Goal: Information Seeking & Learning: Find contact information

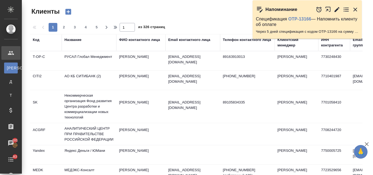
select select "RU"
click at [79, 42] on div "Название" at bounding box center [72, 39] width 17 height 5
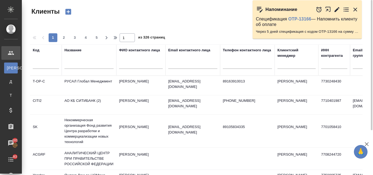
click at [79, 62] on input "text" at bounding box center [88, 65] width 49 height 7
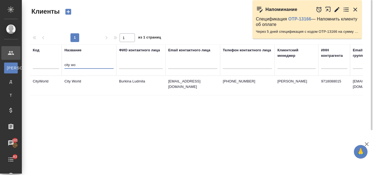
type input "city wo"
click at [84, 81] on td "City World" at bounding box center [89, 85] width 55 height 19
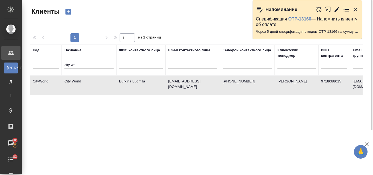
click at [84, 81] on td "City World" at bounding box center [89, 85] width 55 height 19
drag, startPoint x: 79, startPoint y: 65, endPoint x: 60, endPoint y: 63, distance: 18.6
click at [60, 63] on tr "Код Название city wo ФИО контактного лица Email контактного лица Телефон контак…" at bounding box center [236, 60] width 413 height 31
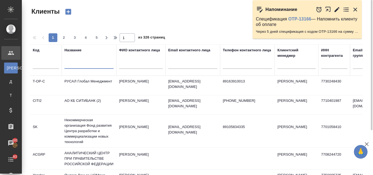
click at [177, 64] on input "text" at bounding box center [192, 65] width 49 height 7
paste input "@lenovo.com"
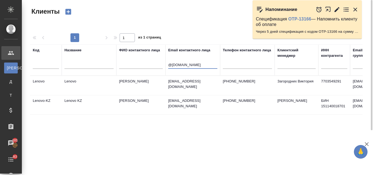
type input "@lenovo.com"
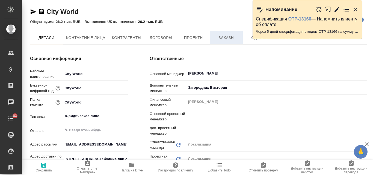
type input "Общество с ограниченной ответственностью «Медиа Групп»(ООО «Медиа Групп»)"
type textarea "x"
type input "[PERSON_NAME]"
type input "Загородних Виктория"
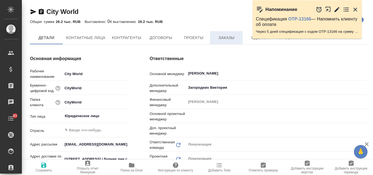
type input "Воробьёва Екатерина"
type input "Общество с ограниченной ответственностью «Медиа Групп»(ООО «Медиа Групп»)"
type textarea "x"
type input "Муталимов Марк"
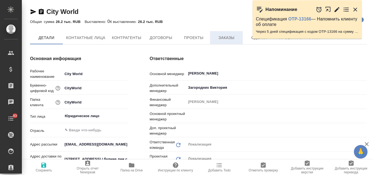
type input "Третьякова Ольга"
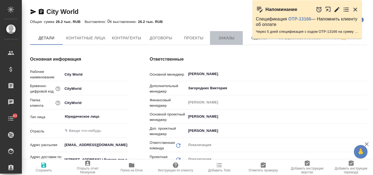
click at [228, 35] on span "Заказы" at bounding box center [226, 38] width 26 height 7
type input "Общество с ограниченной ответственностью «Медиа Групп»(ООО «Медиа Групп»)"
type textarea "x"
type input "Общество с ограниченной ответственностью «Медиа Групп»(ООО «Медиа Групп»)"
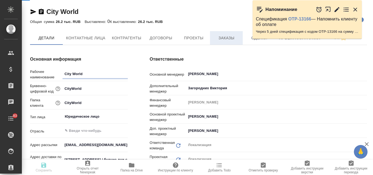
type textarea "x"
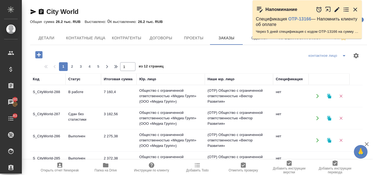
click at [332, 98] on button "button" at bounding box center [329, 96] width 11 height 11
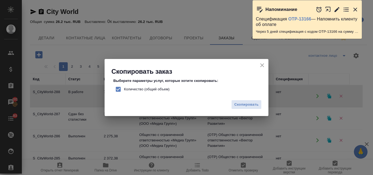
click at [358, 9] on icon "button" at bounding box center [355, 9] width 7 height 7
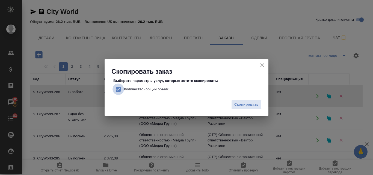
click at [120, 90] on input "Количество (общий объем)" at bounding box center [118, 89] width 11 height 11
checkbox input "false"
click at [249, 107] on span "Скопировать" at bounding box center [246, 105] width 24 height 6
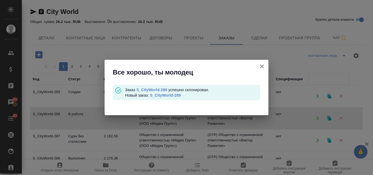
click at [160, 94] on link "S_CityWorld-289" at bounding box center [165, 95] width 31 height 4
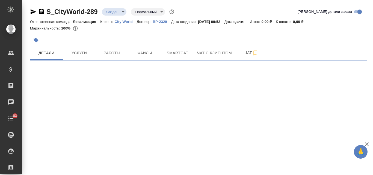
select select "RU"
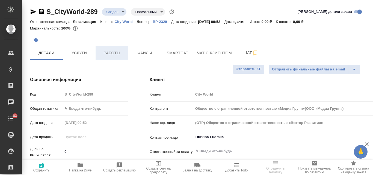
type textarea "x"
type input "Общество с ограниченной ответственностью «Медиа Групп»(ООО «Медиа Групп»)"
type textarea "x"
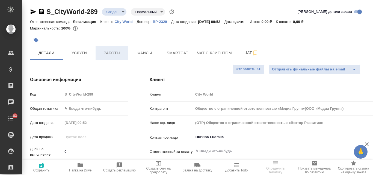
type textarea "x"
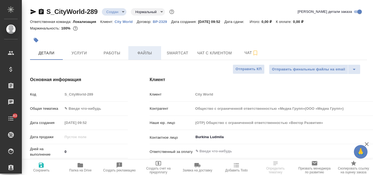
type input "Общество с ограниченной ответственностью «Медиа Групп»(ООО «Медиа Групп»)"
type textarea "x"
click at [152, 52] on span "Файлы" at bounding box center [145, 53] width 26 height 7
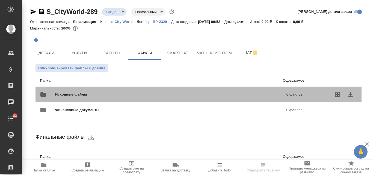
click at [104, 86] on div "Исходные файлы 0 файлов" at bounding box center [171, 94] width 274 height 24
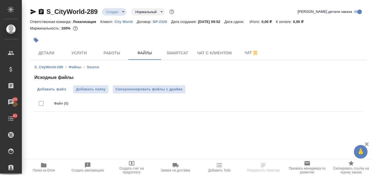
click at [62, 90] on span "Добавить файл" at bounding box center [51, 89] width 29 height 5
click at [0, 0] on input "Добавить файл" at bounding box center [0, 0] width 0 height 0
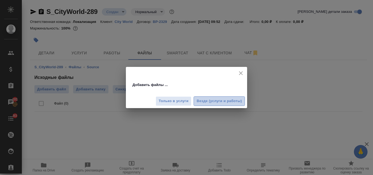
click at [212, 103] on span "Везде (услуги и работы)" at bounding box center [219, 101] width 45 height 6
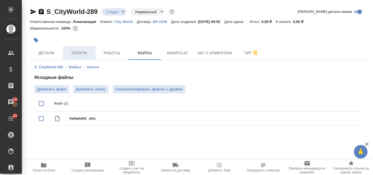
click at [80, 55] on span "Услуги" at bounding box center [79, 53] width 26 height 7
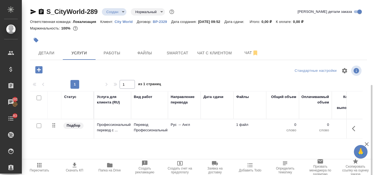
scroll to position [48, 0]
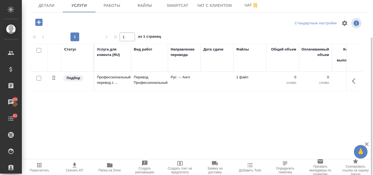
click at [37, 77] on input "checkbox" at bounding box center [39, 78] width 5 height 5
checkbox input "true"
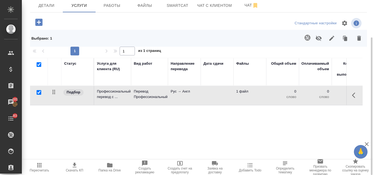
click at [308, 37] on icon "button" at bounding box center [307, 37] width 7 height 7
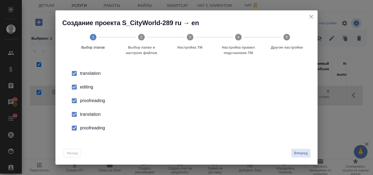
click at [85, 88] on div "editing" at bounding box center [192, 87] width 224 height 7
click at [87, 102] on div "proofreading" at bounding box center [192, 100] width 224 height 7
click at [90, 114] on div "translation" at bounding box center [192, 114] width 224 height 7
click at [93, 128] on div "proofreading" at bounding box center [192, 128] width 224 height 7
click at [300, 149] on button "Вперед" at bounding box center [301, 154] width 20 height 10
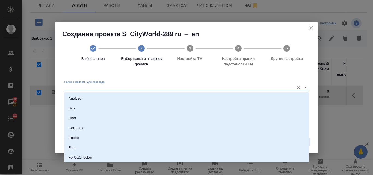
click at [92, 88] on input "Папка с файлами для перевода" at bounding box center [177, 87] width 227 height 7
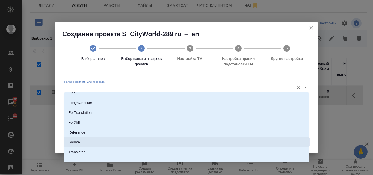
click at [94, 142] on li "Source" at bounding box center [186, 142] width 245 height 10
type input "Source"
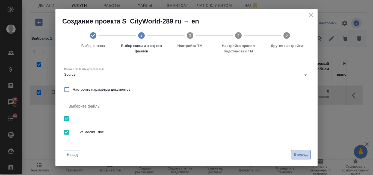
click at [302, 154] on span "Вперед" at bounding box center [301, 155] width 14 height 6
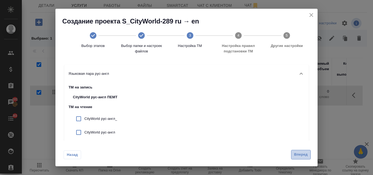
click at [303, 158] on button "Вперед" at bounding box center [301, 155] width 20 height 10
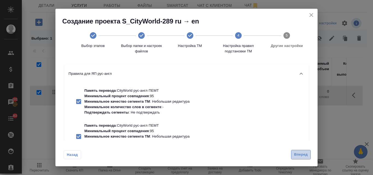
click at [304, 158] on button "Вперед" at bounding box center [301, 155] width 20 height 10
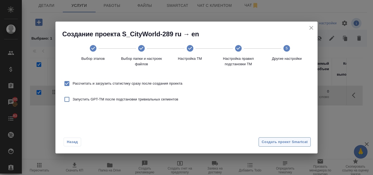
click at [294, 145] on span "Создать проект Smartcat" at bounding box center [285, 142] width 46 height 6
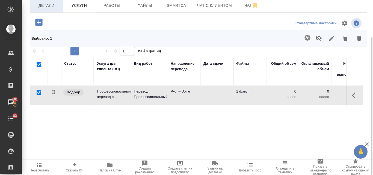
click at [56, 8] on span "Детали" at bounding box center [46, 5] width 26 height 7
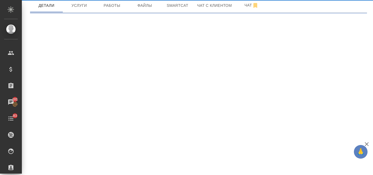
select select "RU"
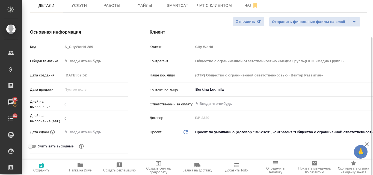
type textarea "x"
click at [76, 60] on body "🙏 .cls-1 fill:#fff; AWATERA Valyaeva Anna Клиенты Спецификации Заказы 101 Чаты …" at bounding box center [186, 87] width 373 height 175
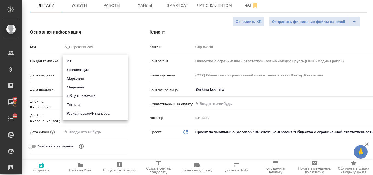
click at [82, 78] on li "Маркетинг" at bounding box center [95, 78] width 65 height 9
type input "marketing"
type input "Общество с ограниченной ответственностью «Медиа Групп»(ООО «Медиа Групп»)"
type textarea "x"
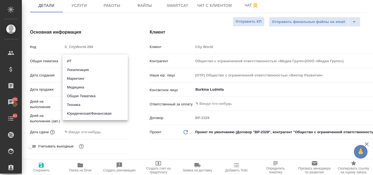
type textarea "x"
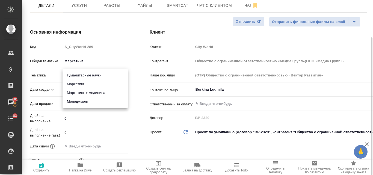
click at [75, 75] on body "🙏 .cls-1 fill:#fff; AWATERA Valyaeva Anna Клиенты Спецификации Заказы 101 Чаты …" at bounding box center [186, 87] width 373 height 175
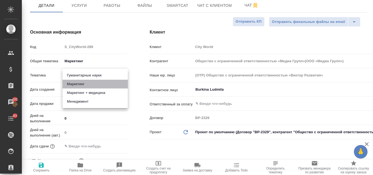
click at [77, 82] on li "Маркетинг" at bounding box center [95, 84] width 65 height 9
type input "Общество с ограниченной ответственностью «Медиа Групп»(ООО «Медиа Групп»)"
type textarea "x"
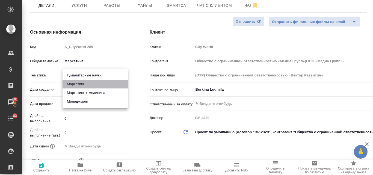
type input "5a8b8b956a9677013d343d63"
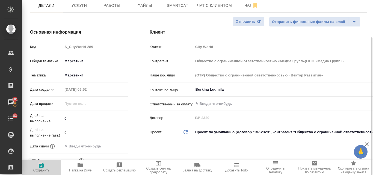
click at [38, 165] on icon "button" at bounding box center [41, 165] width 7 height 7
type input "Общество с ограниченной ответственностью «Медиа Групп»(ООО «Медиа Групп»)"
type textarea "x"
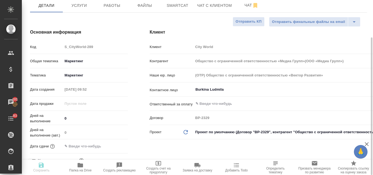
type input "Общество с ограниченной ответственностью «Медиа Групп»(ООО «Медиа Групп»)"
type textarea "x"
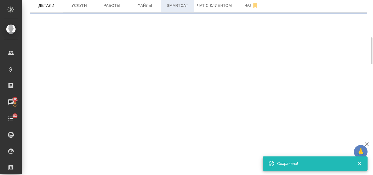
select select "RU"
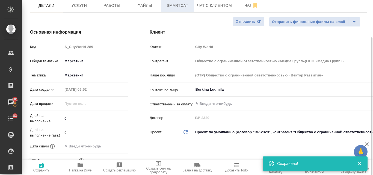
type textarea "x"
click at [177, 5] on span "Smartcat" at bounding box center [177, 5] width 26 height 7
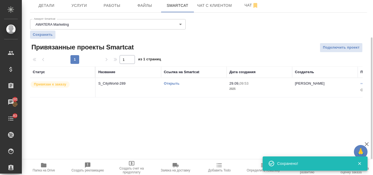
click at [179, 84] on link "Открыть" at bounding box center [172, 83] width 16 height 4
click at [80, 3] on span "Услуги" at bounding box center [79, 5] width 26 height 7
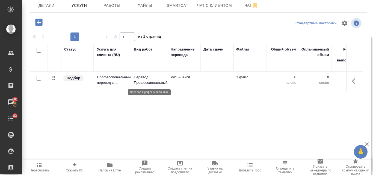
click at [151, 82] on p "Перевод Профессиональный" at bounding box center [149, 80] width 31 height 11
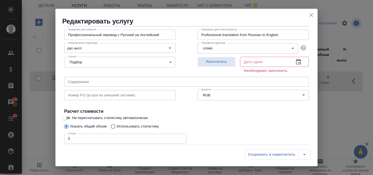
scroll to position [55, 0]
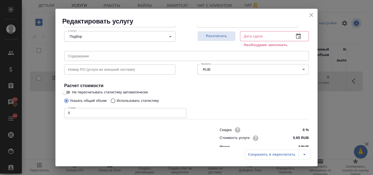
click at [113, 101] on input "Использовать статистику" at bounding box center [112, 101] width 9 height 10
radio input "true"
radio input "false"
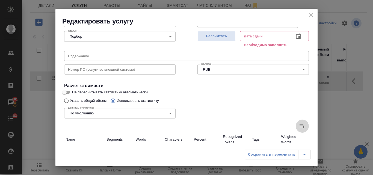
click at [300, 124] on icon at bounding box center [302, 126] width 7 height 7
click at [0, 0] on input "file" at bounding box center [0, 0] width 0 height 0
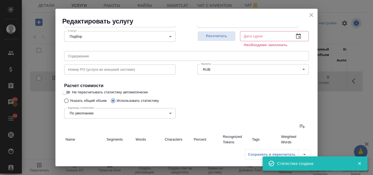
type input "2"
type input "6"
type input "48"
type input "32"
type input "632"
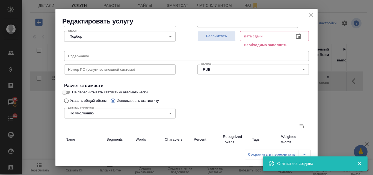
type input "4702"
type input "34"
type input "638"
type input "4750"
type input "34"
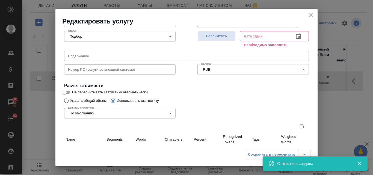
type input "638"
type input "4750"
click at [223, 37] on span "Рассчитать" at bounding box center [216, 36] width 32 height 6
type input "29.09.2025 09:53"
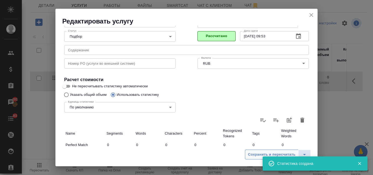
click at [257, 155] on span "Сохранить и пересчитать" at bounding box center [272, 155] width 48 height 6
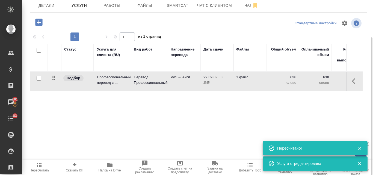
scroll to position [0, 0]
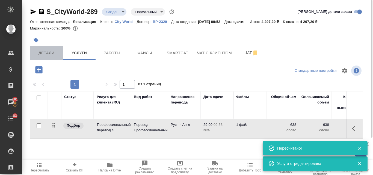
click at [49, 57] on button "Детали" at bounding box center [46, 53] width 33 height 14
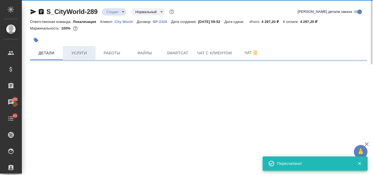
select select "RU"
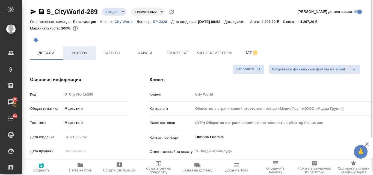
type textarea "x"
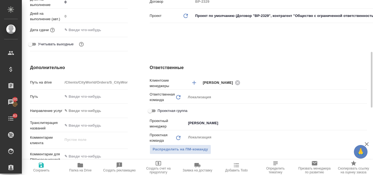
scroll to position [191, 0]
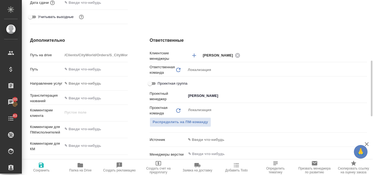
type input "Общество с ограниченной ответственностью «Медиа Групп»(ООО «Медиа Групп»)"
type textarea "x"
type input "Общество с ограниченной ответственностью «Медиа Групп»(ООО «Медиа Групп»)"
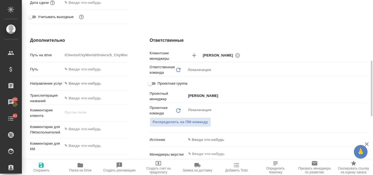
type textarea "x"
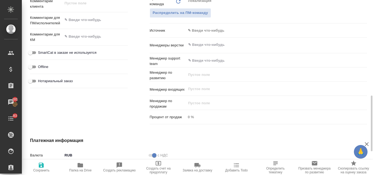
scroll to position [273, 0]
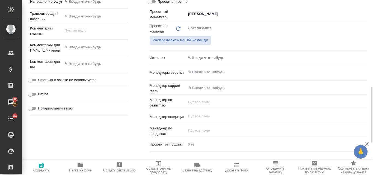
type textarea "x"
click at [82, 45] on textarea at bounding box center [95, 47] width 65 height 9
paste textarea "Шлю на перевод текст."
type textarea "Шлю на перевод текст."
type input "Общество с ограниченной ответственностью «Медиа Групп»(ООО «Медиа Групп»)"
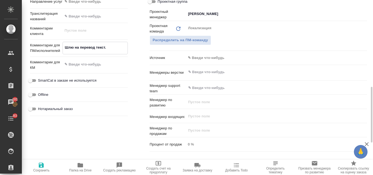
type textarea "x"
type textarea "Шлю на перевод текст."
type textarea "x"
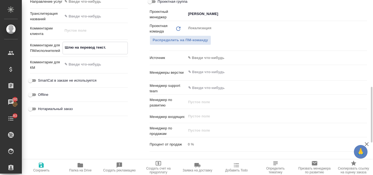
click at [40, 168] on icon "button" at bounding box center [41, 165] width 5 height 5
type input "Общество с ограниченной ответственностью «Медиа Групп»(ООО «Медиа Групп»)"
type textarea "x"
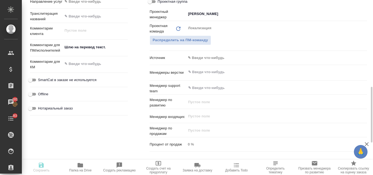
type input "Общество с ограниченной ответственностью «Медиа Групп»(ООО «Медиа Групп»)"
type textarea "x"
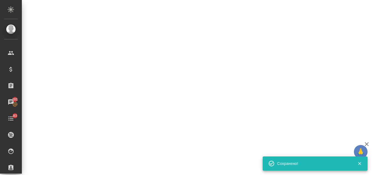
select select "RU"
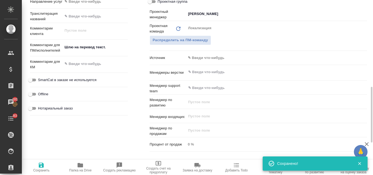
type textarea "x"
type input "Общество с ограниченной ответственностью «Медиа Групп»(ООО «Медиа Групп»)"
type textarea "x"
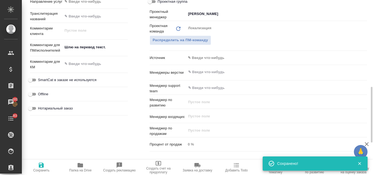
type textarea "x"
drag, startPoint x: 43, startPoint y: 166, endPoint x: 46, endPoint y: 164, distance: 3.1
click at [43, 166] on icon "button" at bounding box center [41, 165] width 5 height 5
type input "Общество с ограниченной ответственностью «Медиа Групп»(ООО «Медиа Групп»)"
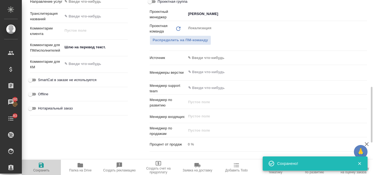
type textarea "x"
type input "Общество с ограниченной ответственностью «Медиа Групп»(ООО «Медиа Групп»)"
type textarea "x"
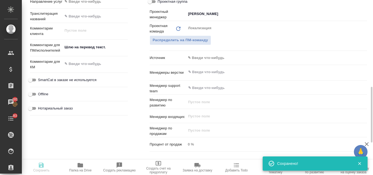
type textarea "x"
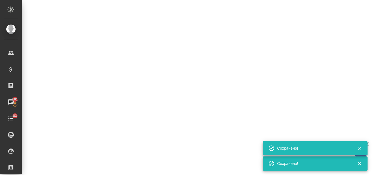
select select "RU"
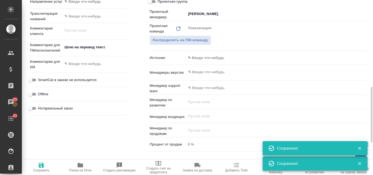
type textarea "x"
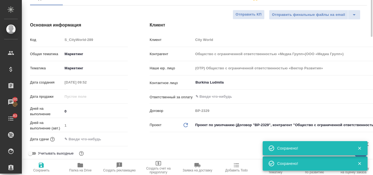
scroll to position [0, 0]
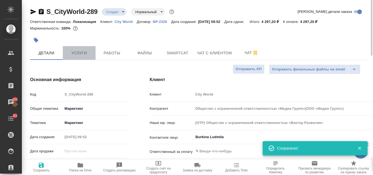
click at [85, 54] on span "Услуги" at bounding box center [79, 53] width 26 height 7
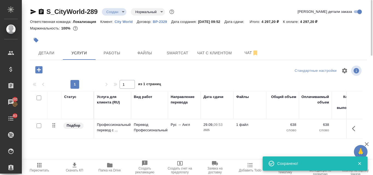
click at [73, 167] on icon "button" at bounding box center [74, 165] width 7 height 7
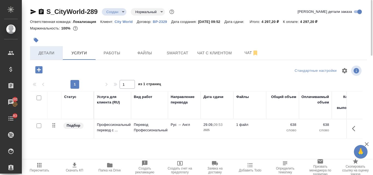
click at [46, 48] on button "Детали" at bounding box center [46, 53] width 33 height 14
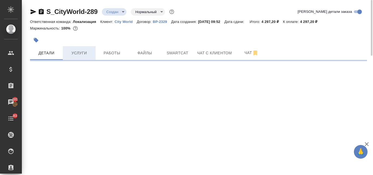
select select "RU"
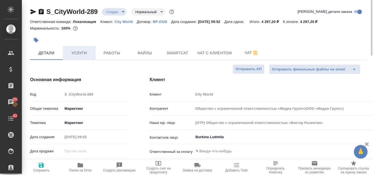
type textarea "x"
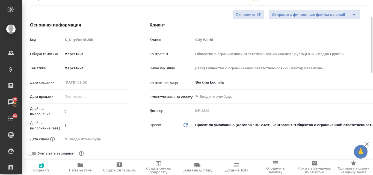
click at [77, 140] on input "text" at bounding box center [87, 139] width 48 height 8
click at [115, 140] on icon "button" at bounding box center [112, 138] width 7 height 7
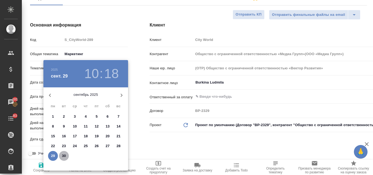
click at [63, 156] on p "30" at bounding box center [64, 155] width 4 height 5
type input "30.09.2025 10:18"
type input "Общество с ограниченной ответственностью «Медиа Групп»(ООО «Медиа Групп»)"
type textarea "x"
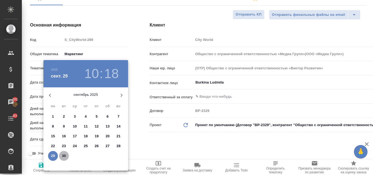
type textarea "x"
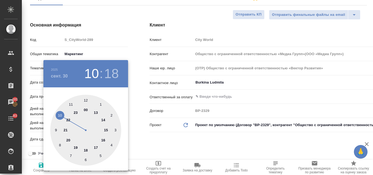
click at [103, 139] on div at bounding box center [85, 130] width 71 height 71
type input "30.09.2025 16:18"
type input "Общество с ограниченной ответственностью «Медиа Групп»(ООО «Медиа Групп»)"
type textarea "x"
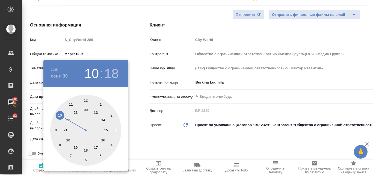
type textarea "x"
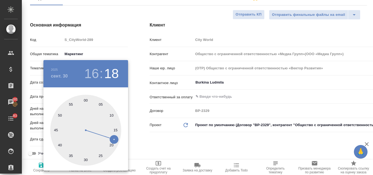
click at [85, 99] on div at bounding box center [85, 130] width 71 height 71
type input "30.09.2025 16:00"
type input "Общество с ограниченной ответственностью «Медиа Групп»(ООО «Медиа Групп»)"
type textarea "x"
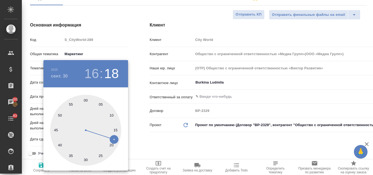
type textarea "x"
click at [109, 40] on div at bounding box center [186, 87] width 373 height 175
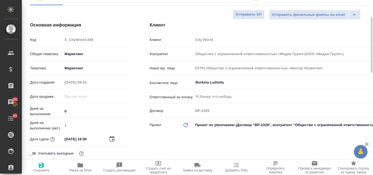
click at [43, 167] on icon "button" at bounding box center [41, 165] width 7 height 7
type input "Общество с ограниченной ответственностью «Медиа Групп»(ООО «Медиа Групп»)"
type textarea "x"
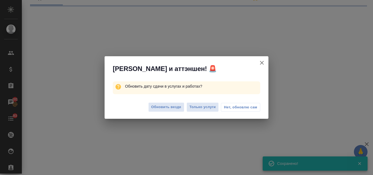
select select "RU"
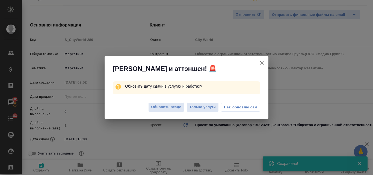
type textarea "x"
click at [167, 110] on button "Обновить везде" at bounding box center [166, 107] width 36 height 10
type input "Общество с ограниченной ответственностью «Медиа Групп»(ООО «Медиа Групп»)"
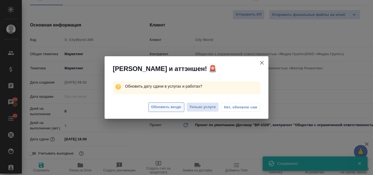
type textarea "x"
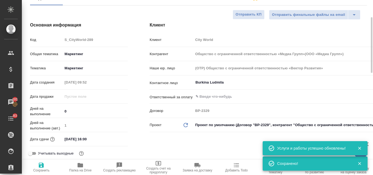
scroll to position [0, 0]
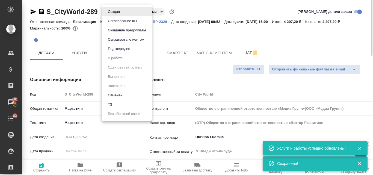
click at [122, 11] on body "🙏 .cls-1 fill:#fff; AWATERA Valyaeva Anna Клиенты Спецификации Заказы 101 Чаты …" at bounding box center [186, 87] width 373 height 175
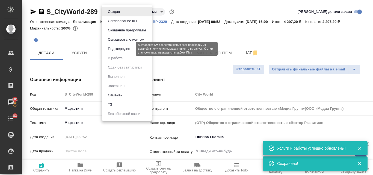
click at [114, 49] on button "Подтвержден" at bounding box center [119, 49] width 26 height 6
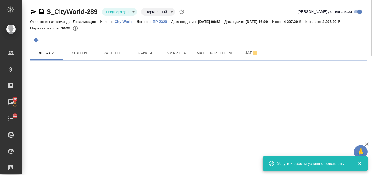
select select "RU"
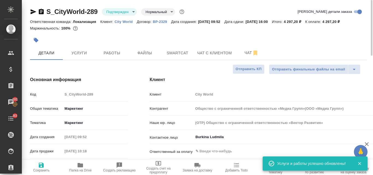
type textarea "x"
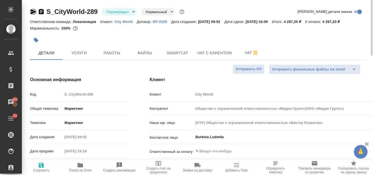
click at [32, 11] on icon "button" at bounding box center [34, 11] width 6 height 5
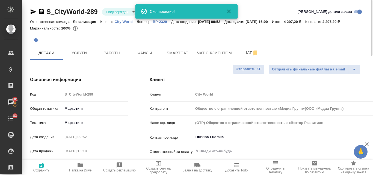
type input "Общество с ограниченной ответственностью «Медиа Групп»(ООО «Медиа Групп»)"
type textarea "x"
type input "Общество с ограниченной ответственностью «Медиа Групп»(ООО «Медиа Групп»)"
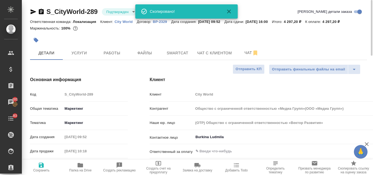
type textarea "x"
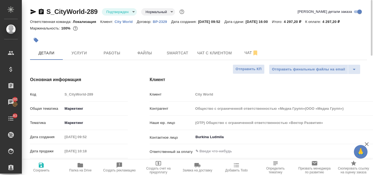
type input "Общество с ограниченной ответственностью «Медиа Групп»(ООО «Медиа Групп»)"
type textarea "x"
type input "Общество с ограниченной ответственностью «Медиа Групп»(ООО «Медиа Групп»)"
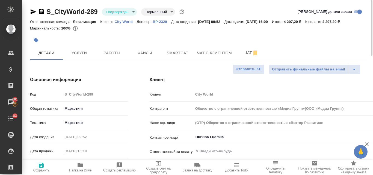
type textarea "x"
type input "Общество с ограниченной ответственностью «Медиа Групп»(ООО «Медиа Групп»)"
type textarea "x"
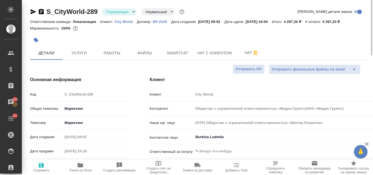
type textarea "x"
type input "Общество с ограниченной ответственностью «Медиа Групп»(ООО «Медиа Групп»)"
type textarea "x"
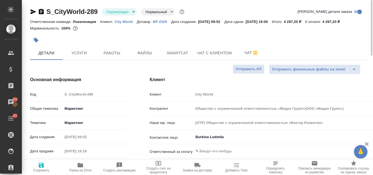
type textarea "x"
type input "Общество с ограниченной ответственностью «Медиа Групп»(ООО «Медиа Групп»)"
type textarea "x"
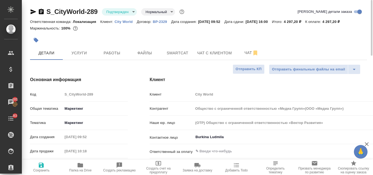
type input "Общество с ограниченной ответственностью «Медиа Групп»(ООО «Медиа Групп»)"
type textarea "x"
type input "Общество с ограниченной ответственностью «Медиа Групп»(ООО «Медиа Групп»)"
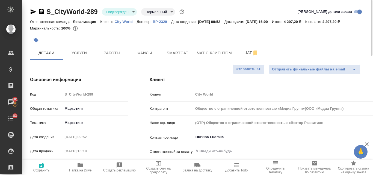
type textarea "x"
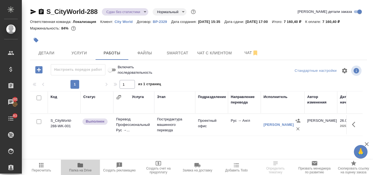
click at [83, 166] on icon "button" at bounding box center [80, 165] width 5 height 4
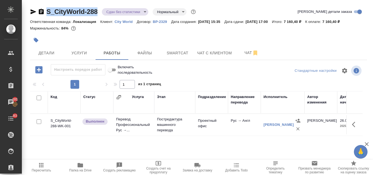
drag, startPoint x: 100, startPoint y: 12, endPoint x: 45, endPoint y: 10, distance: 54.7
click at [45, 10] on div "S_CityWorld-288 Сдан без статистики distributed Нормальный normal" at bounding box center [113, 11] width 167 height 9
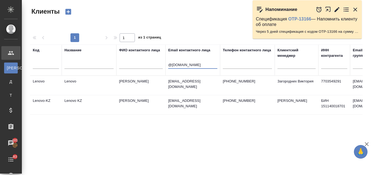
select select "RU"
drag, startPoint x: 191, startPoint y: 63, endPoint x: 159, endPoint y: 63, distance: 31.4
click at [160, 63] on tr "Код Название ФИО контактного лица Email контактного лица @lenovo.com Телефон ко…" at bounding box center [236, 60] width 413 height 31
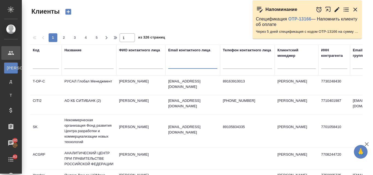
click at [92, 63] on input "text" at bounding box center [88, 65] width 49 height 7
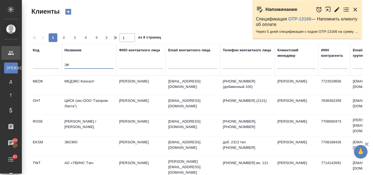
type input "Э"
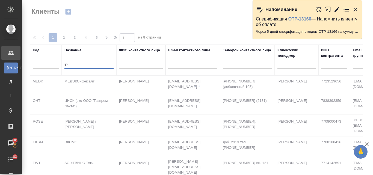
type input "'"
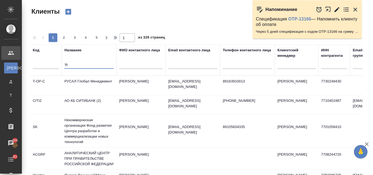
type input "'"
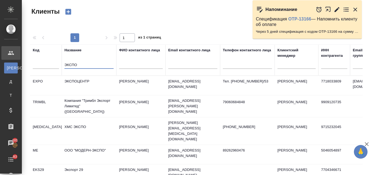
type input "ЭКСПО"
click at [92, 85] on td "ЭКСПОЦЕНТР" at bounding box center [89, 85] width 55 height 19
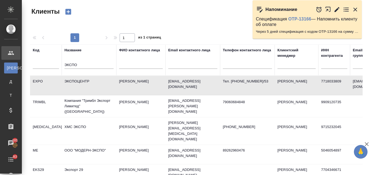
click at [85, 79] on td "ЭКСПОЦЕНТР" at bounding box center [89, 85] width 55 height 19
drag, startPoint x: 82, startPoint y: 64, endPoint x: 57, endPoint y: 64, distance: 25.4
click at [57, 64] on tr "Код Название ЭКСПО ФИО контактного лица Email контактного лица Телефон контактн…" at bounding box center [236, 60] width 413 height 31
paste input "Фирма «Гамма»"
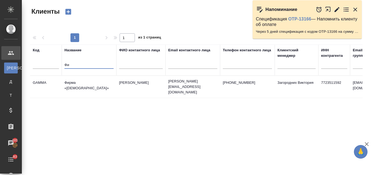
type input "Ф"
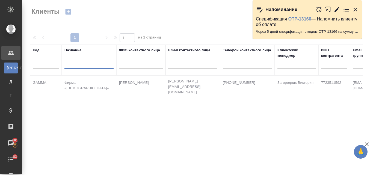
paste input "ФармаМондо"
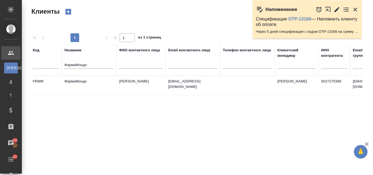
drag, startPoint x: 88, startPoint y: 61, endPoint x: 64, endPoint y: 60, distance: 24.9
click at [64, 60] on th "Название ФармаМондо" at bounding box center [89, 60] width 55 height 31
drag, startPoint x: 90, startPoint y: 65, endPoint x: 59, endPoint y: 61, distance: 31.2
click at [59, 61] on tr "Код Название ФармаМондо ФИО контактного лица Email контактного лица Телефон кон…" at bounding box center [236, 60] width 413 height 31
paste input "рейд Менеджмент"
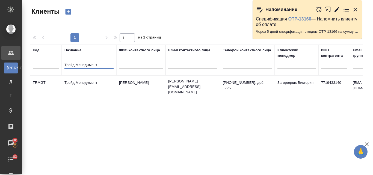
drag, startPoint x: 103, startPoint y: 65, endPoint x: 64, endPoint y: 65, distance: 38.2
click at [64, 65] on input "Трейд Менеджмент" at bounding box center [88, 65] width 49 height 7
paste input "парта"
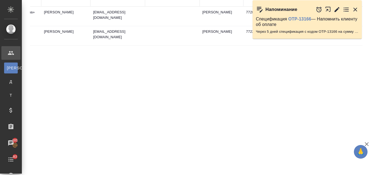
scroll to position [0, 85]
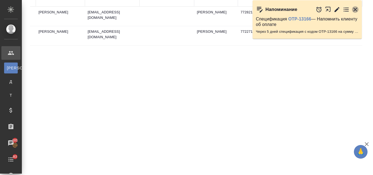
click at [356, 10] on icon "button" at bounding box center [355, 9] width 7 height 7
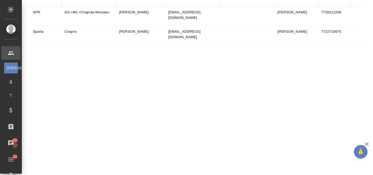
scroll to position [14, 0]
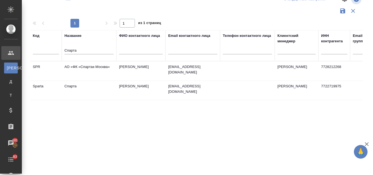
drag, startPoint x: 79, startPoint y: 47, endPoint x: 66, endPoint y: 48, distance: 12.6
click at [66, 48] on div "Спарта" at bounding box center [88, 51] width 49 height 13
drag, startPoint x: 77, startPoint y: 48, endPoint x: 59, endPoint y: 49, distance: 18.0
click at [59, 49] on tr "Код Название Спарта ФИО контактного лица Email контактного лица Телефон контакт…" at bounding box center [236, 45] width 413 height 31
paste input "ЮЗ ИЗДАТЕЛЕЙ (ГИПП)"
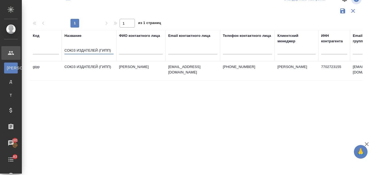
click at [125, 67] on td "Шитикова Елена" at bounding box center [140, 70] width 49 height 19
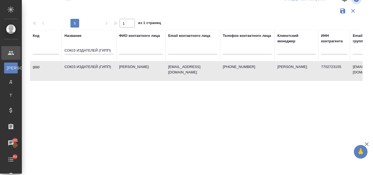
click at [125, 67] on td "Шитикова Елена" at bounding box center [140, 70] width 49 height 19
click at [105, 47] on div "СОЮЗ ИЗДАТЕЛЕЙ (ГИПП)" at bounding box center [88, 51] width 49 height 13
drag, startPoint x: 111, startPoint y: 49, endPoint x: 63, endPoint y: 49, distance: 48.1
click at [63, 49] on th "Название СОЮЗ ИЗДАТЕЛЕЙ (ГИПП)" at bounding box center [89, 45] width 55 height 31
paste input "олтех"
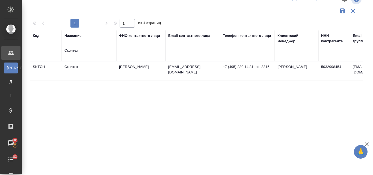
click at [128, 72] on td "Рогова Ксения" at bounding box center [140, 70] width 49 height 19
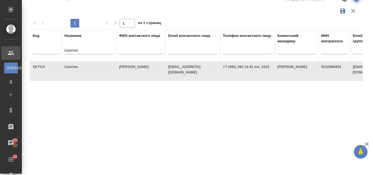
click at [128, 72] on td "Рогова Ксения" at bounding box center [140, 70] width 49 height 19
drag, startPoint x: 149, startPoint y: 66, endPoint x: 143, endPoint y: 64, distance: 6.2
click at [140, 65] on td "Рогова Ксения" at bounding box center [140, 70] width 49 height 19
drag, startPoint x: 87, startPoint y: 48, endPoint x: 83, endPoint y: 51, distance: 5.3
click at [67, 50] on div "Сколтех" at bounding box center [88, 51] width 49 height 13
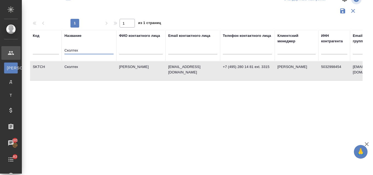
drag, startPoint x: 79, startPoint y: 49, endPoint x: 63, endPoint y: 46, distance: 16.8
click at [63, 46] on th "Название Сколтех" at bounding box center [89, 45] width 55 height 31
paste input "оссийский национальный музей музыки"
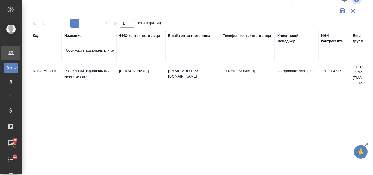
scroll to position [0, 20]
drag, startPoint x: 64, startPoint y: 50, endPoint x: 126, endPoint y: 54, distance: 61.9
click at [126, 54] on tr "Код Название Российский национальный музей музыки ФИО контактного лица Email ко…" at bounding box center [236, 45] width 413 height 31
paste input "РОМДИЗАЙНГРУПП"
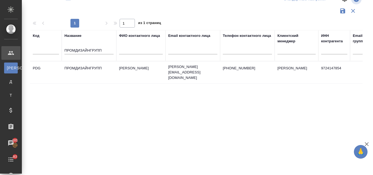
click at [85, 67] on td "ПРОМДИЗАЙНГРУПП" at bounding box center [89, 72] width 55 height 19
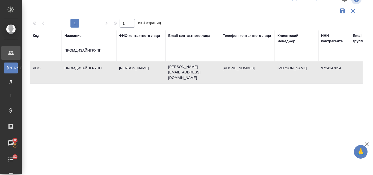
click at [85, 67] on td "ПРОМДИЗАЙНГРУПП" at bounding box center [89, 72] width 55 height 19
drag, startPoint x: 104, startPoint y: 49, endPoint x: 60, endPoint y: 46, distance: 43.8
click at [60, 46] on tr "Код Название ПРОМДИЗАЙНГРУПП ФИО контактного лица Email контактного лица Телефо…" at bounding box center [236, 45] width 413 height 31
paste input "ремьер-продукт"
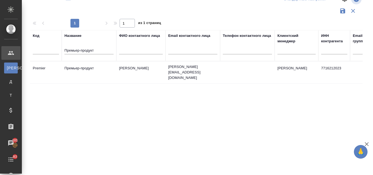
click at [87, 68] on td "Премьер-продукт" at bounding box center [89, 72] width 55 height 19
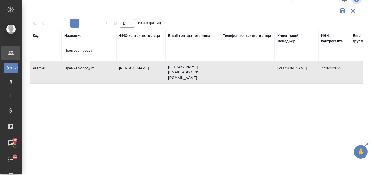
drag, startPoint x: 95, startPoint y: 51, endPoint x: 105, endPoint y: 70, distance: 21.6
click at [105, 70] on table "Код Название Премьер-продукт ФИО контактного лица Email контактного лица Телефо…" at bounding box center [236, 57] width 413 height 54
drag, startPoint x: 95, startPoint y: 50, endPoint x: 58, endPoint y: 51, distance: 37.1
click at [58, 51] on tr "Код Название Премьер-продукт ФИО контактного лица Email контактного лица Телефо…" at bounding box center [236, 45] width 413 height 31
paste input "осольство Канады"
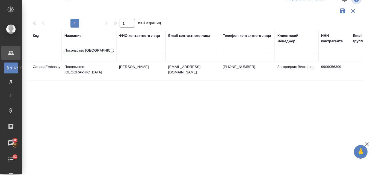
drag, startPoint x: 102, startPoint y: 48, endPoint x: 64, endPoint y: 49, distance: 37.4
click at [64, 49] on input "Посольство Канады" at bounding box center [88, 51] width 49 height 7
paste input "атформа Сейлз Чейн"
drag, startPoint x: 105, startPoint y: 52, endPoint x: 64, endPoint y: 51, distance: 41.0
click at [64, 51] on th "Название Платформа Сейлз Чейн" at bounding box center [89, 45] width 55 height 31
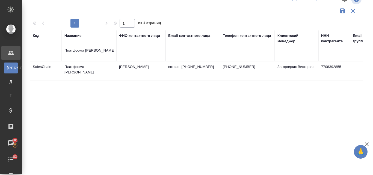
paste input "О АКБ "АВАНГАРД""
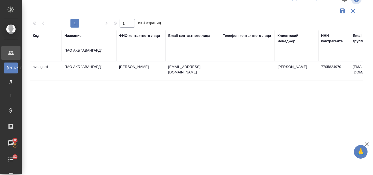
click at [120, 69] on td "Глухова Ирина" at bounding box center [140, 70] width 49 height 19
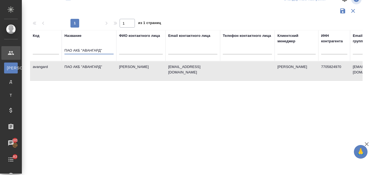
drag, startPoint x: 105, startPoint y: 51, endPoint x: 65, endPoint y: 51, distance: 40.1
click at [65, 51] on input "ПАО АКБ "АВАНГАРД"" at bounding box center [88, 51] width 49 height 7
paste input "ОО Фанкорп Медиа"
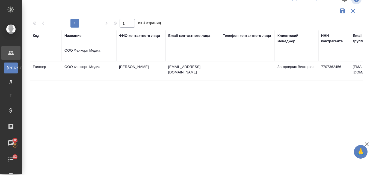
drag, startPoint x: 98, startPoint y: 49, endPoint x: 55, endPoint y: 50, distance: 42.3
click at [55, 50] on tr "Код Название ООО Фанкорп Медиа ФИО контактного лица Email контактного лица Теле…" at bounding box center [236, 45] width 413 height 31
paste input "овые Платформы"
click at [82, 69] on td "ООО Новые Платформы" at bounding box center [89, 70] width 55 height 19
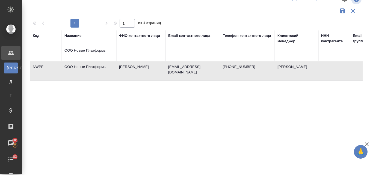
click at [82, 69] on td "ООО Новые Платформы" at bounding box center [89, 70] width 55 height 19
drag, startPoint x: 110, startPoint y: 49, endPoint x: 63, endPoint y: 48, distance: 46.7
click at [63, 48] on th "Название ООО Новые Платформы" at bounding box center [89, 45] width 55 height 31
paste input "НТЕРТОРГ"
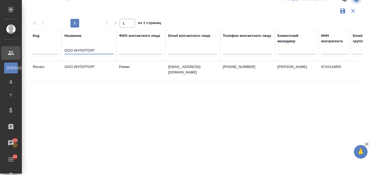
click at [95, 75] on td "ООО ИНТЕРТОРГ" at bounding box center [89, 70] width 55 height 19
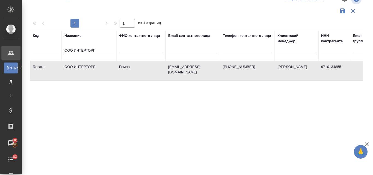
click at [95, 75] on td "ООО ИНТЕРТОРГ" at bounding box center [89, 70] width 55 height 19
drag, startPoint x: 93, startPoint y: 49, endPoint x: 46, endPoint y: 49, distance: 47.5
click at [46, 49] on tr "Код Название ООО ИНТЕРТОРГ ФИО контактного лица Email контактного лица Телефон …" at bounding box center [236, 45] width 413 height 31
drag, startPoint x: 98, startPoint y: 46, endPoint x: 76, endPoint y: 48, distance: 21.7
click at [76, 48] on div "ООО ИНТЕРТОРГ" at bounding box center [88, 51] width 49 height 13
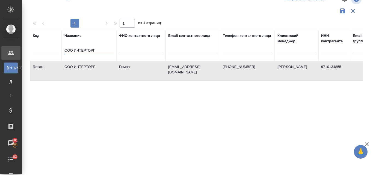
drag, startPoint x: 96, startPoint y: 50, endPoint x: 61, endPoint y: 47, distance: 35.0
click at [61, 47] on tr "Код Название ООО ИНТЕРТОРГ ФИО контактного лица Email контактного лица Телефон …" at bounding box center [236, 45] width 413 height 31
paste input "иТуБи Сервисез"
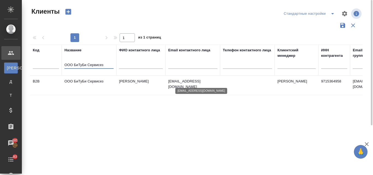
click at [196, 80] on p "v.veselov@awatera.com" at bounding box center [192, 84] width 49 height 11
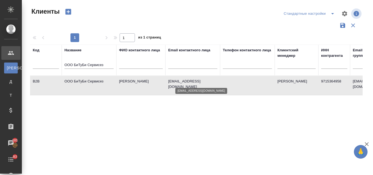
click at [196, 80] on p "v.veselov@awatera.com" at bounding box center [192, 84] width 49 height 11
drag, startPoint x: 104, startPoint y: 64, endPoint x: 66, endPoint y: 63, distance: 38.0
click at [66, 63] on input "ООО БиТуБи Сервисез" at bounding box center [88, 65] width 49 height 7
paste input "ЛЬФАРМ"
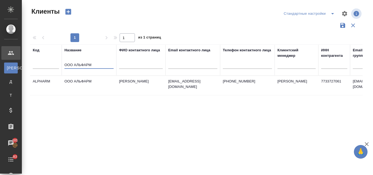
click at [128, 83] on td "Боброва Ксения Владимировна" at bounding box center [140, 85] width 49 height 19
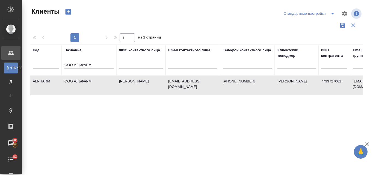
click at [128, 83] on td "Боброва Ксения Владимировна" at bounding box center [140, 85] width 49 height 19
drag, startPoint x: 94, startPoint y: 62, endPoint x: 61, endPoint y: 63, distance: 33.6
click at [61, 63] on tr "Код Название ООО АЛЬФАРМ ФИО контактного лица Email контактного лица Телефон ко…" at bounding box center [236, 60] width 413 height 31
paste input "«Русская Рыбопромышленная Компания»"
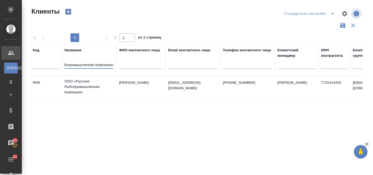
click at [138, 81] on td "[PERSON_NAME]" at bounding box center [140, 86] width 49 height 19
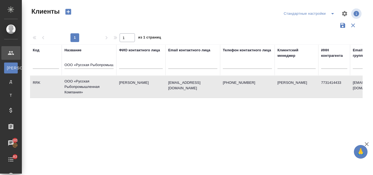
click at [138, 81] on td "[PERSON_NAME]" at bounding box center [140, 86] width 49 height 19
drag, startPoint x: 65, startPoint y: 64, endPoint x: 121, endPoint y: 63, distance: 56.5
click at [121, 63] on tr "Код Название ООО «Русская Рыбопромышленная Компания» ФИО контактного лица Email…" at bounding box center [236, 60] width 413 height 31
paste input "3-Коутингс"
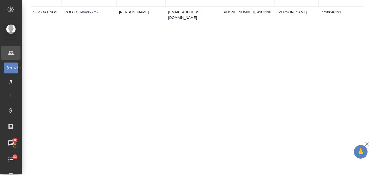
scroll to position [0, 0]
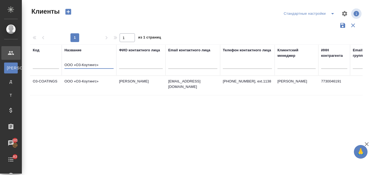
drag, startPoint x: 96, startPoint y: 63, endPoint x: 64, endPoint y: 65, distance: 32.8
click at [64, 65] on th "Название ООО «О3-Коутингс»" at bounding box center [89, 60] width 55 height 31
drag, startPoint x: 99, startPoint y: 64, endPoint x: 63, endPoint y: 63, distance: 36.3
click at [63, 63] on th "Название ООО «О3-Коутингс»" at bounding box center [89, 60] width 55 height 31
paste input "ТК СИСТЕМА» / ITK System"
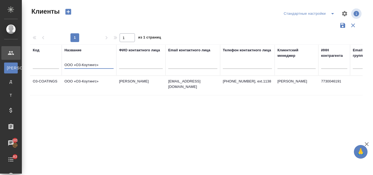
type input "ООО «ИТК СИСТЕМА» / ITK System"
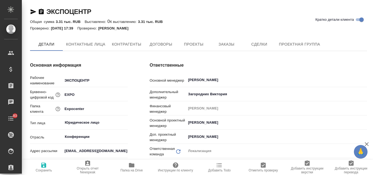
type textarea "x"
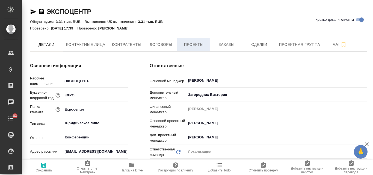
type textarea "x"
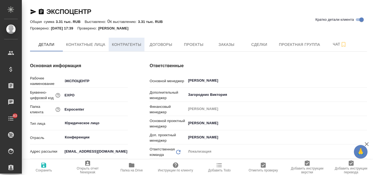
type textarea "x"
click at [128, 43] on span "Контрагенты" at bounding box center [126, 44] width 29 height 7
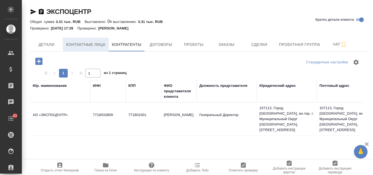
click at [85, 43] on span "Контактные лица" at bounding box center [85, 44] width 39 height 7
select select "RU"
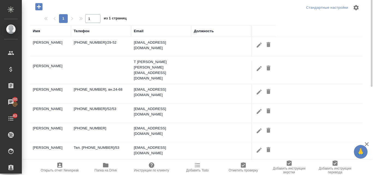
scroll to position [82, 0]
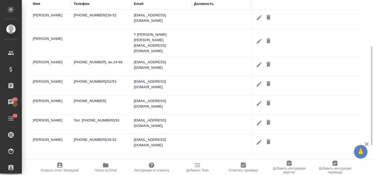
drag, startPoint x: 183, startPoint y: 113, endPoint x: 135, endPoint y: 113, distance: 47.2
click at [135, 115] on td "[EMAIL_ADDRESS][DOMAIN_NAME]" at bounding box center [161, 124] width 60 height 19
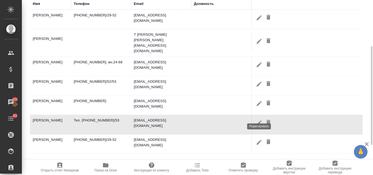
click at [263, 118] on button "button" at bounding box center [259, 123] width 9 height 10
type input "[PERSON_NAME]"
type input "Александровна"
type input "[PERSON_NAME]"
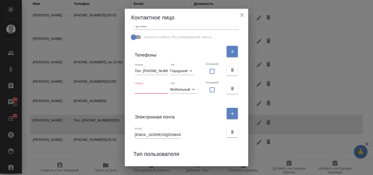
scroll to position [145, 0]
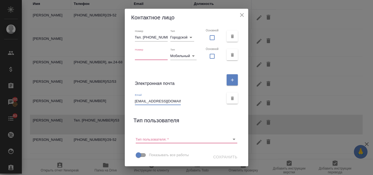
drag, startPoint x: 185, startPoint y: 101, endPoint x: 140, endPoint y: 101, distance: 44.2
click at [140, 101] on input "[EMAIL_ADDRESS][DOMAIN_NAME]" at bounding box center [158, 101] width 46 height 8
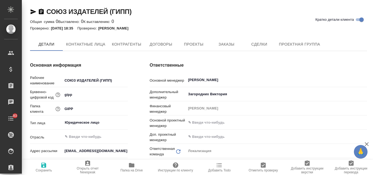
type textarea "x"
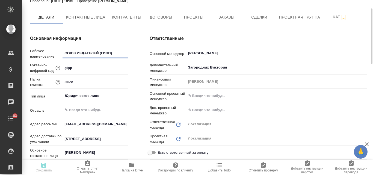
type textarea "x"
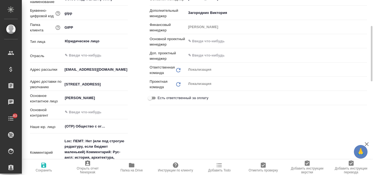
type textarea "x"
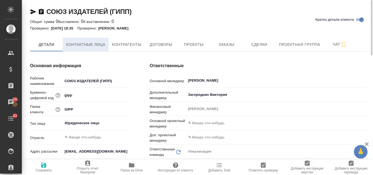
click at [92, 44] on span "Контактные лица" at bounding box center [85, 44] width 39 height 7
select select "RU"
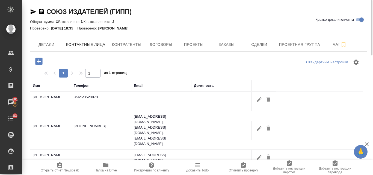
scroll to position [27, 0]
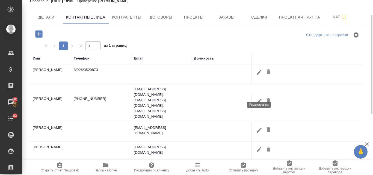
click at [258, 98] on icon "button" at bounding box center [259, 101] width 7 height 7
type input "Елена"
type input "Шитикова"
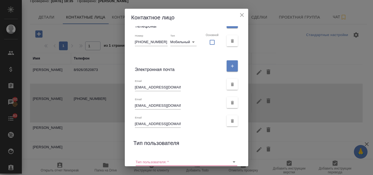
scroll to position [163, 0]
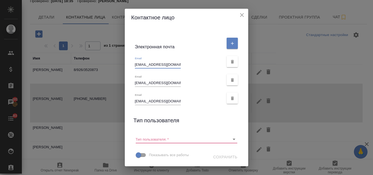
drag, startPoint x: 174, startPoint y: 65, endPoint x: 137, endPoint y: 68, distance: 36.4
click at [137, 68] on div "Email helen71@mail.ru" at bounding box center [186, 61] width 111 height 18
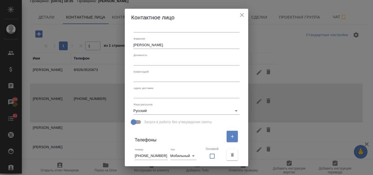
scroll to position [0, 0]
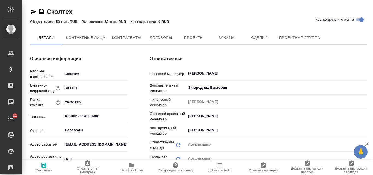
type textarea "x"
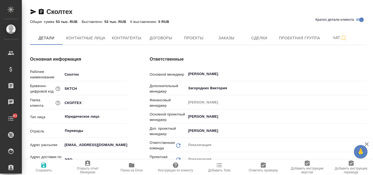
type textarea "x"
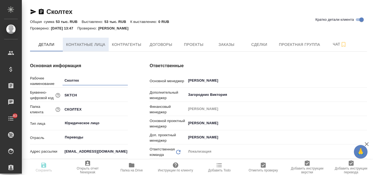
type textarea "x"
click at [85, 43] on span "Контактные лица" at bounding box center [85, 44] width 39 height 7
select select "RU"
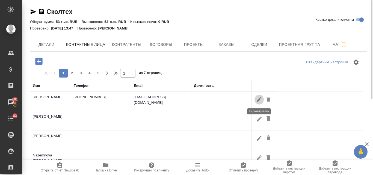
click at [256, 102] on button "button" at bounding box center [259, 99] width 9 height 10
type input "Валерия"
type input "Ахмадулина"
type input "Пользователь"
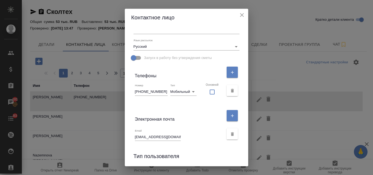
scroll to position [109, 0]
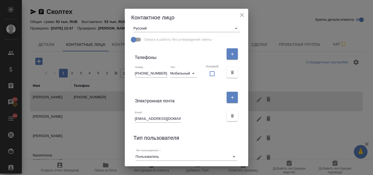
drag, startPoint x: 188, startPoint y: 119, endPoint x: 141, endPoint y: 118, distance: 47.3
click at [141, 118] on div "Email V.Akhmadullina@skoltech.ru" at bounding box center [179, 117] width 89 height 12
drag, startPoint x: 140, startPoint y: 119, endPoint x: 191, endPoint y: 122, distance: 50.9
click at [191, 122] on div "Email V.Akhmadullina@skoltech.ru" at bounding box center [179, 117] width 89 height 12
click at [240, 16] on icon "close" at bounding box center [242, 15] width 4 height 4
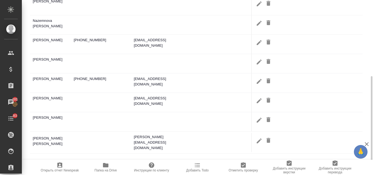
scroll to position [0, 0]
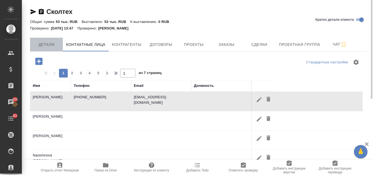
click at [53, 45] on span "Детали" at bounding box center [46, 44] width 26 height 7
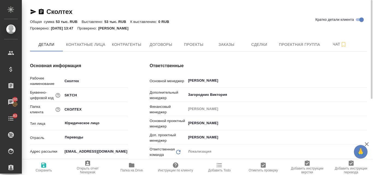
type textarea "x"
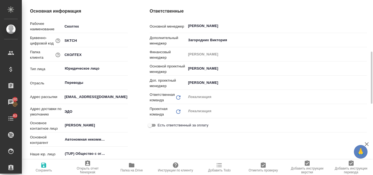
scroll to position [82, 0]
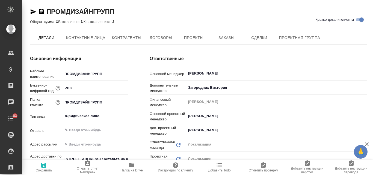
type textarea "x"
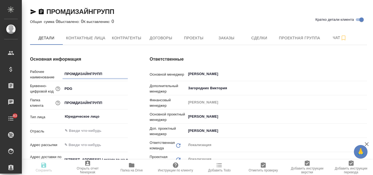
type textarea "x"
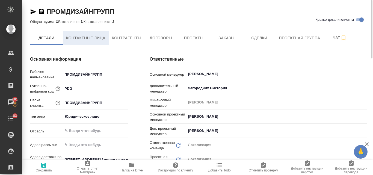
click at [79, 39] on span "Контактные лица" at bounding box center [85, 38] width 39 height 7
select select "RU"
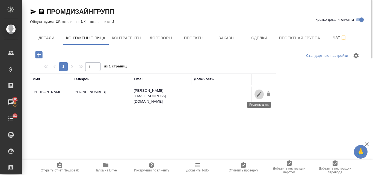
click at [259, 91] on icon "button" at bounding box center [259, 94] width 7 height 7
type input "[PERSON_NAME]"
type input "Шишорина"
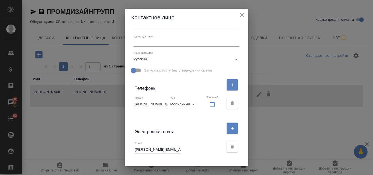
scroll to position [109, 0]
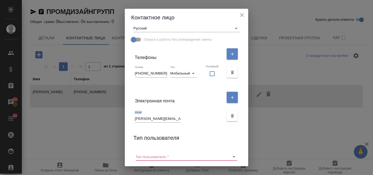
drag, startPoint x: 139, startPoint y: 119, endPoint x: 152, endPoint y: 119, distance: 13.7
click at [149, 120] on div "Email [PERSON_NAME][EMAIL_ADDRESS][DOMAIN_NAME]" at bounding box center [186, 116] width 111 height 18
click at [140, 119] on div "Email [PERSON_NAME][EMAIL_ADDRESS][DOMAIN_NAME]" at bounding box center [186, 116] width 111 height 18
drag, startPoint x: 140, startPoint y: 119, endPoint x: 187, endPoint y: 119, distance: 47.0
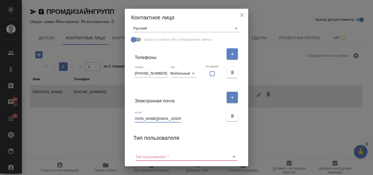
click at [187, 119] on div "Email [PERSON_NAME][EMAIL_ADDRESS][DOMAIN_NAME]" at bounding box center [179, 117] width 89 height 12
click at [240, 16] on icon "close" at bounding box center [242, 15] width 4 height 4
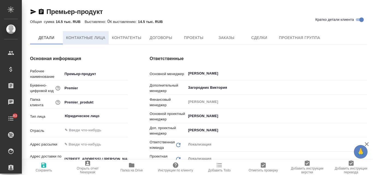
type textarea "x"
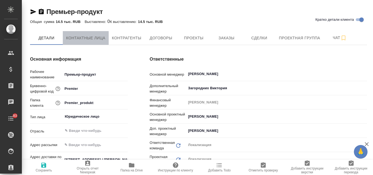
click at [86, 40] on span "Контактные лица" at bounding box center [85, 38] width 39 height 7
select select "RU"
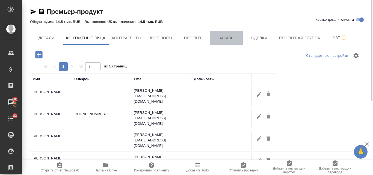
click at [231, 41] on span "Заказы" at bounding box center [226, 38] width 26 height 7
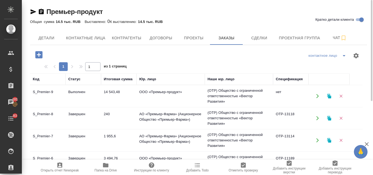
click at [105, 92] on td "14 543,48" at bounding box center [119, 96] width 36 height 19
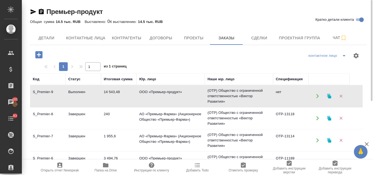
click at [105, 92] on td "14 543,48" at bounding box center [119, 96] width 36 height 19
click at [99, 36] on span "Контактные лица" at bounding box center [85, 38] width 39 height 7
select select "RU"
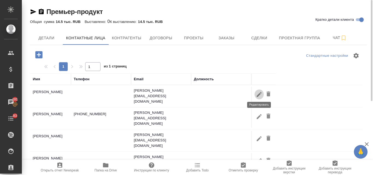
click at [258, 93] on icon "button" at bounding box center [259, 94] width 7 height 7
type input "[PERSON_NAME]"
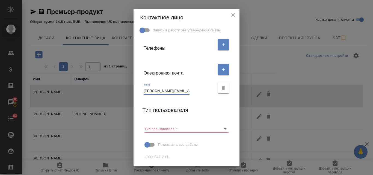
scroll to position [0, 2]
drag, startPoint x: 142, startPoint y: 90, endPoint x: 189, endPoint y: 91, distance: 47.5
click at [189, 91] on div "Email [PERSON_NAME][EMAIL_ADDRESS][DOMAIN_NAME]" at bounding box center [179, 89] width 71 height 12
click at [237, 16] on icon "close" at bounding box center [233, 15] width 7 height 7
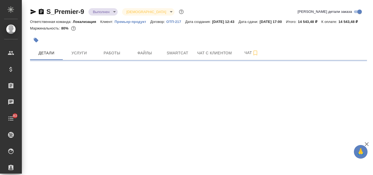
select select "RU"
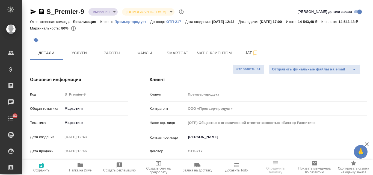
type textarea "x"
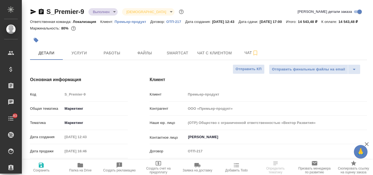
type textarea "x"
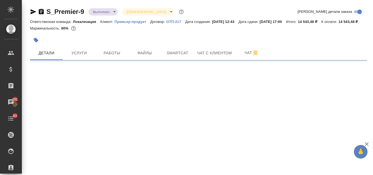
select select "RU"
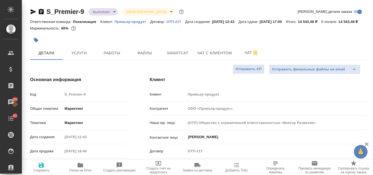
type textarea "x"
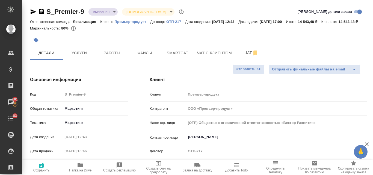
type textarea "x"
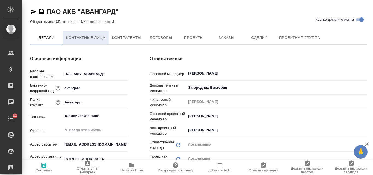
type textarea "x"
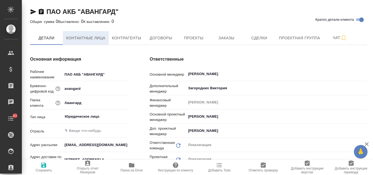
click at [93, 42] on button "Контактные лица" at bounding box center [86, 38] width 46 height 14
type textarea "x"
select select "RU"
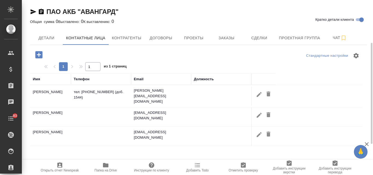
scroll to position [27, 0]
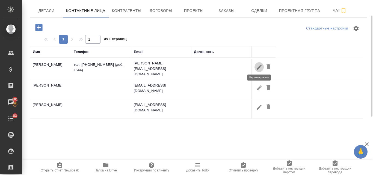
click at [260, 65] on icon "button" at bounding box center [259, 66] width 5 height 5
type input "[PERSON_NAME]"
type input "Гусайнова"
type input "Пользователь"
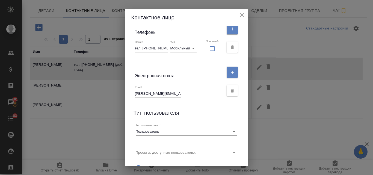
scroll to position [137, 0]
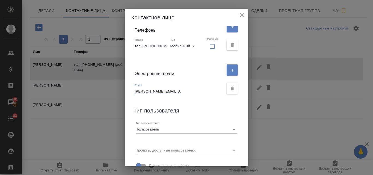
drag, startPoint x: 140, startPoint y: 91, endPoint x: 185, endPoint y: 91, distance: 45.9
click at [185, 91] on div "Email [PERSON_NAME][EMAIL_ADDRESS][DOMAIN_NAME]" at bounding box center [179, 89] width 89 height 12
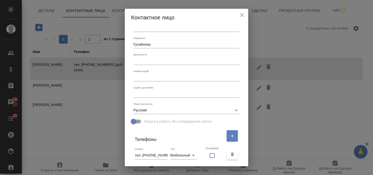
scroll to position [0, 0]
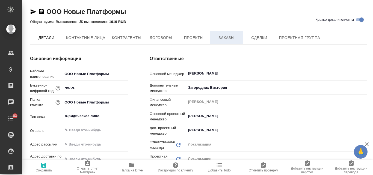
click at [224, 36] on span "Заказы" at bounding box center [226, 37] width 26 height 7
type textarea "x"
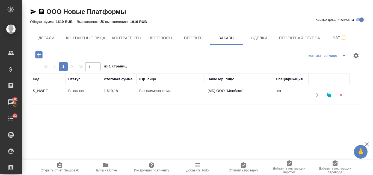
click at [144, 93] on td "Без наименования" at bounding box center [171, 94] width 68 height 19
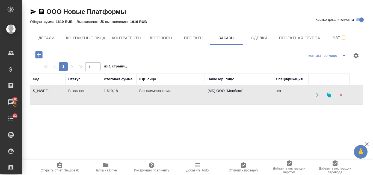
click at [144, 93] on td "Без наименования" at bounding box center [171, 94] width 68 height 19
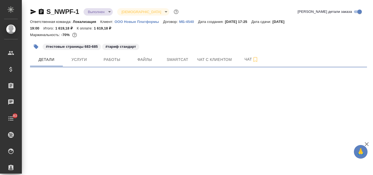
select select "RU"
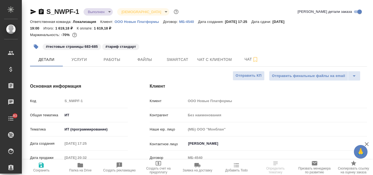
type textarea "x"
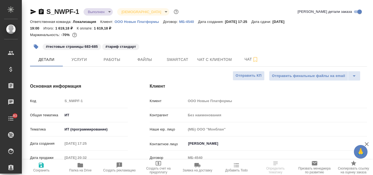
type textarea "x"
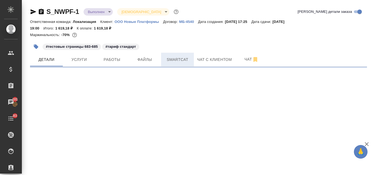
select select "RU"
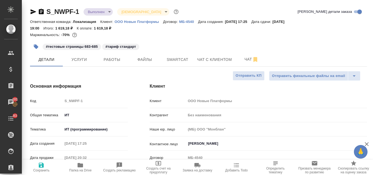
type textarea "x"
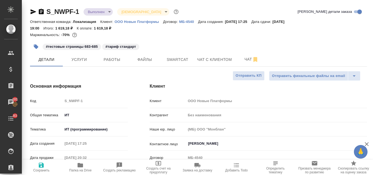
type textarea "x"
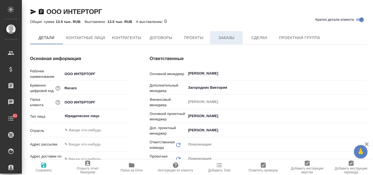
type input "Общество с ограниченной ответственностью «Юнитрейд»( ООО «Юнитрейд»)"
type textarea "x"
click at [235, 38] on span "Заказы" at bounding box center [226, 38] width 26 height 7
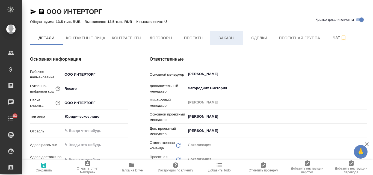
type input "Общество с ограниченной ответственностью «Юнитрейд»( ООО «Юнитрейд»)"
type textarea "x"
type input "Общество с ограниченной ответственностью «Юнитрейд»( ООО «Юнитрейд»)"
type textarea "x"
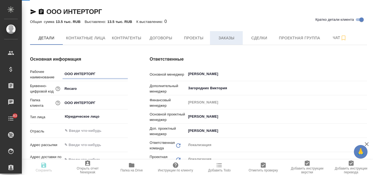
type textarea "x"
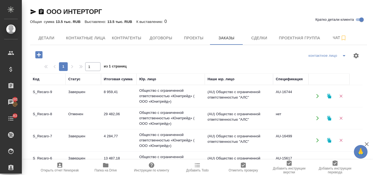
click at [166, 94] on td "Общество с ограниченной ответственностью «Юнитрейд» ( ООО «Юнитрейд»)" at bounding box center [171, 96] width 68 height 22
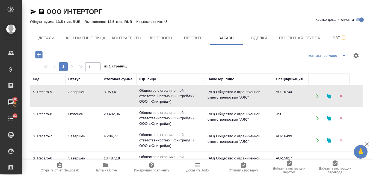
click at [166, 94] on td "Общество с ограниченной ответственностью «Юнитрейд» ( ООО «Юнитрейд»)" at bounding box center [171, 96] width 68 height 22
click at [73, 34] on button "Контактные лица" at bounding box center [86, 38] width 46 height 14
select select "RU"
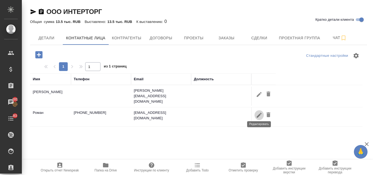
click at [261, 114] on icon "button" at bounding box center [259, 115] width 7 height 7
type input "Роман"
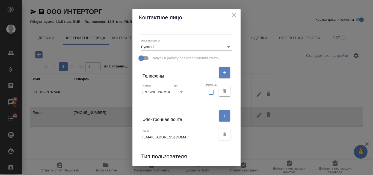
scroll to position [137, 0]
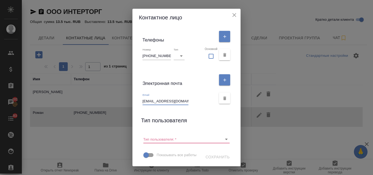
drag, startPoint x: 179, startPoint y: 92, endPoint x: 141, endPoint y: 93, distance: 37.2
click at [143, 97] on input "opt@recaro-seat.ru" at bounding box center [166, 101] width 46 height 8
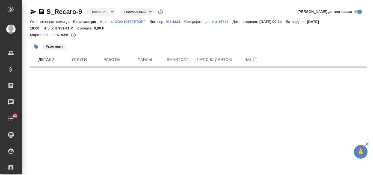
select select "RU"
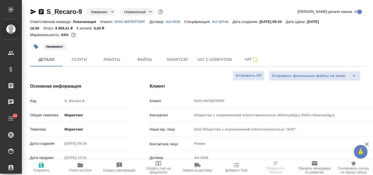
type textarea "x"
type input "Общество с ограниченной ответственностью «Юнитрейд»( ООО «Юнитрейд»)"
type textarea "x"
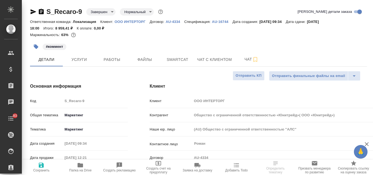
type textarea "x"
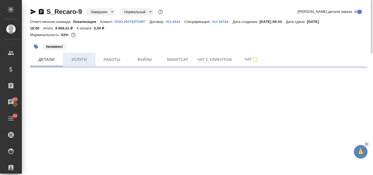
select select "RU"
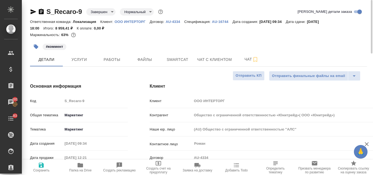
type textarea "x"
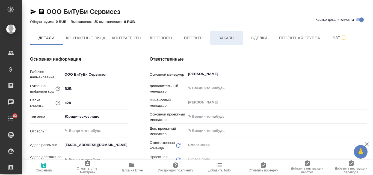
click at [224, 38] on span "Заказы" at bounding box center [226, 38] width 26 height 7
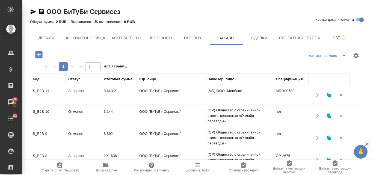
click at [164, 92] on td "ООО "БиТуБи Сервисез"" at bounding box center [171, 94] width 68 height 19
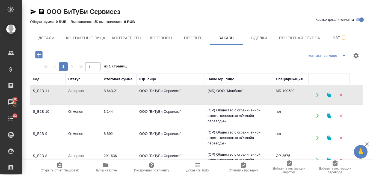
click at [164, 92] on td "ООО "БиТуБи Сервисез"" at bounding box center [171, 94] width 68 height 19
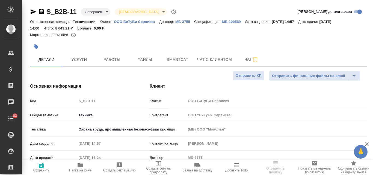
select select "RU"
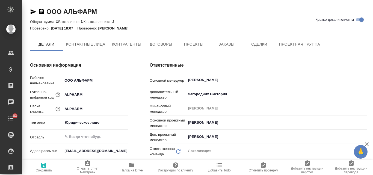
type textarea "x"
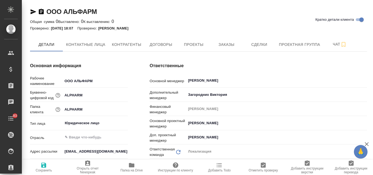
type textarea "x"
click at [215, 42] on span "Заказы" at bounding box center [226, 44] width 26 height 7
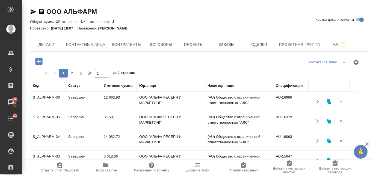
click at [229, 100] on td "(AU) Общество с ограниченной ответственностью "АЛС"" at bounding box center [239, 101] width 68 height 19
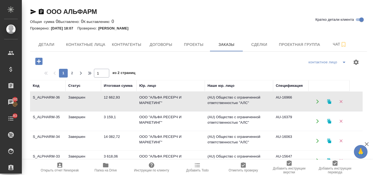
click at [229, 100] on td "(AU) Общество с ограниченной ответственностью "АЛС"" at bounding box center [239, 101] width 68 height 19
click at [97, 44] on span "Контактные лица" at bounding box center [85, 44] width 39 height 7
select select "RU"
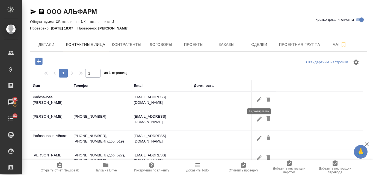
drag, startPoint x: 262, startPoint y: 100, endPoint x: 262, endPoint y: 97, distance: 2.8
click at [262, 100] on button "button" at bounding box center [259, 99] width 9 height 10
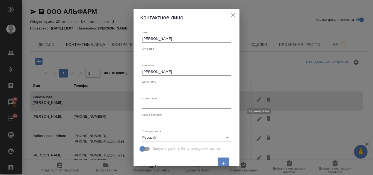
type input "[PERSON_NAME]"
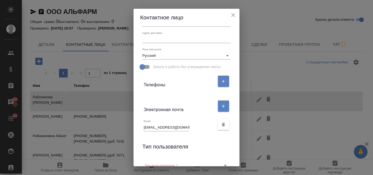
scroll to position [109, 0]
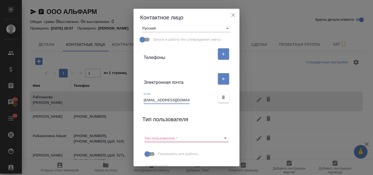
drag, startPoint x: 186, startPoint y: 102, endPoint x: 141, endPoint y: 101, distance: 45.3
click at [141, 101] on div "Email [EMAIL_ADDRESS][DOMAIN_NAME]" at bounding box center [186, 97] width 93 height 18
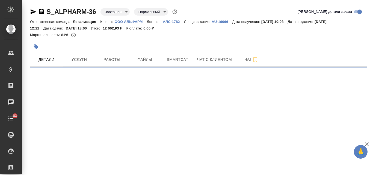
select select "RU"
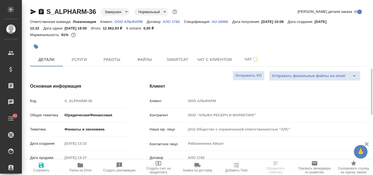
type textarea "x"
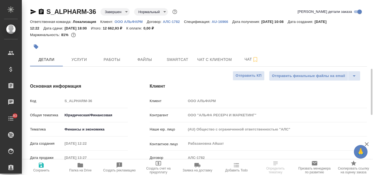
type textarea "x"
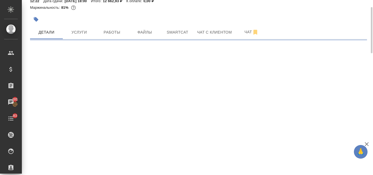
select select "RU"
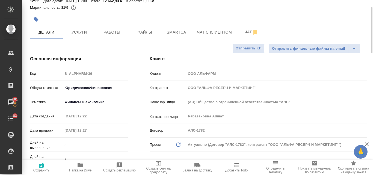
type textarea "x"
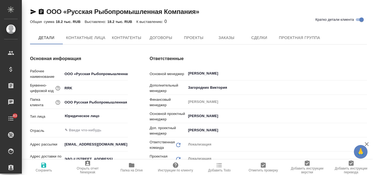
type textarea "x"
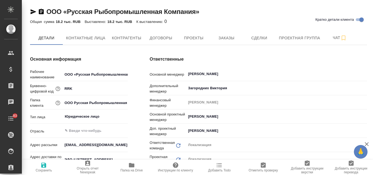
type textarea "x"
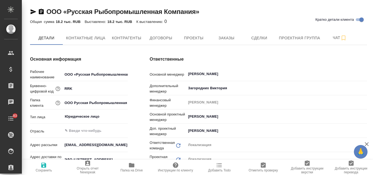
type textarea "x"
click at [223, 39] on span "Заказы" at bounding box center [226, 38] width 26 height 7
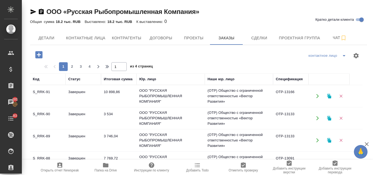
click at [230, 96] on td "(OTP) Общество с ограниченной ответственностью «Вектор Развития»" at bounding box center [239, 96] width 68 height 22
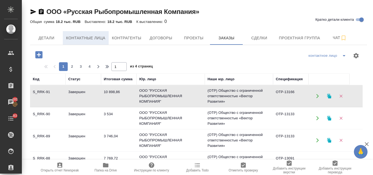
click at [87, 37] on span "Контактные лица" at bounding box center [85, 38] width 39 height 7
select select "RU"
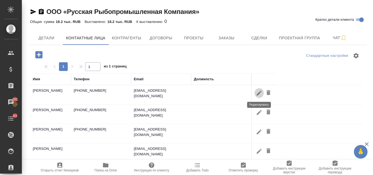
click at [257, 92] on icon "button" at bounding box center [259, 93] width 7 height 7
type input "Надежда"
type input "[PERSON_NAME]"
type input "Пользователь"
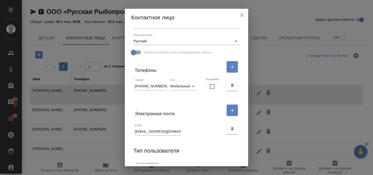
scroll to position [109, 0]
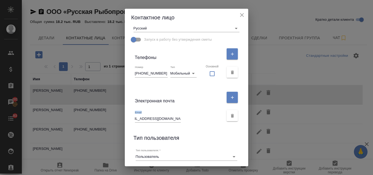
drag, startPoint x: 138, startPoint y: 119, endPoint x: 181, endPoint y: 119, distance: 42.3
click at [181, 119] on div "Email [EMAIL_ADDRESS][DOMAIN_NAME]" at bounding box center [186, 116] width 111 height 18
drag, startPoint x: 189, startPoint y: 117, endPoint x: 173, endPoint y: 119, distance: 15.9
click at [173, 119] on div "Email [EMAIL_ADDRESS][DOMAIN_NAME]" at bounding box center [179, 117] width 89 height 12
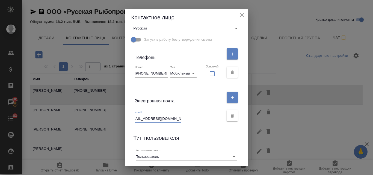
scroll to position [0, 0]
drag, startPoint x: 184, startPoint y: 117, endPoint x: 139, endPoint y: 117, distance: 45.6
click at [139, 117] on div "Email [EMAIL_ADDRESS][DOMAIN_NAME]" at bounding box center [186, 116] width 111 height 18
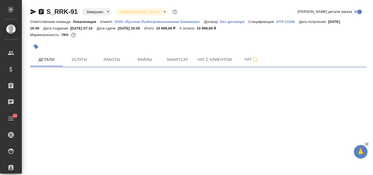
select select "RU"
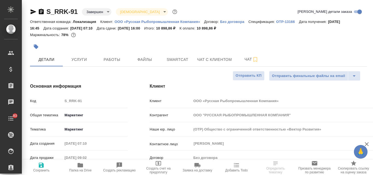
type textarea "x"
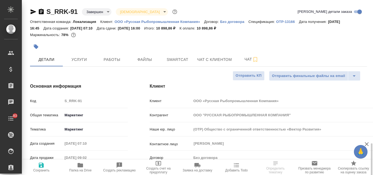
type textarea "x"
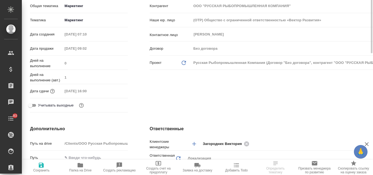
scroll to position [55, 0]
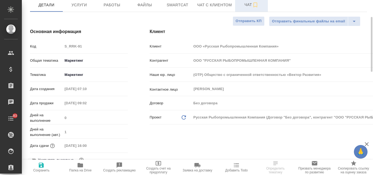
type textarea "x"
select select "RU"
type textarea "x"
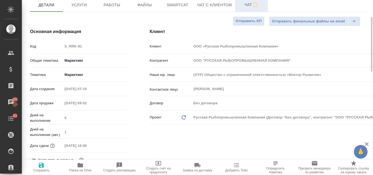
type textarea "x"
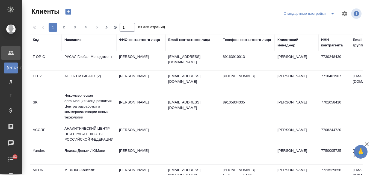
select select "RU"
click at [76, 46] on div "Название" at bounding box center [88, 42] width 49 height 11
click at [76, 47] on div "Название" at bounding box center [88, 42] width 49 height 11
click at [72, 38] on div "Название" at bounding box center [72, 39] width 17 height 5
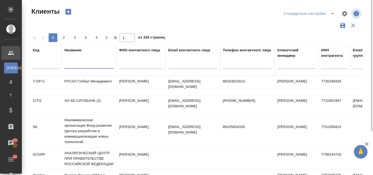
click at [77, 65] on input "text" at bounding box center [88, 65] width 49 height 7
paste input "ООО «Евро Ген» (Отрада Груп)"
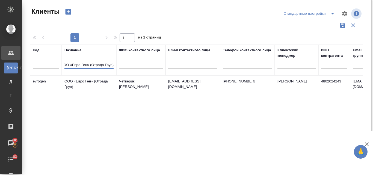
type input "ООО «Евро Ген» (Отрада Груп)"
click at [97, 81] on td "ООО «Евро Ген» (Отрада Груп)" at bounding box center [89, 85] width 55 height 19
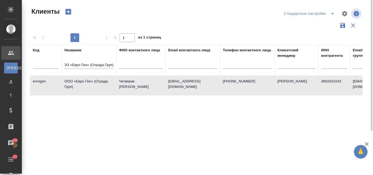
scroll to position [0, 0]
click at [97, 81] on td "ООО «Евро Ген» (Отрада Груп)" at bounding box center [89, 85] width 55 height 19
drag, startPoint x: 66, startPoint y: 65, endPoint x: 119, endPoint y: 65, distance: 52.7
click at [119, 65] on tr "Код Название ООО «Евро Ген» (Отрада Груп) ФИО контактного лица Email контактног…" at bounding box center [236, 60] width 413 height 31
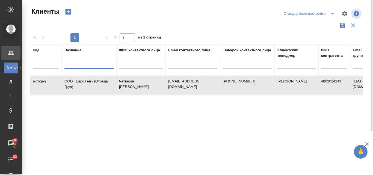
scroll to position [0, 0]
paste input "ООО "Сен-Гобен Строительная Продукция Рус""
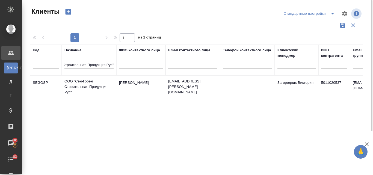
click at [145, 90] on td "Гюнтер Алексей" at bounding box center [140, 86] width 49 height 19
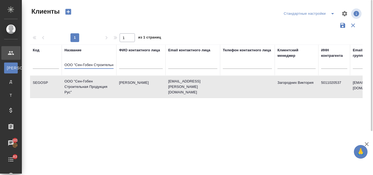
scroll to position [0, 31]
drag, startPoint x: 64, startPoint y: 66, endPoint x: 120, endPoint y: 65, distance: 55.7
click at [120, 65] on tr "Код Название ООО "Сен-Гобен Строительная Продукция Рус" ФИО контактного лица Em…" at bounding box center [236, 60] width 413 height 31
paste input "ранж Бизнес Сервисез"
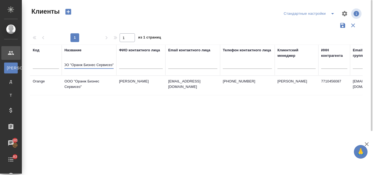
click at [136, 85] on td "Изосимова Ирина" at bounding box center [140, 85] width 49 height 19
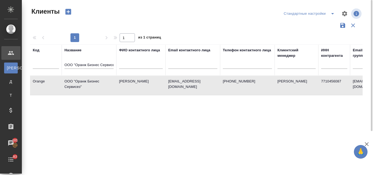
click at [136, 85] on td "Изосимова Ирина" at bounding box center [140, 85] width 49 height 19
drag, startPoint x: 64, startPoint y: 65, endPoint x: 127, endPoint y: 66, distance: 62.3
click at [127, 66] on tr "Код Название ООО "Оранж Бизнес Сервисез" ФИО контактного лица Email контактного…" at bounding box center [236, 60] width 413 height 31
paste input "АБ Индастри"
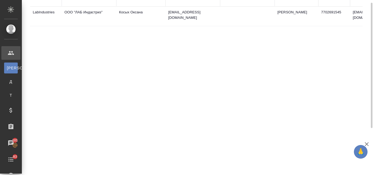
scroll to position [0, 0]
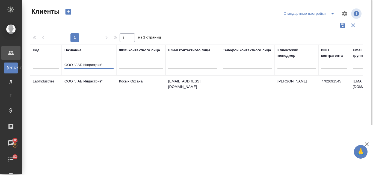
drag, startPoint x: 105, startPoint y: 65, endPoint x: 62, endPoint y: 63, distance: 43.5
click at [62, 63] on th "Название ООО "ЛАБ Индастриз"" at bounding box center [89, 60] width 55 height 31
paste input "ЖИ ЭС ТИ АЙ РУС" (бывший Гигасет Коммьюникейшнз)"
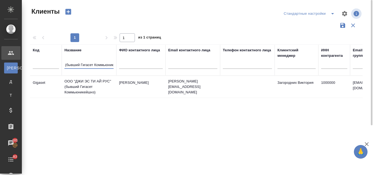
scroll to position [0, 59]
drag, startPoint x: 64, startPoint y: 64, endPoint x: 117, endPoint y: 68, distance: 52.3
click at [117, 68] on tr "Код Название ООО "ДЖИ ЭС ТИ АЙ РУС" (бывший Гигасет Коммьюникейшнз) ФИО контакт…" at bounding box center [236, 60] width 413 height 31
paste input "р-Эл-Джи" (RLG"
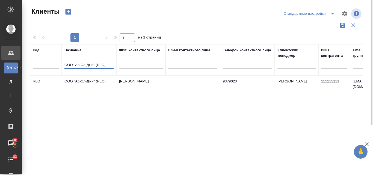
type input "ООО "Ар-Эл-Джи" (RLG)"
click at [150, 86] on td "Белукова Юлия" at bounding box center [140, 85] width 49 height 19
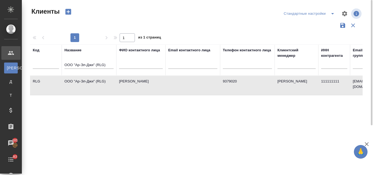
click at [150, 86] on td "Белукова Юлия" at bounding box center [140, 85] width 49 height 19
drag, startPoint x: 64, startPoint y: 64, endPoint x: 122, endPoint y: 64, distance: 57.1
click at [122, 64] on tr "Код Название ООО "Ар-Эл-Джи" (RLG) ФИО контактного лица Email контактного лица …" at bounding box center [236, 60] width 413 height 31
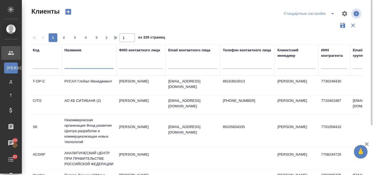
paste input "НордГолд (NORDGOLD)"
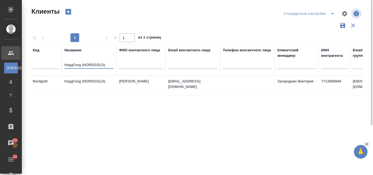
drag, startPoint x: 106, startPoint y: 65, endPoint x: 65, endPoint y: 64, distance: 41.2
click at [65, 64] on input "НордГолд (NORDGOLD)" at bounding box center [88, 65] width 49 height 7
paste input "узей АТОМ"
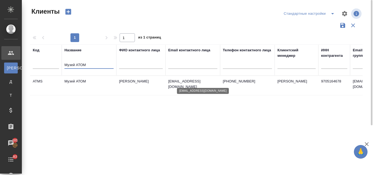
click at [191, 84] on p "y.brik@atom.museum" at bounding box center [192, 84] width 49 height 11
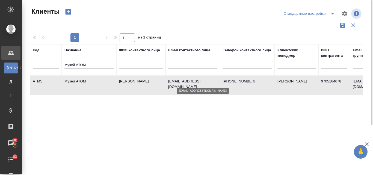
click at [191, 84] on p "y.brik@atom.museum" at bounding box center [192, 84] width 49 height 11
drag, startPoint x: 82, startPoint y: 65, endPoint x: 64, endPoint y: 63, distance: 18.7
click at [64, 63] on th "Название Музей АТОМ" at bounding box center [89, 60] width 55 height 31
paste input "осковская Биржа"
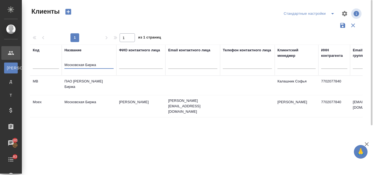
click at [88, 100] on td "Московская Биржа" at bounding box center [89, 106] width 55 height 19
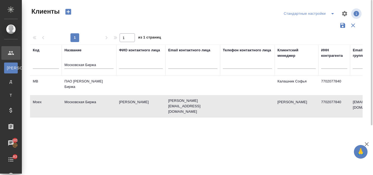
click at [88, 100] on td "Московская Биржа" at bounding box center [89, 106] width 55 height 19
drag, startPoint x: 92, startPoint y: 65, endPoint x: 63, endPoint y: 66, distance: 29.2
click at [65, 64] on input "Московская Биржа" at bounding box center [88, 65] width 49 height 7
paste input "й офис"
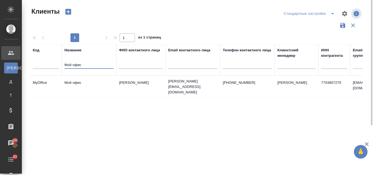
click at [92, 79] on td "Мой офис" at bounding box center [89, 86] width 55 height 19
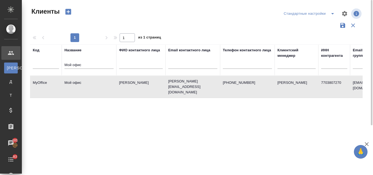
click at [91, 80] on td "Мой офис" at bounding box center [89, 86] width 55 height 19
click at [155, 84] on td "Попов Александр" at bounding box center [140, 86] width 49 height 19
drag, startPoint x: 72, startPoint y: 64, endPoint x: 58, endPoint y: 64, distance: 13.4
click at [58, 64] on tr "Код Название Мой офис ФИО контактного лица Email контактного лица Телефон конта…" at bounding box center [236, 60] width 413 height 31
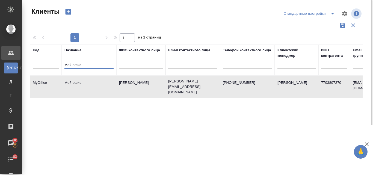
paste input "ППУ"
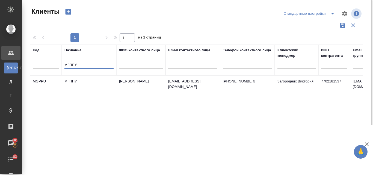
drag, startPoint x: 78, startPoint y: 63, endPoint x: 64, endPoint y: 66, distance: 14.0
click at [64, 66] on th "Название МГППУ" at bounding box center [89, 60] width 55 height 31
paste input "УЧЕР КУЛЕШОВ МАКСИМЕНКО И ПАРТНЕРЫ"
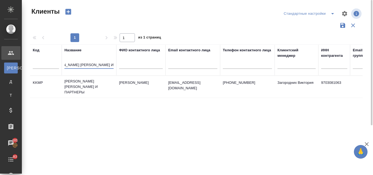
scroll to position [0, 32]
drag, startPoint x: 65, startPoint y: 64, endPoint x: 112, endPoint y: 62, distance: 47.3
click at [112, 62] on input "КУЧЕР КУЛЕШОВ МАКСИМЕНКО И ПАРТНЕРЫ" at bounding box center [88, 65] width 49 height 7
paste input "К Групп"
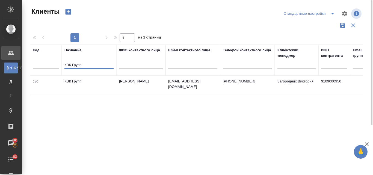
drag, startPoint x: 82, startPoint y: 62, endPoint x: 57, endPoint y: 63, distance: 25.1
click at [57, 63] on tr "Код Название КВК Групп ФИО контактного лица Email контактного лица Телефон конт…" at bounding box center [236, 60] width 413 height 31
paste input "П Зайцев Максим Юрьевич"
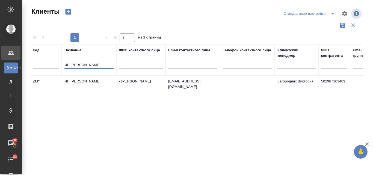
drag, startPoint x: 64, startPoint y: 64, endPoint x: 117, endPoint y: 65, distance: 52.7
click at [117, 65] on tr "Код Название ИП Зайцев Максим Юрьевич ФИО контактного лица Email контактного ли…" at bounding box center [236, 60] width 413 height 31
paste input "ТЕРНИСТ"
drag, startPoint x: 90, startPoint y: 64, endPoint x: 63, endPoint y: 63, distance: 27.6
click at [63, 63] on th "Название ИНТЕРНИСТ" at bounding box center [89, 60] width 55 height 31
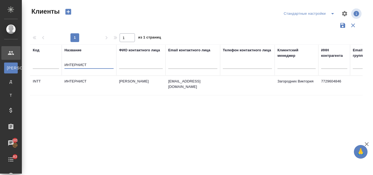
paste input "термобилити"
drag, startPoint x: 92, startPoint y: 65, endPoint x: 66, endPoint y: 65, distance: 26.8
click at [66, 65] on input "Интермобилити" at bounding box center [88, 65] width 49 height 7
paste input "дательство PressPass"
drag, startPoint x: 105, startPoint y: 63, endPoint x: 63, endPoint y: 63, distance: 42.6
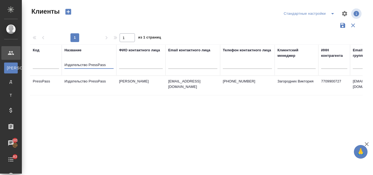
click at [63, 63] on th "Название Издательство PressPass" at bounding box center [89, 60] width 55 height 31
paste input "АО «ФармФирма «Сотекс»"
drag, startPoint x: 111, startPoint y: 64, endPoint x: 64, endPoint y: 63, distance: 47.5
click at [64, 63] on th "Название ЗАО «ФармФирма «Сотекс»" at bounding box center [89, 60] width 55 height 31
paste input "одо Пицца"
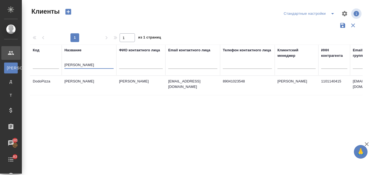
click at [127, 82] on td "Вахотин Антон" at bounding box center [140, 85] width 49 height 19
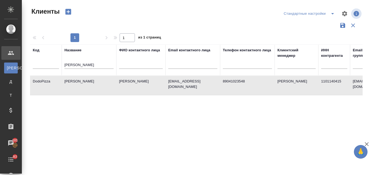
click at [127, 82] on td "Вахотин Антон" at bounding box center [140, 85] width 49 height 19
drag, startPoint x: 88, startPoint y: 65, endPoint x: 63, endPoint y: 64, distance: 24.9
click at [63, 64] on th "Название Додо Пицца" at bounding box center [89, 60] width 55 height 31
paste input "партамент внешних связей Ямало-Ненецкого автономного округ"
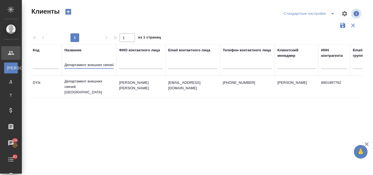
scroll to position [0, 66]
drag, startPoint x: 64, startPoint y: 63, endPoint x: 203, endPoint y: 109, distance: 145.7
click at [203, 109] on div "Код Название Департамент внешних связей Ямало-Ненецкого автономного округа ФИО …" at bounding box center [196, 143] width 333 height 197
paste input "К Астр"
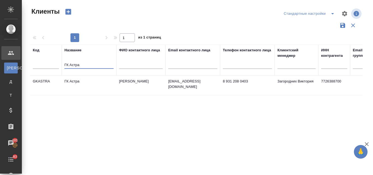
drag, startPoint x: 82, startPoint y: 64, endPoint x: 63, endPoint y: 61, distance: 19.4
click at [63, 61] on th "Название ГК Астра" at bounding box center [89, 60] width 55 height 31
paste input "ИП. Сервис"
click at [135, 83] on td "Сиротинина Татьяна" at bounding box center [140, 85] width 49 height 19
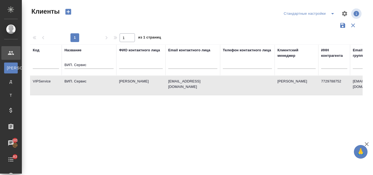
click at [135, 83] on td "Сиротинина Татьяна" at bounding box center [140, 85] width 49 height 19
drag, startPoint x: 88, startPoint y: 64, endPoint x: 57, endPoint y: 64, distance: 31.1
click at [57, 64] on tr "Код Название ВИП. Сервис ФИО контактного лица Email контактного лица Телефон ко…" at bounding box center [236, 60] width 413 height 31
paste input "ванти / Vivanti"
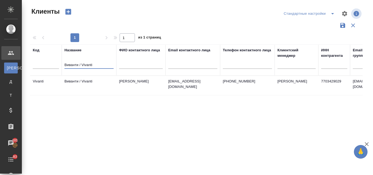
scroll to position [27, 0]
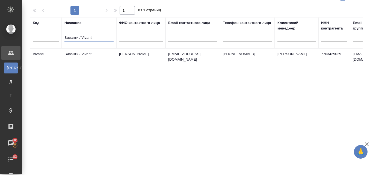
click at [128, 55] on td "Гойхман Максим" at bounding box center [140, 58] width 49 height 19
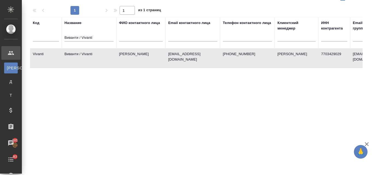
click at [127, 55] on td "Гойхман Максим" at bounding box center [140, 58] width 49 height 19
click at [130, 55] on td "Гойхман Максим" at bounding box center [140, 58] width 49 height 19
drag, startPoint x: 94, startPoint y: 35, endPoint x: 58, endPoint y: 38, distance: 36.5
click at [58, 38] on tr "Код Название Виванти / Vivanti ФИО контактного лица Email контактного лица Теле…" at bounding box center [236, 32] width 413 height 31
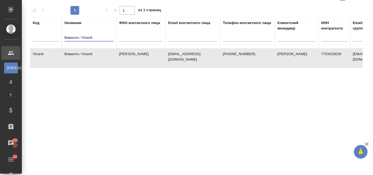
paste input "Wildberries"
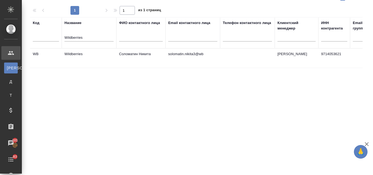
click at [161, 57] on td "Соломатин Никита" at bounding box center [140, 58] width 49 height 19
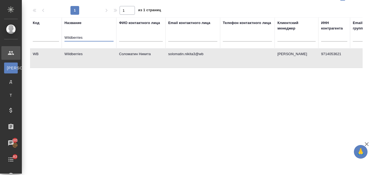
drag, startPoint x: 83, startPoint y: 38, endPoint x: 60, endPoint y: 39, distance: 22.9
click at [60, 39] on tr "Код Название Wildberries ФИО контактного лица Email контактного лица Телефон ко…" at bounding box center [236, 32] width 413 height 31
paste input "Unitedbrew"
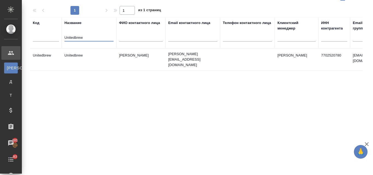
click at [106, 63] on td "Unitedbrew" at bounding box center [89, 59] width 55 height 19
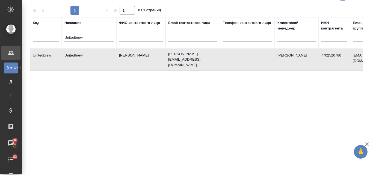
click at [106, 63] on td "Unitedbrew" at bounding box center [89, 59] width 55 height 19
drag, startPoint x: 81, startPoint y: 37, endPoint x: 60, endPoint y: 37, distance: 20.5
click at [60, 37] on tr "Код Название Unitedbrew ФИО контактного лица Email контактного лица Телефон кон…" at bounding box center [236, 32] width 413 height 31
paste input "Simbirsoft"
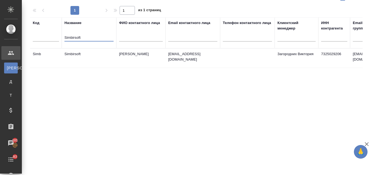
drag, startPoint x: 78, startPoint y: 36, endPoint x: 63, endPoint y: 36, distance: 14.8
click at [63, 36] on th "Название Simbirsoft" at bounding box center [89, 32] width 55 height 31
paste input "ervier (ЗАО "Сервье")"
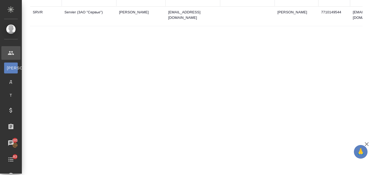
scroll to position [0, 0]
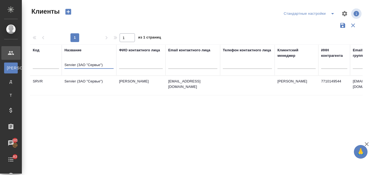
drag, startPoint x: 105, startPoint y: 62, endPoint x: 63, endPoint y: 63, distance: 41.8
click at [63, 63] on th "Название Servier (ЗАО "Сервье")" at bounding box center [89, 60] width 55 height 31
paste input "ENSORIUM"
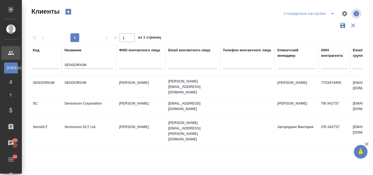
click at [82, 85] on td "SENSORIUM" at bounding box center [89, 86] width 55 height 19
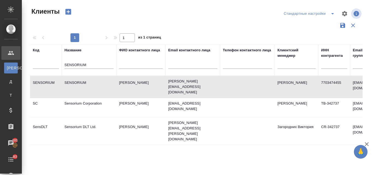
click at [82, 85] on td "SENSORIUM" at bounding box center [89, 86] width 55 height 19
drag, startPoint x: 85, startPoint y: 64, endPoint x: 60, endPoint y: 63, distance: 24.9
click at [60, 63] on tr "Код Название SENSORIUM ФИО контактного лица Email контактного лица Телефон конт…" at bounding box center [236, 60] width 413 height 31
paste input "RockDale"
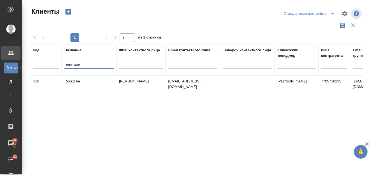
click at [124, 80] on td "Пальчиков Алексей" at bounding box center [140, 85] width 49 height 19
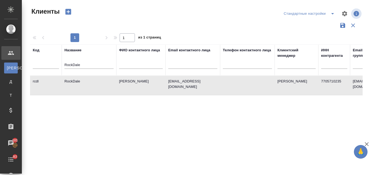
click at [124, 80] on td "Пальчиков Алексей" at bounding box center [140, 85] width 49 height 19
drag, startPoint x: 82, startPoint y: 64, endPoint x: 63, endPoint y: 63, distance: 18.3
click at [63, 63] on th "Название RockDale" at bounding box center [89, 60] width 55 height 31
paste input "PR Partner"
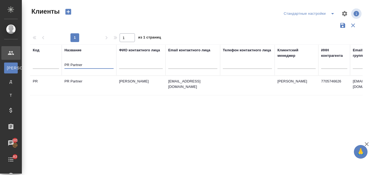
click at [141, 86] on td "Алексеева Инна" at bounding box center [140, 85] width 49 height 19
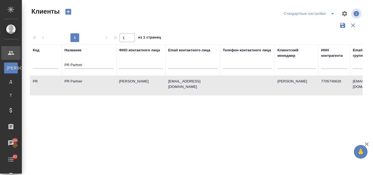
click at [141, 86] on td "Алексеева Инна" at bounding box center [140, 85] width 49 height 19
drag, startPoint x: 85, startPoint y: 63, endPoint x: 58, endPoint y: 61, distance: 26.5
click at [58, 61] on tr "Код Название PR Partner ФИО контактного лица Email контактного лица Телефон кон…" at bounding box center [236, 60] width 413 height 31
paste input "Onpoint"
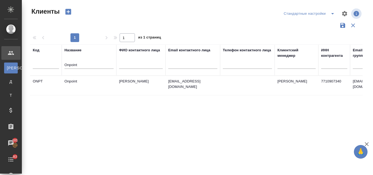
click at [123, 81] on td "Селин Александр" at bounding box center [140, 85] width 49 height 19
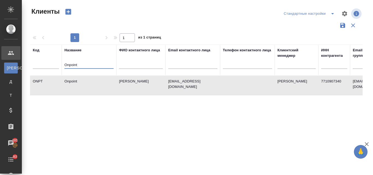
drag, startPoint x: 81, startPoint y: 66, endPoint x: 64, endPoint y: 64, distance: 17.6
click at [64, 64] on th "Название Onpoint" at bounding box center [89, 60] width 55 height 31
paste input "e2Work"
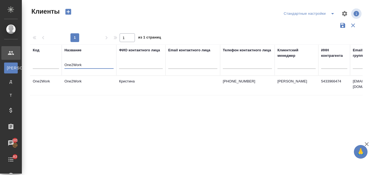
click at [128, 80] on td "Кристина" at bounding box center [140, 85] width 49 height 19
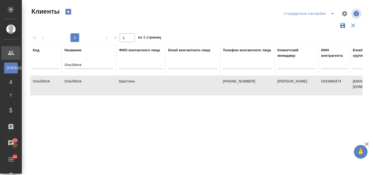
click at [128, 80] on td "Кристина" at bounding box center [140, 85] width 49 height 19
drag, startPoint x: 88, startPoint y: 64, endPoint x: 58, endPoint y: 60, distance: 30.6
click at [59, 60] on tr "Код Название One2Work ФИО контактного лица Email контактного лица Телефон конта…" at bounding box center [236, 60] width 413 height 31
paste input "MONOCHROME"
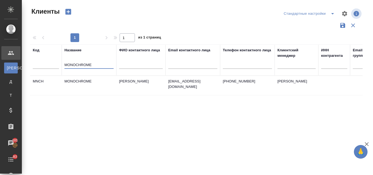
click at [134, 84] on td "Анна Устинова" at bounding box center [140, 85] width 49 height 19
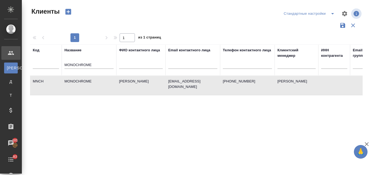
click at [134, 84] on td "Анна Устинова" at bounding box center [140, 85] width 49 height 19
drag, startPoint x: 88, startPoint y: 63, endPoint x: 64, endPoint y: 63, distance: 23.8
click at [64, 63] on th "Название MONOCHROME" at bounding box center [89, 60] width 55 height 31
paste input "aytoni"
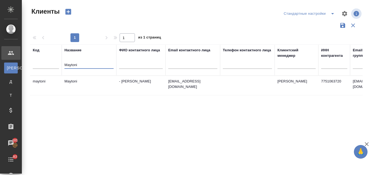
click at [143, 90] on td "- Ирина" at bounding box center [140, 85] width 49 height 19
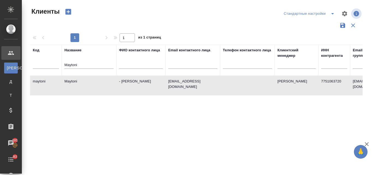
click at [143, 90] on td "- Ирина" at bounding box center [140, 85] width 49 height 19
drag, startPoint x: 79, startPoint y: 64, endPoint x: 60, endPoint y: 65, distance: 18.6
click at [60, 65] on tr "Код Название Maytoni ФИО контактного лица Email контактного лица Телефон контак…" at bounding box center [236, 60] width 413 height 31
paste input "ptek"
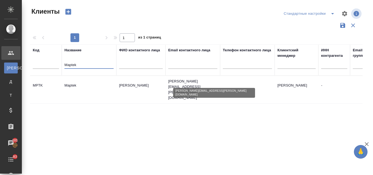
click at [190, 81] on p "chris.johnson@maptek.com" at bounding box center [192, 90] width 49 height 22
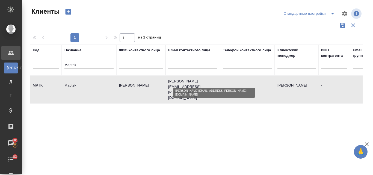
click at [190, 81] on p "chris.johnson@maptek.com" at bounding box center [192, 90] width 49 height 22
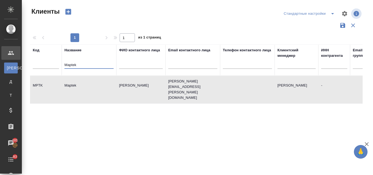
drag, startPoint x: 77, startPoint y: 64, endPoint x: 61, endPoint y: 64, distance: 16.1
click at [61, 64] on tr "Код Название Maptek ФИО контактного лица Email контактного лица Телефон контакт…" at bounding box center [236, 60] width 413 height 31
paste input "LLC Diagnostika-M TSNK"
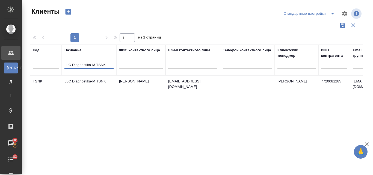
click at [131, 78] on td "Лезина Ирина" at bounding box center [140, 85] width 49 height 19
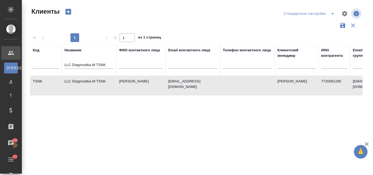
click at [130, 78] on td "Лезина Ирина" at bounding box center [140, 85] width 49 height 19
click at [155, 80] on td "Лезина Ирина" at bounding box center [140, 85] width 49 height 19
drag, startPoint x: 107, startPoint y: 64, endPoint x: 62, endPoint y: 66, distance: 44.5
click at [63, 66] on th "Название LLC Diagnostika-M TSNK" at bounding box center [89, 60] width 55 height 31
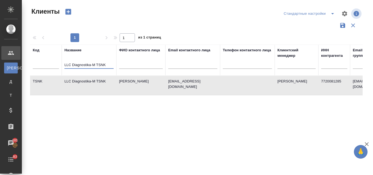
paste input "enovo"
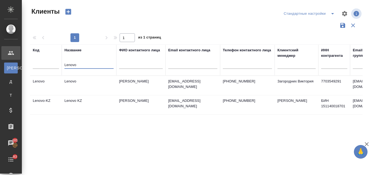
drag, startPoint x: 75, startPoint y: 64, endPoint x: 62, endPoint y: 62, distance: 13.0
click at [62, 62] on th "Название Lenovo" at bounding box center [89, 60] width 55 height 31
paste input "insightgroup"
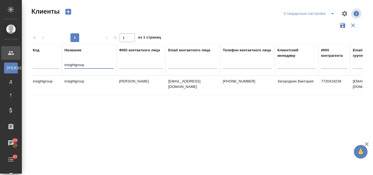
drag, startPoint x: 85, startPoint y: 70, endPoint x: 59, endPoint y: 62, distance: 27.3
click at [60, 62] on tr "Код Название insightgroup ФИО контактного лица Email контактного лица Телефон к…" at bounding box center [236, 60] width 413 height 31
paste input "Ever Neuro Pharma (ЭверНейроФарма)"
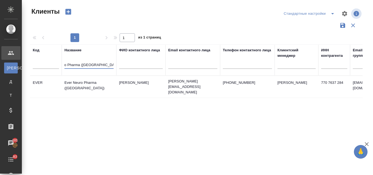
click at [137, 83] on td "Степушина Наталья" at bounding box center [140, 86] width 49 height 19
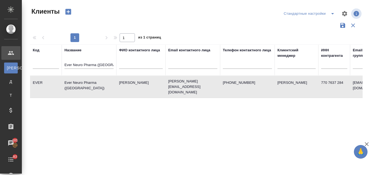
click at [137, 83] on td "Степушина Наталья" at bounding box center [140, 86] width 49 height 19
drag, startPoint x: 64, startPoint y: 64, endPoint x: 116, endPoint y: 67, distance: 51.1
click at [116, 67] on th "Название Ever Neuro Pharma (ЭверНейроФарма)" at bounding box center [89, 60] width 55 height 31
paste input "nface"
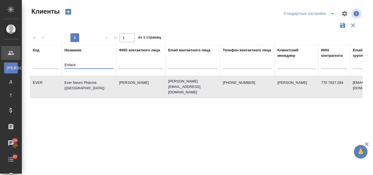
scroll to position [0, 0]
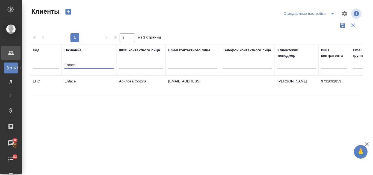
click at [200, 84] on p "sofia@enface.ai" at bounding box center [192, 81] width 49 height 5
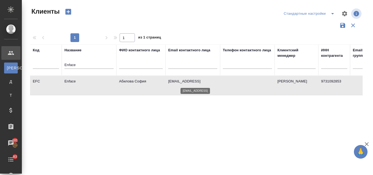
click at [199, 84] on p "sofia@enface.ai" at bounding box center [192, 81] width 49 height 5
drag, startPoint x: 77, startPoint y: 66, endPoint x: 57, endPoint y: 63, distance: 20.7
click at [61, 65] on tr "Код Название Enface ФИО контактного лица Email контактного лица Телефон контакт…" at bounding box center [236, 60] width 413 height 31
paste input "+ Awards"
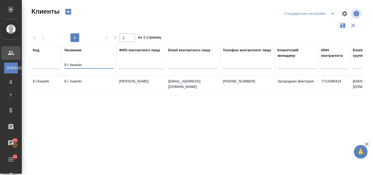
drag, startPoint x: 87, startPoint y: 66, endPoint x: 57, endPoint y: 66, distance: 30.9
click at [58, 65] on tr "Код Название E+ Awards ФИО контактного лица Email контактного лица Телефон конт…" at bounding box center [236, 60] width 413 height 31
paste input "Dyno Nobel & Orica Mining Service"
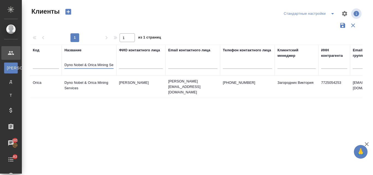
scroll to position [0, 9]
drag, startPoint x: 64, startPoint y: 64, endPoint x: 119, endPoint y: 66, distance: 54.7
click at [119, 66] on tr "Код Название Dyno Nobel & Orica Mining Services ФИО контактного лица Email конт…" at bounding box center [236, 60] width 413 height 31
paste input "Coral Club"
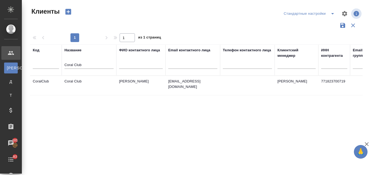
click at [152, 78] on td "Nechepurenko Natalya" at bounding box center [140, 85] width 49 height 19
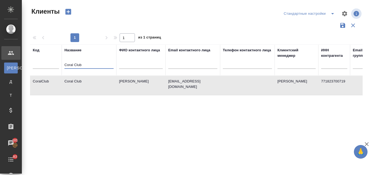
drag, startPoint x: 75, startPoint y: 66, endPoint x: 63, endPoint y: 66, distance: 12.0
click at [63, 65] on th "Название Coral Club" at bounding box center [89, 60] width 55 height 31
paste input "asa De Monede"
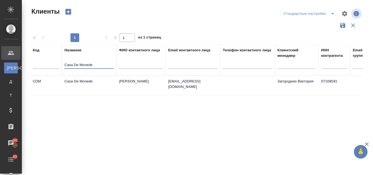
drag, startPoint x: 96, startPoint y: 63, endPoint x: 64, endPoint y: 64, distance: 31.2
click at [64, 64] on input "Casa De Monede" at bounding box center [88, 65] width 49 height 7
paste input "ARDIFY Coin"
drag, startPoint x: 93, startPoint y: 66, endPoint x: 63, endPoint y: 63, distance: 30.1
click at [64, 63] on th "Название CARDIFY Coin" at bounding box center [89, 60] width 55 height 31
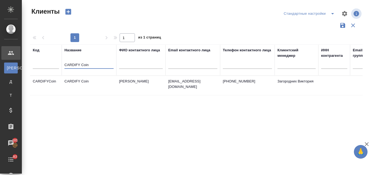
paste input "CARDIFY Coin"
type input "CARDIFY CoinCARDIFY Coin"
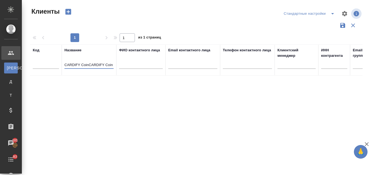
drag, startPoint x: 64, startPoint y: 64, endPoint x: 124, endPoint y: 63, distance: 59.5
click at [124, 63] on tr "Код Название CARDIFY CoinCARDIFY Coin ФИО контактного лица Email контактного ли…" at bounding box center [236, 60] width 413 height 31
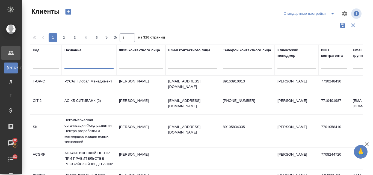
paste input "Breffi"
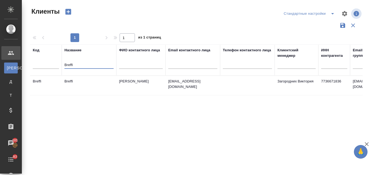
drag, startPoint x: 78, startPoint y: 64, endPoint x: 60, endPoint y: 65, distance: 18.3
click at [60, 65] on tr "Код Название Breffi ФИО контактного лица Email контактного лица Телефон контакт…" at bounding box center [236, 60] width 413 height 31
paste input "Audio-Production.ru"
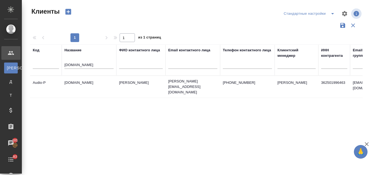
click at [78, 82] on td "Audio-Production.ru" at bounding box center [89, 86] width 55 height 19
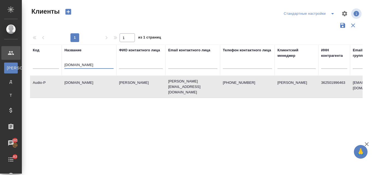
drag, startPoint x: 96, startPoint y: 65, endPoint x: 61, endPoint y: 63, distance: 35.0
click at [61, 63] on tr "Код Название Audio-Production.ru ФИО контактного лица Email контактного лица Те…" at bounding box center [236, 60] width 413 height 31
paste input "ntiplagiat"
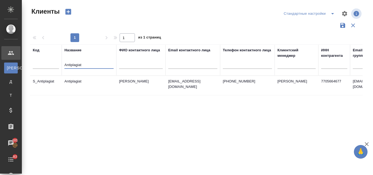
click at [116, 87] on td "Antiplagiat" at bounding box center [89, 85] width 55 height 19
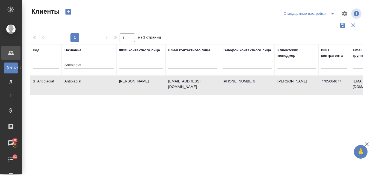
click at [116, 87] on td "Antiplagiat" at bounding box center [89, 85] width 55 height 19
drag, startPoint x: 76, startPoint y: 64, endPoint x: 57, endPoint y: 64, distance: 18.8
click at [58, 64] on tr "Код Название Antiplagiat ФИО контактного лица Email контактного лица Телефон ко…" at bounding box center [236, 60] width 413 height 31
paste input "ll Around Creative"
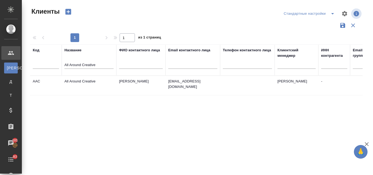
click at [124, 78] on td "Saucier Ariella" at bounding box center [140, 85] width 49 height 19
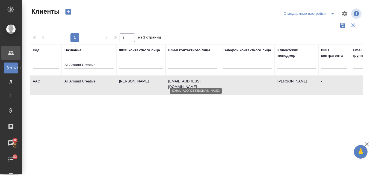
click at [176, 82] on p "asaucier@allaroundcreative.com" at bounding box center [192, 84] width 49 height 11
drag, startPoint x: 100, startPoint y: 65, endPoint x: 58, endPoint y: 64, distance: 42.1
click at [58, 64] on tr "Код Название All Around Creative ФИО контактного лица Email контактного лица Те…" at bounding box center [236, 60] width 413 height 31
paste input "ccentur"
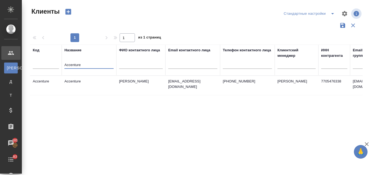
click at [83, 84] on td "Accenture" at bounding box center [89, 85] width 55 height 19
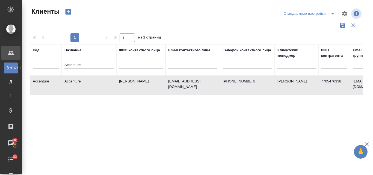
click at [83, 84] on td "Accenture" at bounding box center [89, 85] width 55 height 19
drag, startPoint x: 82, startPoint y: 65, endPoint x: 60, endPoint y: 64, distance: 21.9
click at [61, 64] on tr "Код Название Accenture ФИО контактного лица Email контактного лица Телефон конт…" at bounding box center [236, 60] width 413 height 31
paste input "BBYY Продакшн"
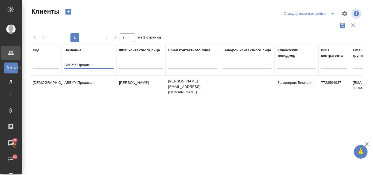
drag, startPoint x: 79, startPoint y: 65, endPoint x: 57, endPoint y: 69, distance: 22.1
click at [58, 68] on tr "Код Название ABBYY Продакшн ФИО контактного лица Email контактного лица Телефон…" at bounding box center [236, 60] width 413 height 31
paste input "«САФМАР Финансовые инвестиции»"
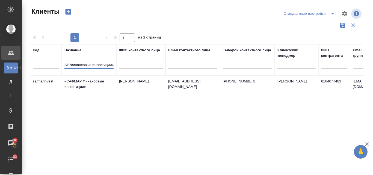
type input "«САФМАР Финансовые инвестиции»"
click at [134, 86] on td "Невская Екатерина Леонидовна" at bounding box center [140, 85] width 49 height 19
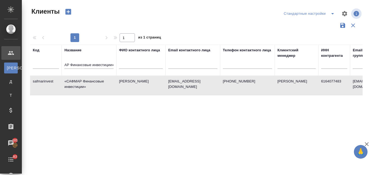
scroll to position [0, 0]
click at [134, 86] on td "Невская Екатерина Леонидовна" at bounding box center [140, 85] width 49 height 19
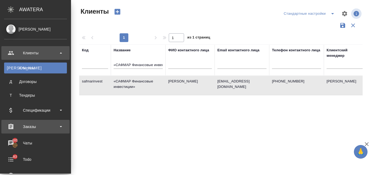
click at [34, 125] on div "Заказы" at bounding box center [35, 127] width 63 height 8
click at [27, 129] on div "Заказы" at bounding box center [35, 127] width 63 height 8
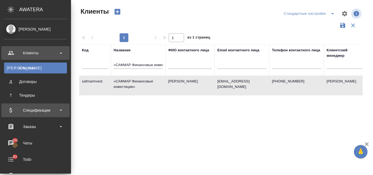
click at [28, 111] on div "Спецификации" at bounding box center [35, 110] width 63 height 8
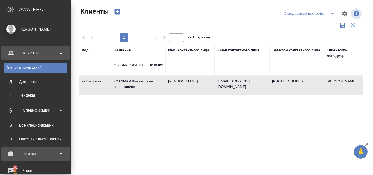
click at [32, 152] on div "Заказы" at bounding box center [35, 154] width 63 height 8
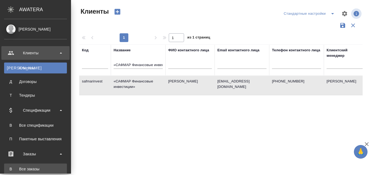
click at [29, 166] on link "В Все заказы" at bounding box center [35, 169] width 63 height 11
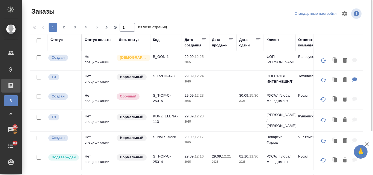
click at [60, 40] on div "Статус" at bounding box center [57, 39] width 12 height 5
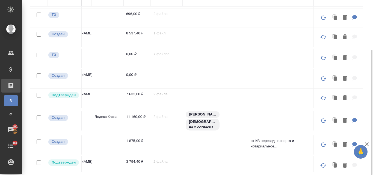
scroll to position [0, 332]
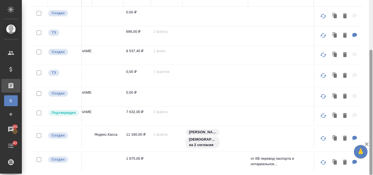
drag, startPoint x: 373, startPoint y: 85, endPoint x: 373, endPoint y: 54, distance: 31.7
click at [373, 54] on div at bounding box center [371, 87] width 4 height 175
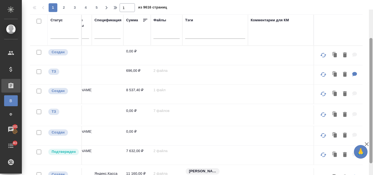
scroll to position [0, 0]
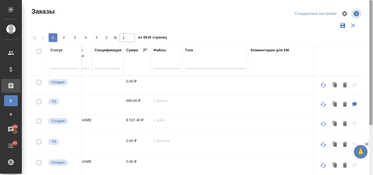
drag, startPoint x: 367, startPoint y: 49, endPoint x: 364, endPoint y: -13, distance: 62.9
click at [364, 0] on html "🙏 .cls-1 fill:#fff; AWATERA Valyaeva Anna Клиенты Спецификации Заказы В Все зак…" at bounding box center [186, 87] width 373 height 175
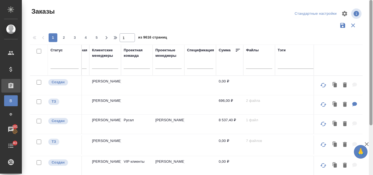
drag, startPoint x: 370, startPoint y: 77, endPoint x: 359, endPoint y: -17, distance: 94.6
click at [359, 0] on html "🙏 .cls-1 fill:#fff; AWATERA Valyaeva Anna Клиенты Спецификации Заказы В Все зак…" at bounding box center [186, 87] width 373 height 175
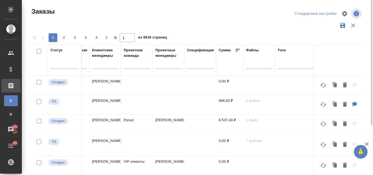
click at [105, 54] on div "Клиентские менеджеры" at bounding box center [105, 53] width 26 height 11
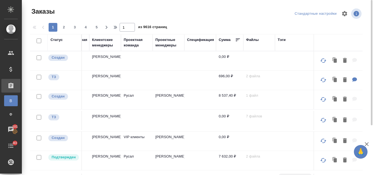
click at [104, 44] on div "Клиентские менеджеры" at bounding box center [105, 42] width 26 height 11
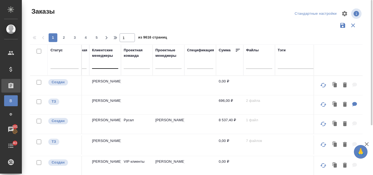
click at [99, 64] on div at bounding box center [105, 63] width 26 height 8
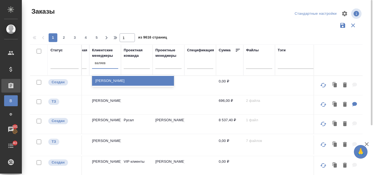
type input "валяева"
click at [117, 81] on div "[PERSON_NAME]" at bounding box center [133, 81] width 82 height 10
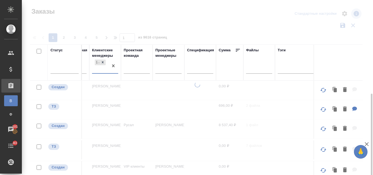
scroll to position [55, 0]
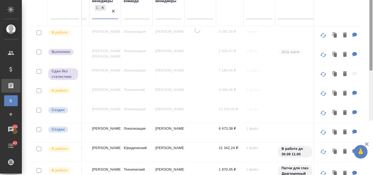
click at [373, 0] on html "🙏 .cls-1 fill:#fff; AWATERA Valyaeva Anna Клиенты Спецификации Заказы В Все зак…" at bounding box center [186, 87] width 373 height 175
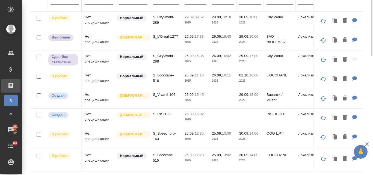
scroll to position [0, 0]
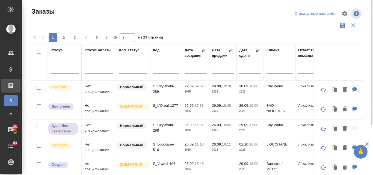
click at [60, 68] on div at bounding box center [65, 68] width 28 height 8
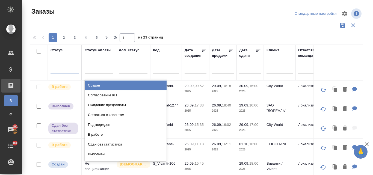
click at [57, 50] on div "Статус" at bounding box center [57, 50] width 12 height 5
click at [58, 81] on td "В работе" at bounding box center [65, 90] width 34 height 19
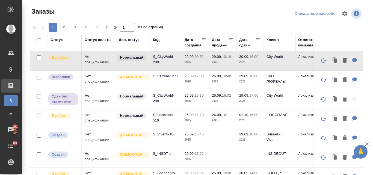
click at [57, 38] on div "Статус" at bounding box center [57, 39] width 12 height 5
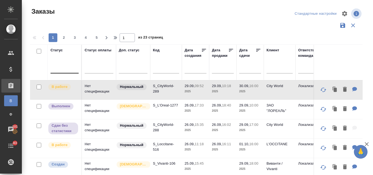
click at [61, 70] on div at bounding box center [65, 68] width 28 height 8
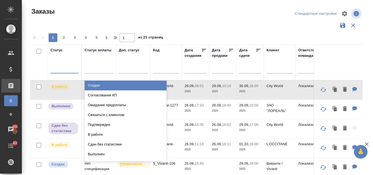
click at [99, 84] on div "Создан" at bounding box center [126, 86] width 82 height 10
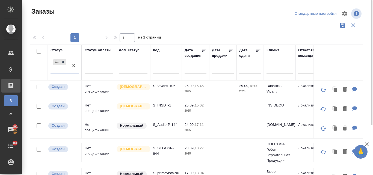
scroll to position [27, 0]
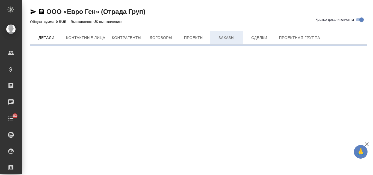
click at [236, 37] on span "Заказы" at bounding box center [226, 37] width 26 height 7
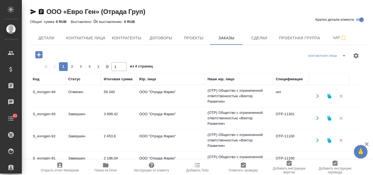
click at [158, 95] on td "ООО "Отрада Фармз"" at bounding box center [171, 96] width 68 height 19
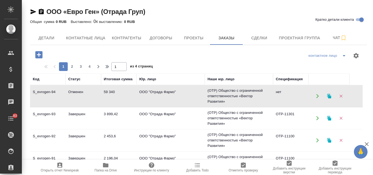
click at [158, 95] on td "ООО "Отрада Фармз"" at bounding box center [171, 96] width 68 height 19
click at [78, 39] on span "Контактные лица" at bounding box center [85, 38] width 39 height 7
select select "RU"
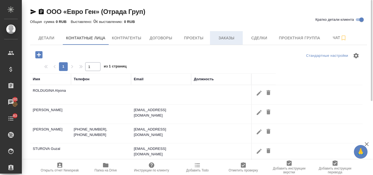
click at [236, 37] on span "Заказы" at bounding box center [226, 38] width 26 height 7
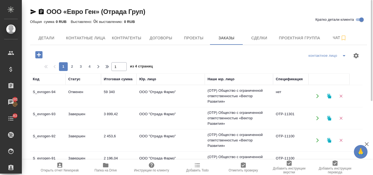
click at [174, 95] on td "ООО "Отрада Фармз"" at bounding box center [171, 96] width 68 height 19
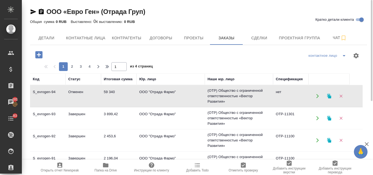
click at [170, 114] on td "ООО "Отрада Фармз"" at bounding box center [171, 118] width 68 height 19
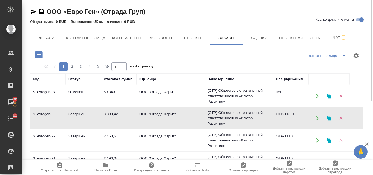
click at [169, 114] on td "ООО "Отрада Фармз"" at bounding box center [171, 118] width 68 height 19
click at [104, 39] on span "Контактные лица" at bounding box center [85, 38] width 39 height 7
select select "RU"
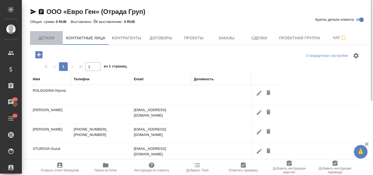
click at [57, 41] on span "Детали" at bounding box center [46, 38] width 26 height 7
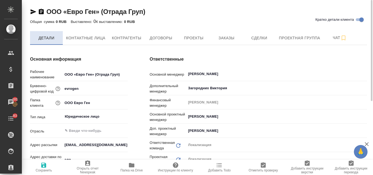
type textarea "x"
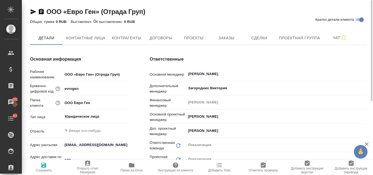
type textarea "x"
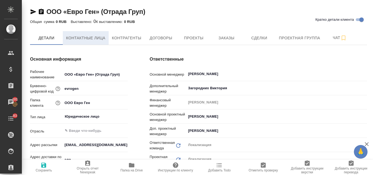
click at [91, 39] on span "Контактные лица" at bounding box center [85, 38] width 39 height 7
select select "RU"
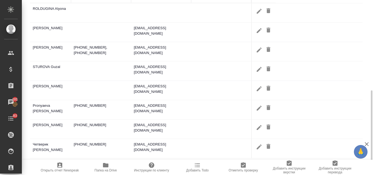
scroll to position [128, 0]
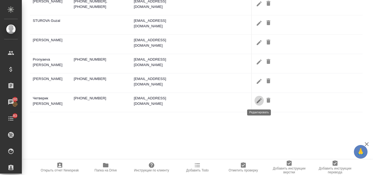
click at [258, 102] on icon "button" at bounding box center [259, 100] width 5 height 5
type input "Дарья"
type input "Четверик"
type input "Пользователь"
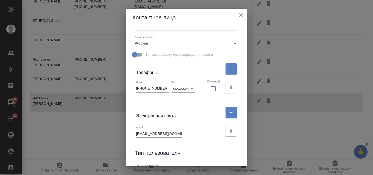
scroll to position [137, 0]
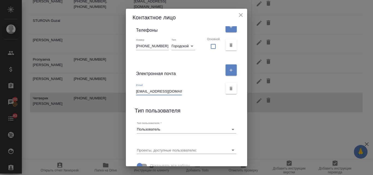
drag, startPoint x: 140, startPoint y: 90, endPoint x: 192, endPoint y: 90, distance: 51.3
click at [192, 90] on div "Email d.chetverik@otradagroup.ru" at bounding box center [179, 89] width 87 height 12
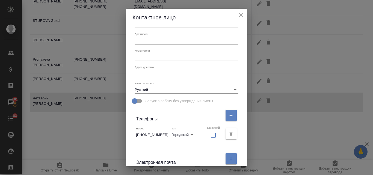
scroll to position [0, 0]
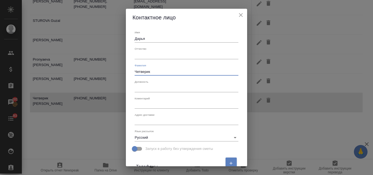
drag, startPoint x: 158, startPoint y: 72, endPoint x: 136, endPoint y: 70, distance: 21.6
click at [136, 70] on div "Имя Дарья Отчество Фамилия Четверик Должность Коментарий x Адрес доставки x Язы…" at bounding box center [186, 96] width 121 height 140
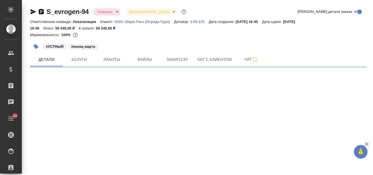
select select "RU"
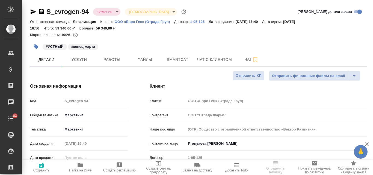
type textarea "x"
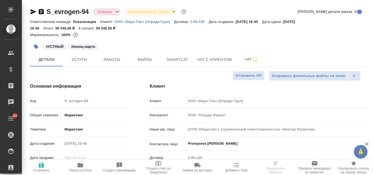
type textarea "x"
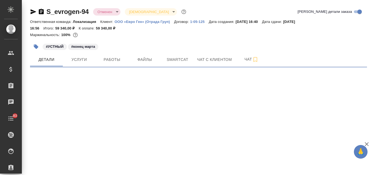
select select "RU"
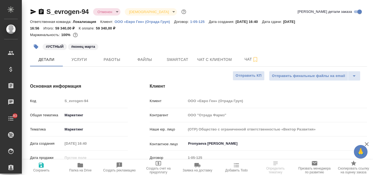
type textarea "x"
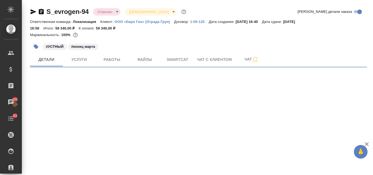
select select "RU"
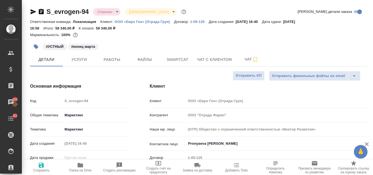
type textarea "x"
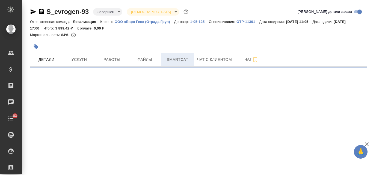
select select "RU"
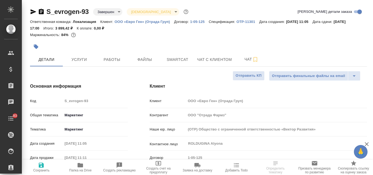
type textarea "x"
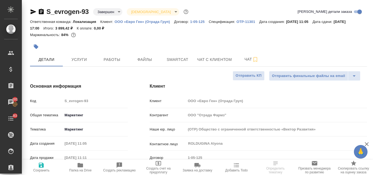
type textarea "x"
select select "RU"
type textarea "x"
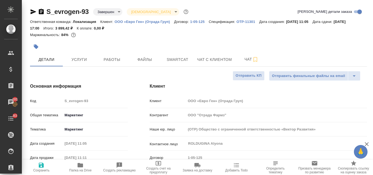
type textarea "x"
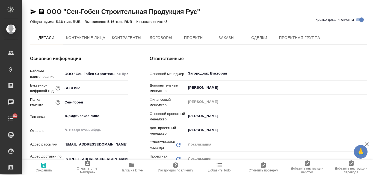
type textarea "x"
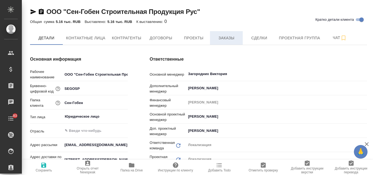
type textarea "x"
click at [227, 37] on span "Заказы" at bounding box center [226, 38] width 26 height 7
type textarea "x"
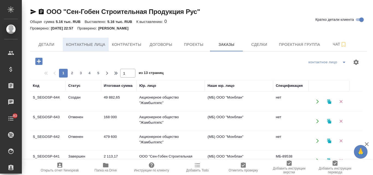
click at [88, 45] on span "Контактные лица" at bounding box center [85, 44] width 39 height 7
select select "RU"
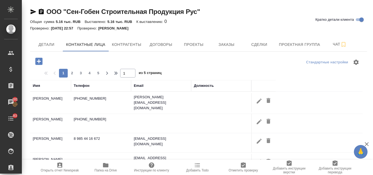
click at [258, 100] on icon "button" at bounding box center [259, 100] width 5 height 5
type input "[PERSON_NAME]"
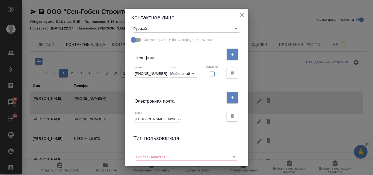
scroll to position [109, 0]
click at [239, 13] on icon "close" at bounding box center [242, 15] width 7 height 7
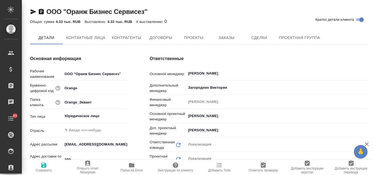
type textarea "x"
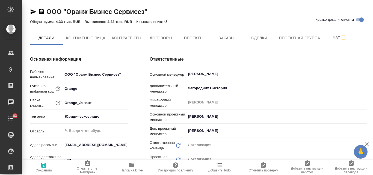
type textarea "x"
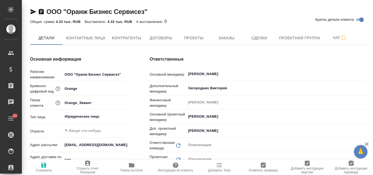
type textarea "x"
click at [227, 44] on button "Заказы" at bounding box center [226, 38] width 33 height 14
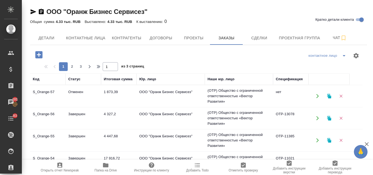
click at [113, 115] on td "4 327,2" at bounding box center [119, 118] width 36 height 19
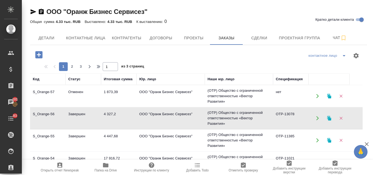
click at [113, 115] on td "4 327,2" at bounding box center [119, 118] width 36 height 19
click at [100, 35] on span "Контактные лица" at bounding box center [85, 38] width 39 height 7
select select "RU"
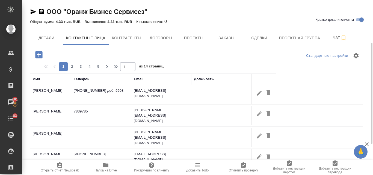
scroll to position [55, 0]
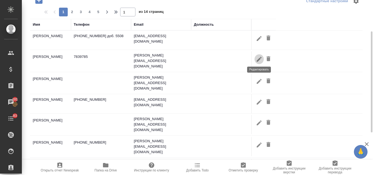
click at [258, 59] on icon "button" at bounding box center [259, 59] width 5 height 5
type input "Ирина"
type input "Изосимова"
type input "Пользователь"
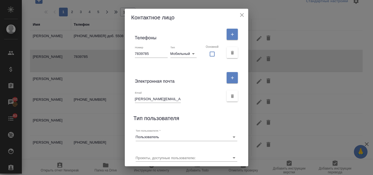
scroll to position [147, 0]
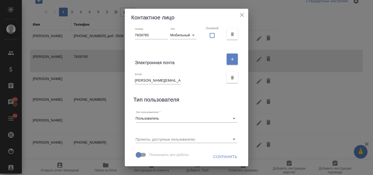
click at [139, 80] on div "Email irina.izosimova@orange-ftgroup.com" at bounding box center [186, 77] width 111 height 18
drag, startPoint x: 140, startPoint y: 79, endPoint x: 197, endPoint y: 79, distance: 56.8
click at [197, 79] on div "Email irina.izosimova@orange-ftgroup.com" at bounding box center [179, 78] width 89 height 12
click at [189, 80] on div "Email irina.izosimova@orange-ftgroup.com" at bounding box center [179, 78] width 89 height 12
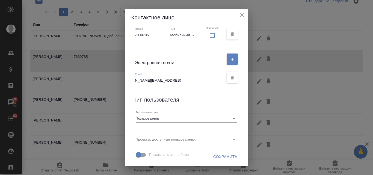
drag, startPoint x: 139, startPoint y: 80, endPoint x: 194, endPoint y: 81, distance: 54.4
click at [194, 81] on div "Email irina.izosimova@orange-ftgroup.com" at bounding box center [179, 78] width 89 height 12
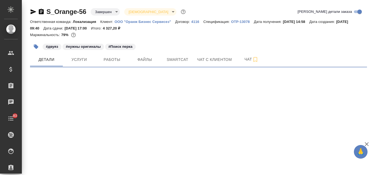
select select "RU"
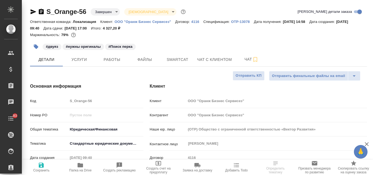
type textarea "x"
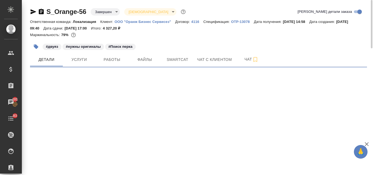
select select "RU"
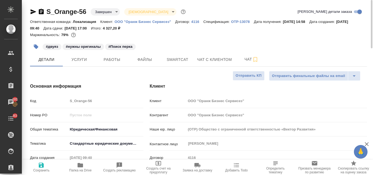
type textarea "x"
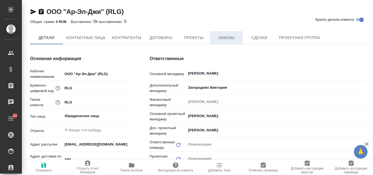
type textarea "x"
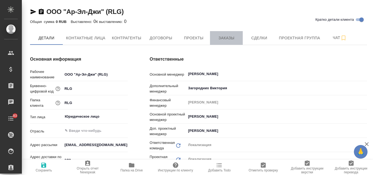
click at [226, 37] on span "Заказы" at bounding box center [226, 38] width 26 height 7
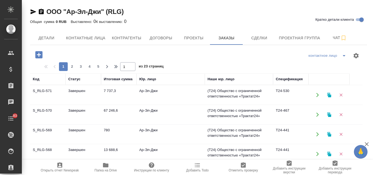
click at [117, 93] on td "7 737,3" at bounding box center [119, 94] width 36 height 19
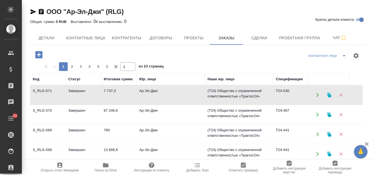
click at [117, 93] on td "7 737,3" at bounding box center [119, 94] width 36 height 19
click at [96, 39] on span "Контактные лица" at bounding box center [85, 38] width 39 height 7
select select "RU"
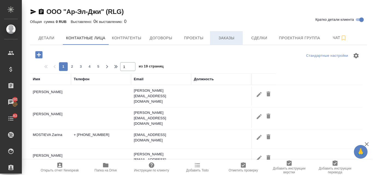
click at [227, 38] on span "Заказы" at bounding box center [226, 38] width 26 height 7
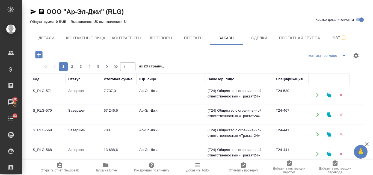
click at [106, 93] on td "7 737,3" at bounding box center [119, 94] width 36 height 19
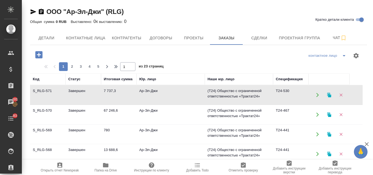
click at [106, 93] on td "7 737,3" at bounding box center [119, 94] width 36 height 19
click at [119, 110] on td "67 246,6" at bounding box center [119, 114] width 36 height 19
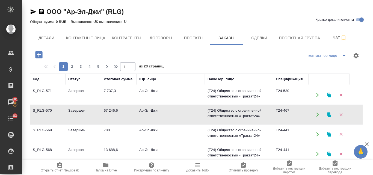
click at [119, 110] on td "67 246,6" at bounding box center [119, 114] width 36 height 19
click at [95, 42] on button "Контактные лица" at bounding box center [86, 38] width 46 height 14
select select "RU"
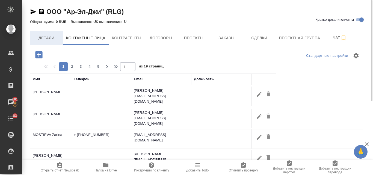
click at [55, 38] on span "Детали" at bounding box center [46, 38] width 26 height 7
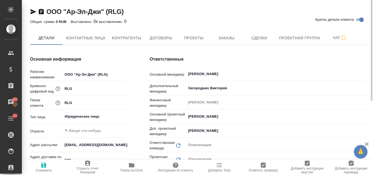
type textarea "x"
click at [220, 36] on span "Заказы" at bounding box center [226, 38] width 26 height 7
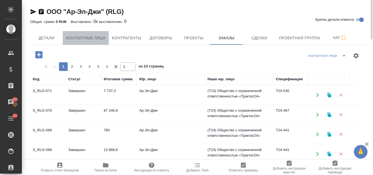
click at [82, 39] on span "Контактные лица" at bounding box center [85, 38] width 39 height 7
select select "RU"
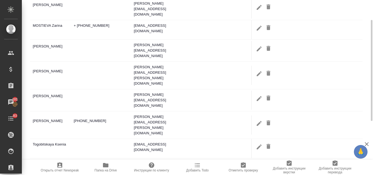
scroll to position [82, 0]
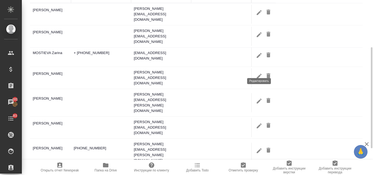
click at [259, 73] on icon "button" at bounding box center [259, 76] width 7 height 7
type input "Светлана"
type input "Полякова"
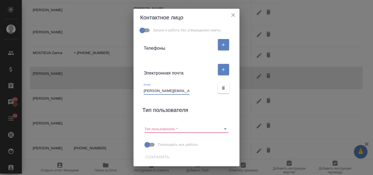
scroll to position [0, 5]
drag, startPoint x: 142, startPoint y: 90, endPoint x: 203, endPoint y: 92, distance: 61.7
click at [203, 92] on div "Email svetlana.bubyr@richemont.com" at bounding box center [179, 89] width 71 height 12
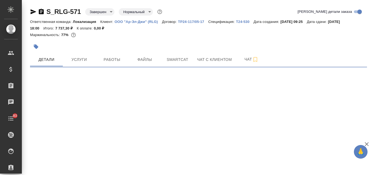
select select "RU"
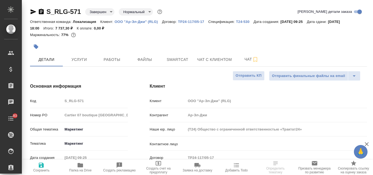
type textarea "x"
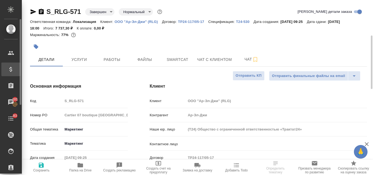
type textarea "x"
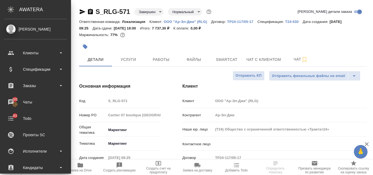
type textarea "x"
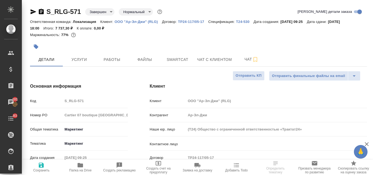
type textarea "x"
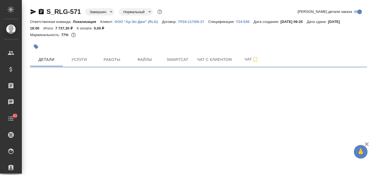
select select "RU"
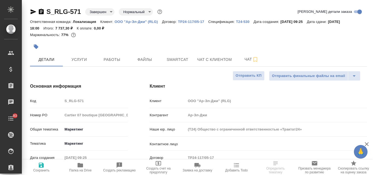
type textarea "x"
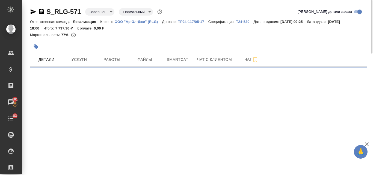
select select "RU"
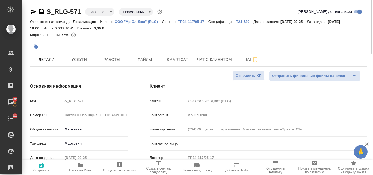
type textarea "x"
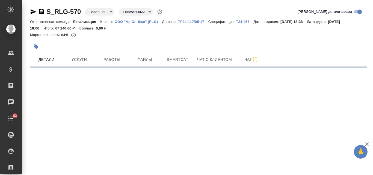
select select "RU"
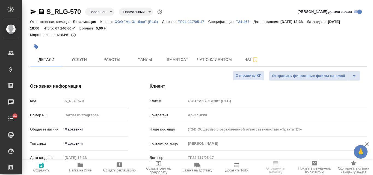
type textarea "x"
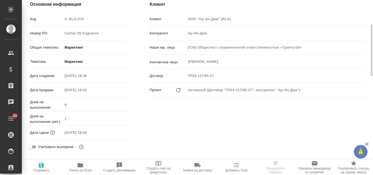
scroll to position [55, 0]
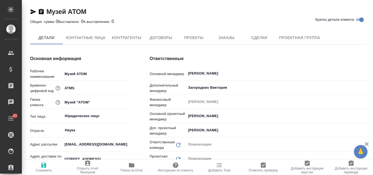
type textarea "x"
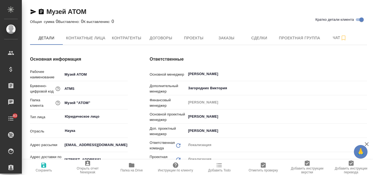
type textarea "x"
click at [95, 39] on span "Контактные лица" at bounding box center [85, 38] width 39 height 7
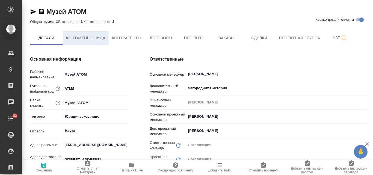
type textarea "x"
select select "RU"
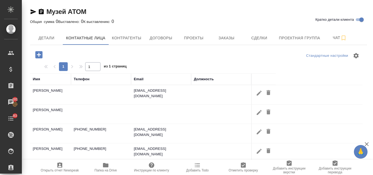
scroll to position [55, 0]
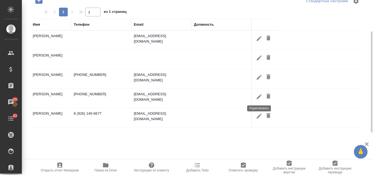
click at [259, 97] on icon "button" at bounding box center [259, 96] width 5 height 5
type input "[PERSON_NAME]"
type input "Евстрахов"
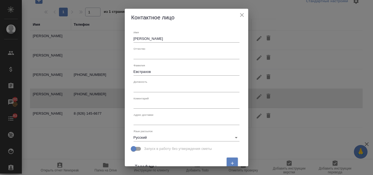
click at [240, 14] on icon "close" at bounding box center [242, 15] width 4 height 4
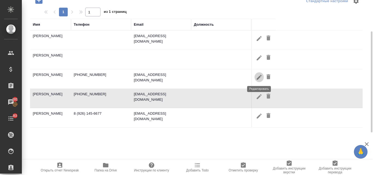
click at [257, 77] on icon "button" at bounding box center [259, 77] width 7 height 7
type input "Юлия"
type input "Брик"
type input "Пользователь"
type input "+7 (495) 374-64-36"
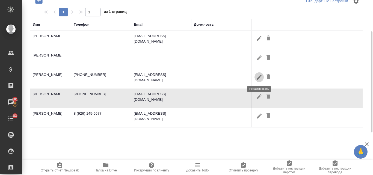
type input "phone"
checkbox input "false"
type input "y.brik@atom.museum"
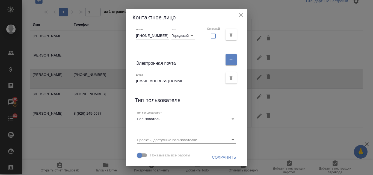
scroll to position [147, 0]
drag, startPoint x: 141, startPoint y: 81, endPoint x: 182, endPoint y: 82, distance: 41.0
click at [182, 82] on input "y.brik@atom.museum" at bounding box center [159, 81] width 46 height 8
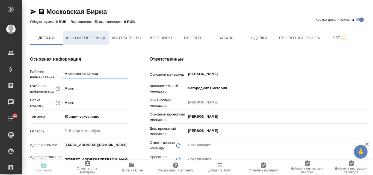
click at [108, 39] on button "Контактные лица" at bounding box center [86, 38] width 46 height 14
select select "RU"
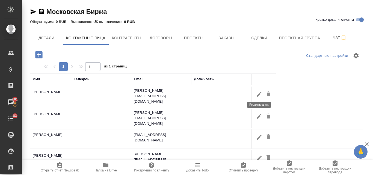
click at [260, 93] on icon "button" at bounding box center [259, 94] width 5 height 5
type input "Виктория"
type input "[PERSON_NAME]"
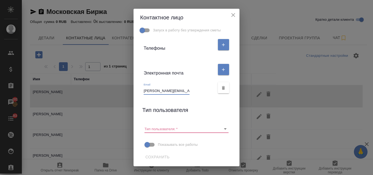
scroll to position [0, 8]
drag, startPoint x: 142, startPoint y: 91, endPoint x: 194, endPoint y: 92, distance: 52.2
click at [194, 92] on div "Email [PERSON_NAME][EMAIL_ADDRESS][DOMAIN_NAME]" at bounding box center [179, 89] width 71 height 12
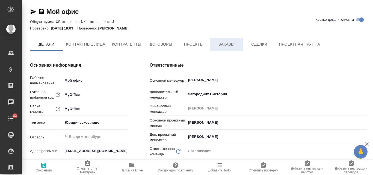
type textarea "x"
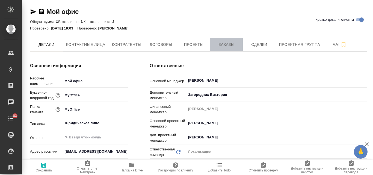
click at [221, 45] on span "Заказы" at bounding box center [226, 44] width 26 height 7
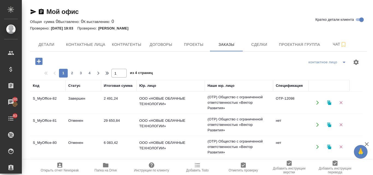
click at [153, 96] on td "ООО «НОВЫЕ ОБЛАЧНЫЕ ТЕХНОЛОГИИ»" at bounding box center [171, 102] width 68 height 19
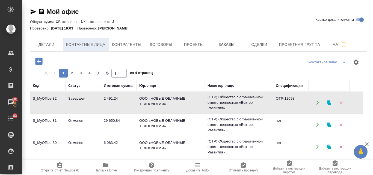
click at [89, 40] on button "Контактные лица" at bounding box center [86, 45] width 46 height 14
select select "RU"
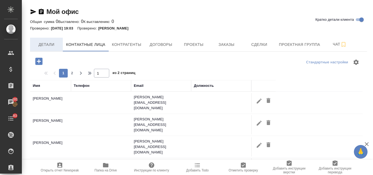
click at [54, 43] on span "Детали" at bounding box center [46, 44] width 26 height 7
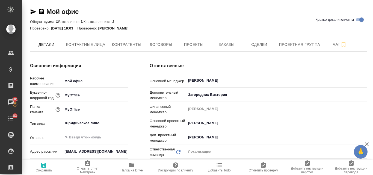
type textarea "x"
click at [94, 42] on span "Контактные лица" at bounding box center [85, 44] width 39 height 7
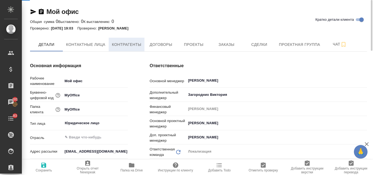
select select "RU"
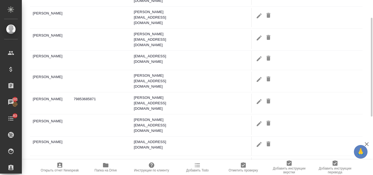
scroll to position [80, 0]
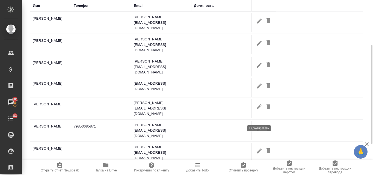
click at [257, 126] on icon "button" at bounding box center [259, 128] width 5 height 5
type input "Дмитрий"
type input "Ежов"
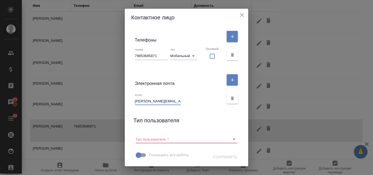
scroll to position [0, 1]
drag, startPoint x: 139, startPoint y: 100, endPoint x: 199, endPoint y: 101, distance: 59.8
click at [199, 101] on div "Email dmitriy.ezhov@myoffice.team" at bounding box center [179, 99] width 89 height 12
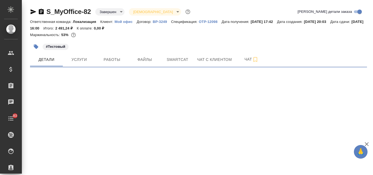
select select "RU"
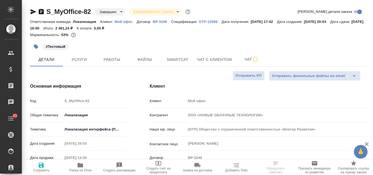
type textarea "x"
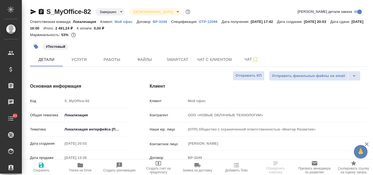
type textarea "x"
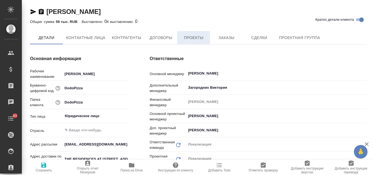
type textarea "x"
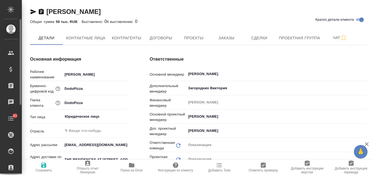
type textarea "x"
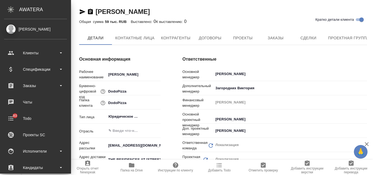
type textarea "x"
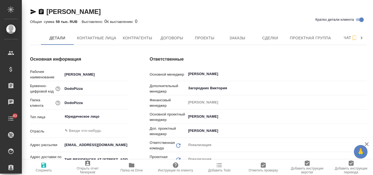
type textarea "x"
click at [115, 36] on span "Контактные лица" at bounding box center [96, 38] width 39 height 7
select select "RU"
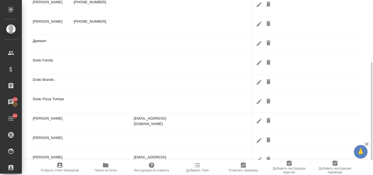
scroll to position [128, 0]
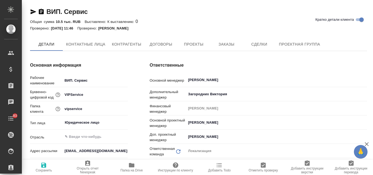
type textarea "x"
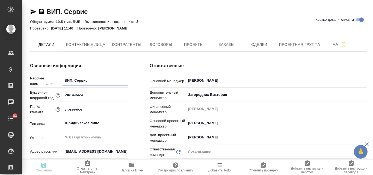
type textarea "x"
click at [92, 47] on span "Контактные лица" at bounding box center [85, 44] width 39 height 7
select select "RU"
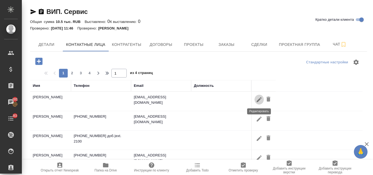
click at [258, 99] on icon "button" at bounding box center [259, 99] width 7 height 7
type input "Анастасия"
type input "Бузмакова"
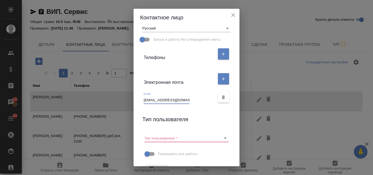
scroll to position [0, 4]
drag, startPoint x: 142, startPoint y: 100, endPoint x: 190, endPoint y: 101, distance: 48.3
click at [190, 101] on div "Email a.buzmakova@tickethouse.pro" at bounding box center [179, 98] width 71 height 12
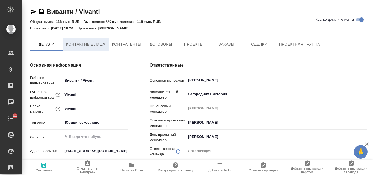
click at [94, 44] on span "Контактные лица" at bounding box center [85, 44] width 39 height 7
type textarea "x"
select select "RU"
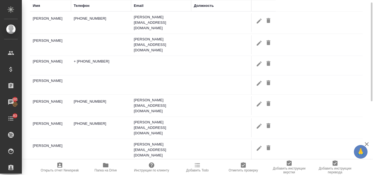
scroll to position [53, 0]
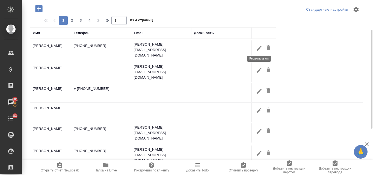
click at [258, 46] on icon "button" at bounding box center [259, 48] width 7 height 7
type input "Диана"
type input "Куверина"
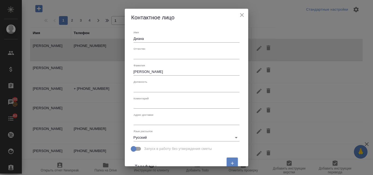
scroll to position [127, 0]
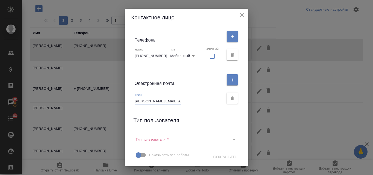
drag, startPoint x: 140, startPoint y: 101, endPoint x: 187, endPoint y: 104, distance: 47.3
click at [187, 104] on div "Email Diana.Kuverina@vivanti.ru" at bounding box center [179, 99] width 89 height 12
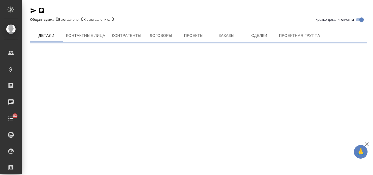
click at [93, 33] on button "Контактные лица" at bounding box center [86, 35] width 46 height 13
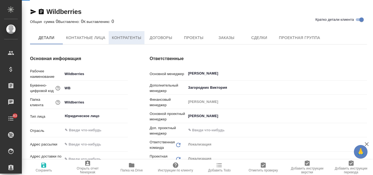
select select "RU"
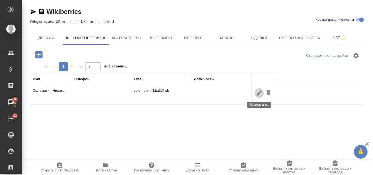
click at [259, 95] on icon "button" at bounding box center [259, 93] width 7 height 7
type input "Никита"
type input "Соломатин"
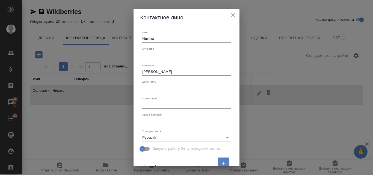
scroll to position [82, 0]
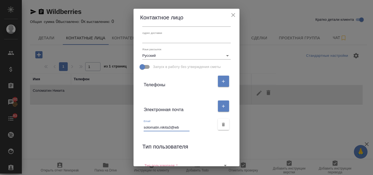
drag, startPoint x: 183, startPoint y: 129, endPoint x: 140, endPoint y: 128, distance: 43.2
click at [140, 128] on div "Email solomatin.nikita3@wb" at bounding box center [186, 124] width 93 height 18
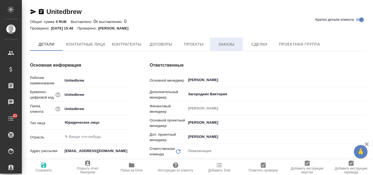
type textarea "x"
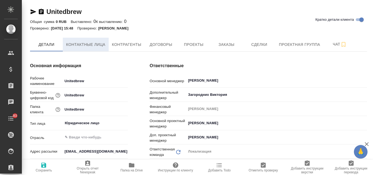
type textarea "x"
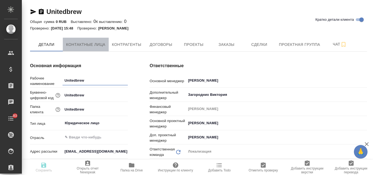
click at [99, 45] on span "Контактные лица" at bounding box center [85, 44] width 39 height 7
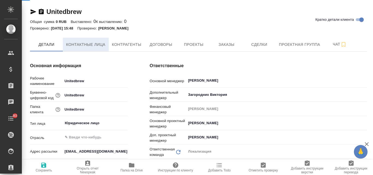
select select "RU"
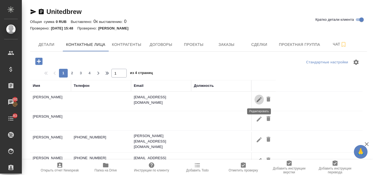
click at [255, 100] on button "button" at bounding box center [259, 99] width 9 height 10
type input "[PERSON_NAME]"
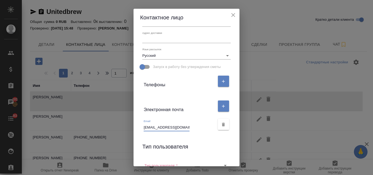
scroll to position [0, 4]
drag, startPoint x: 143, startPoint y: 127, endPoint x: 191, endPoint y: 128, distance: 48.6
click at [191, 128] on div "Email [EMAIL_ADDRESS][DOMAIN_NAME]" at bounding box center [179, 125] width 71 height 12
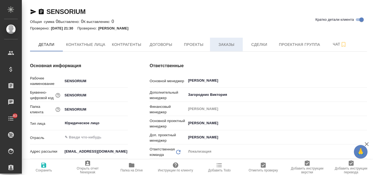
click at [235, 45] on span "Заказы" at bounding box center [226, 44] width 26 height 7
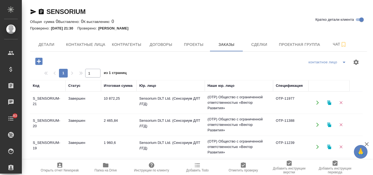
click at [155, 99] on td "Sensorium DLT Ltd. (Сенсориум ДЛТ ЛТД)" at bounding box center [171, 102] width 68 height 19
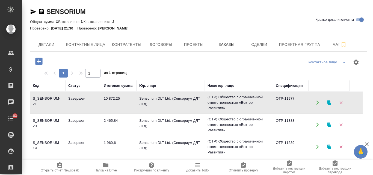
click at [155, 99] on td "Sensorium DLT Ltd. (Сенсориум ДЛТ ЛТД)" at bounding box center [171, 102] width 68 height 19
click at [84, 48] on span "Контактные лица" at bounding box center [85, 44] width 39 height 7
select select "RU"
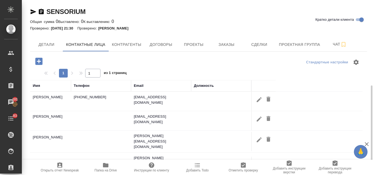
scroll to position [82, 0]
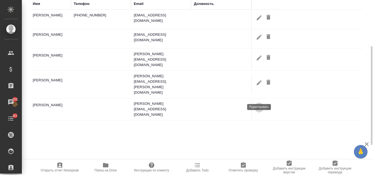
click at [259, 105] on icon "button" at bounding box center [259, 107] width 5 height 5
type input "[PERSON_NAME]"
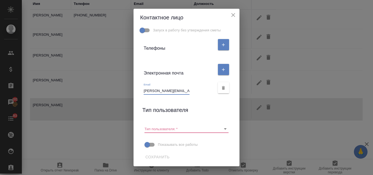
scroll to position [0, 12]
drag, startPoint x: 141, startPoint y: 91, endPoint x: 192, endPoint y: 92, distance: 50.8
click at [192, 92] on div "Email [PERSON_NAME][EMAIL_ADDRESS][DOMAIN_NAME]" at bounding box center [179, 89] width 71 height 12
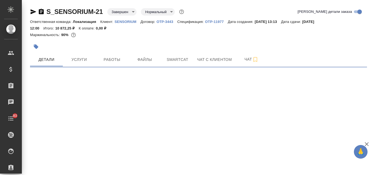
select select "RU"
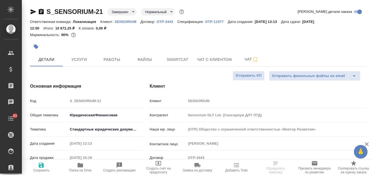
type textarea "x"
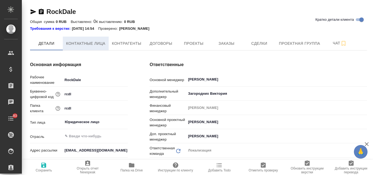
click at [90, 43] on span "Контактные лица" at bounding box center [85, 43] width 39 height 7
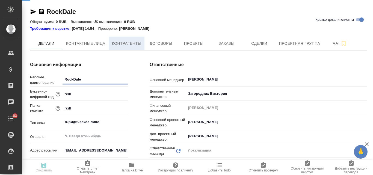
select select "RU"
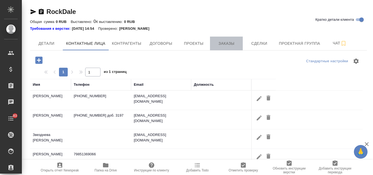
click at [227, 40] on span "Заказы" at bounding box center [226, 43] width 26 height 7
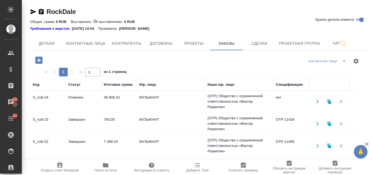
click at [236, 101] on td "(OTP) Общество с ограниченной ответственностью «Вектор Развития»" at bounding box center [239, 102] width 68 height 22
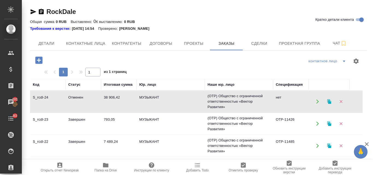
click at [236, 101] on td "(OTP) Общество с ограниченной ответственностью «Вектор Развития»" at bounding box center [239, 102] width 68 height 22
click at [91, 39] on button "Контактные лица" at bounding box center [86, 44] width 46 height 14
select select "RU"
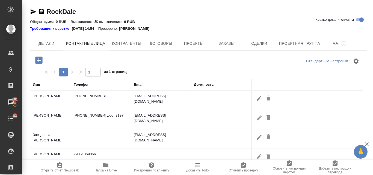
scroll to position [55, 0]
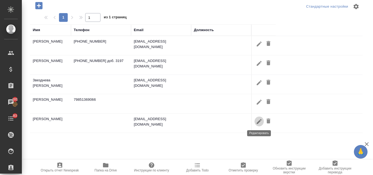
click at [260, 121] on icon "button" at bounding box center [259, 121] width 5 height 5
type input "Алексей"
type input "Пальчиков"
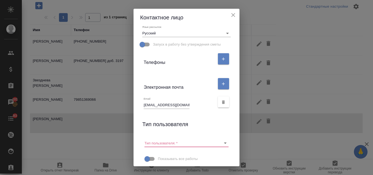
scroll to position [109, 0]
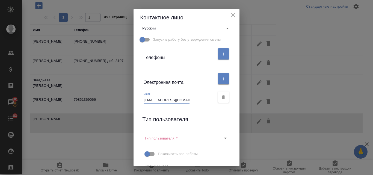
drag, startPoint x: 183, startPoint y: 99, endPoint x: 141, endPoint y: 100, distance: 42.3
click at [141, 100] on div "Email a.palchikov@attrade.ru" at bounding box center [186, 97] width 93 height 18
drag, startPoint x: 236, startPoint y: 16, endPoint x: 234, endPoint y: 10, distance: 5.5
click at [236, 16] on icon "close" at bounding box center [233, 15] width 7 height 7
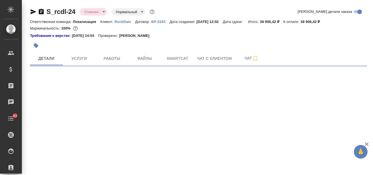
select select "RU"
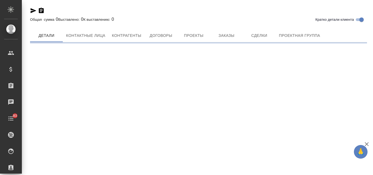
click at [231, 35] on div "Кратко детали клиента Общая сумма 0 Выставлено: 0 К выставлению: 0 [PERSON_NAME…" at bounding box center [198, 23] width 343 height 46
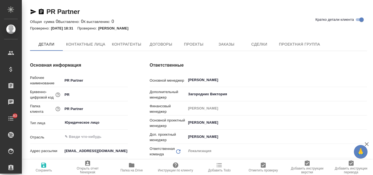
type textarea "x"
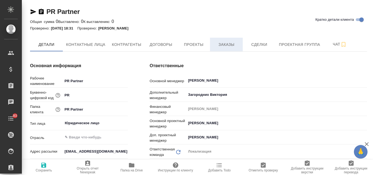
type textarea "x"
click at [225, 46] on span "Заказы" at bounding box center [226, 44] width 26 height 7
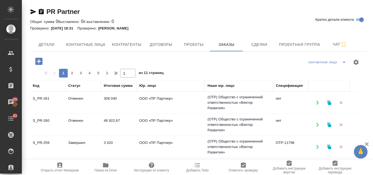
click at [109, 101] on td "308 040" at bounding box center [119, 102] width 36 height 19
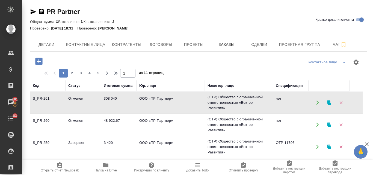
click at [109, 101] on td "308 040" at bounding box center [119, 102] width 36 height 19
click at [76, 45] on span "Контактные лица" at bounding box center [85, 44] width 39 height 7
select select "RU"
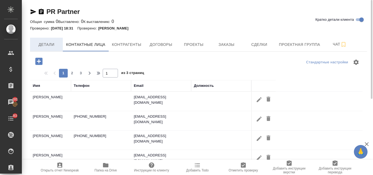
click at [53, 45] on span "Детали" at bounding box center [46, 44] width 26 height 7
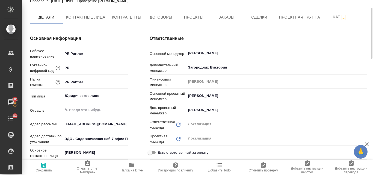
type textarea "x"
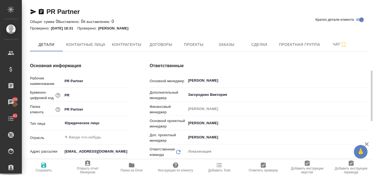
scroll to position [82, 0]
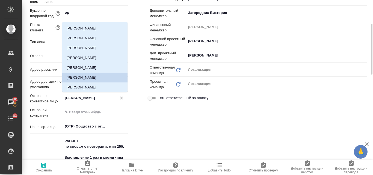
drag, startPoint x: 103, startPoint y: 99, endPoint x: 66, endPoint y: 99, distance: 37.1
click at [66, 99] on input "Фейзуллов Дамир" at bounding box center [86, 98] width 44 height 7
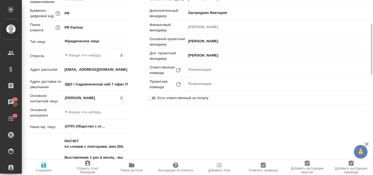
scroll to position [0, 0]
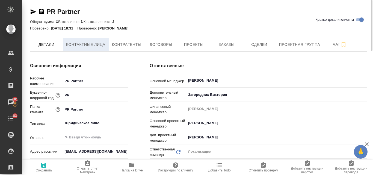
click at [92, 47] on span "Контактные лица" at bounding box center [85, 44] width 39 height 7
select select "RU"
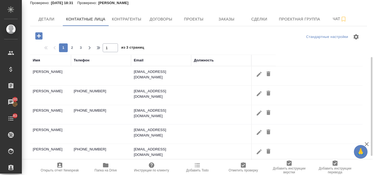
scroll to position [53, 0]
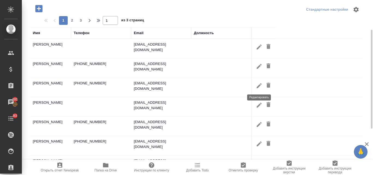
click at [259, 85] on icon "button" at bounding box center [259, 85] width 7 height 7
type input "Дамир"
type input "Фейзуллов"
type input "Пользователь"
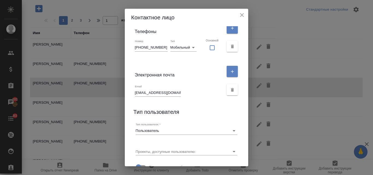
scroll to position [137, 0]
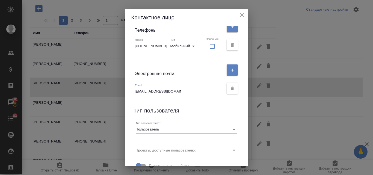
drag, startPoint x: 140, startPoint y: 90, endPoint x: 177, endPoint y: 90, distance: 37.4
click at [177, 90] on input "damir@prpartner.ru" at bounding box center [158, 92] width 46 height 8
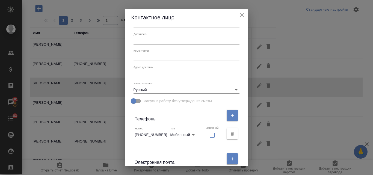
scroll to position [0, 0]
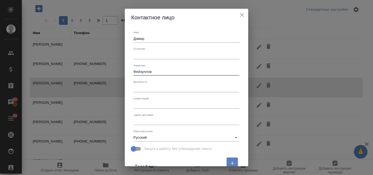
drag, startPoint x: 158, startPoint y: 71, endPoint x: 137, endPoint y: 70, distance: 21.1
click at [137, 70] on div "Фамилия Фейзуллов" at bounding box center [186, 69] width 111 height 16
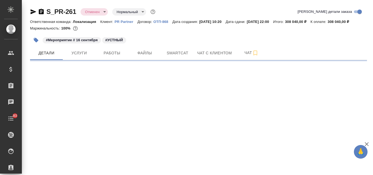
select select "RU"
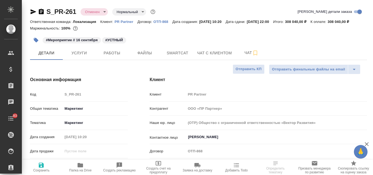
type textarea "x"
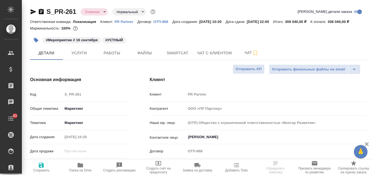
type textarea "x"
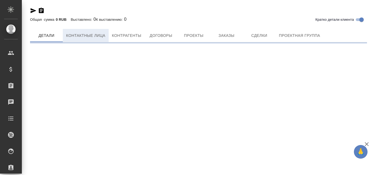
click at [92, 37] on div "Кратко детали клиента Общая сумма 0 RUB Выставлено: 0 К выставлению: 0 Детали К…" at bounding box center [198, 23] width 343 height 46
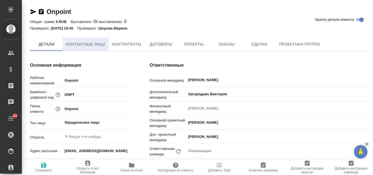
type textarea "x"
click at [98, 45] on span "Контактные лица" at bounding box center [85, 44] width 39 height 7
select select "RU"
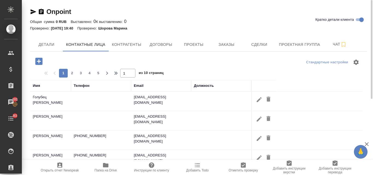
scroll to position [135, 0]
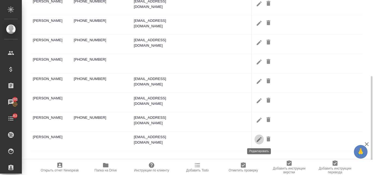
click at [259, 140] on icon "button" at bounding box center [259, 139] width 5 height 5
type input "Кристина"
type input "Гроза"
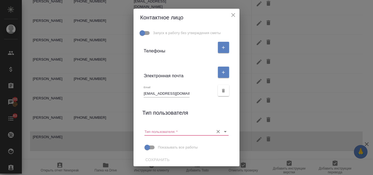
scroll to position [119, 0]
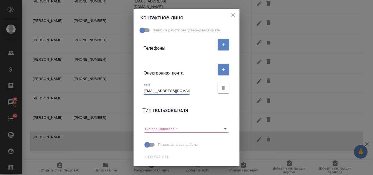
drag, startPoint x: 175, startPoint y: 91, endPoint x: 140, endPoint y: 91, distance: 35.5
click at [140, 91] on div "Email [EMAIL_ADDRESS][DOMAIN_NAME]" at bounding box center [186, 88] width 93 height 18
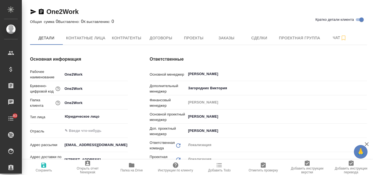
type textarea "x"
click at [216, 37] on span "Заказы" at bounding box center [226, 38] width 26 height 7
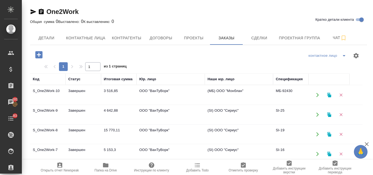
click at [174, 94] on td "ООО "ВанТуВорк"" at bounding box center [171, 94] width 68 height 19
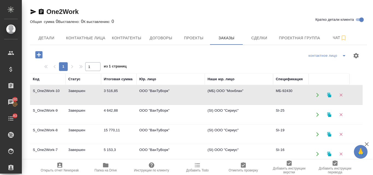
click at [174, 94] on td "ООО "ВанТуВорк"" at bounding box center [171, 94] width 68 height 19
click at [79, 38] on span "Контактные лица" at bounding box center [85, 38] width 39 height 7
select select "RU"
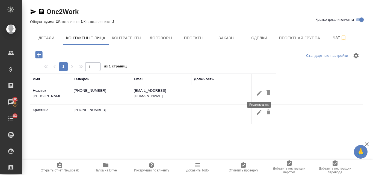
click at [258, 93] on icon "button" at bounding box center [259, 93] width 7 height 7
type input "Кристина"
type input "Ножнюк"
type input "Пользователь"
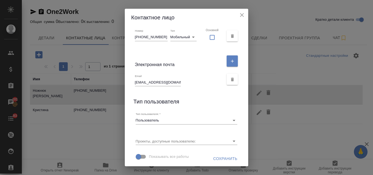
scroll to position [147, 0]
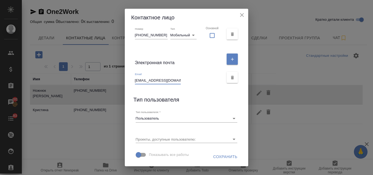
drag, startPoint x: 179, startPoint y: 80, endPoint x: 137, endPoint y: 79, distance: 41.3
click at [137, 79] on div "Email k.nojnyk@one2work.ru" at bounding box center [186, 77] width 111 height 18
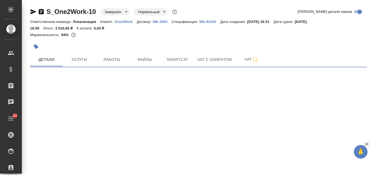
select select "RU"
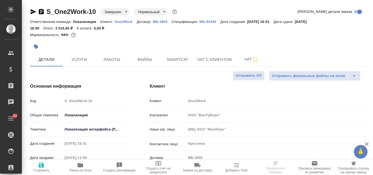
type textarea "x"
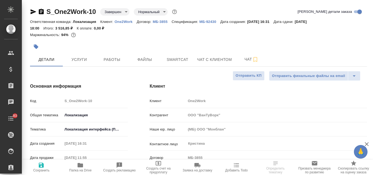
type textarea "x"
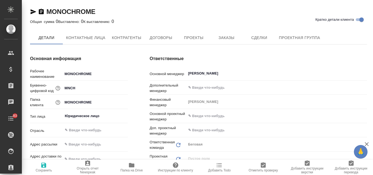
type textarea "x"
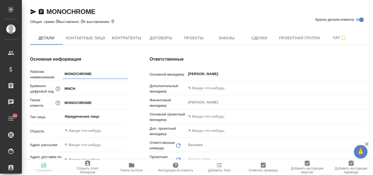
type textarea "x"
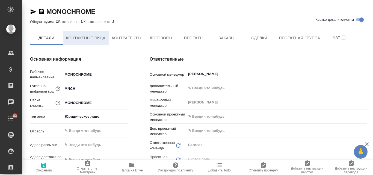
click at [84, 40] on span "Контактные лица" at bounding box center [85, 38] width 39 height 7
type textarea "x"
select select "RU"
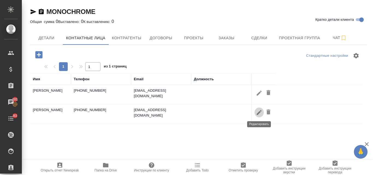
click at [261, 114] on icon "button" at bounding box center [259, 112] width 7 height 7
type input "Устинова"
type input "Анна"
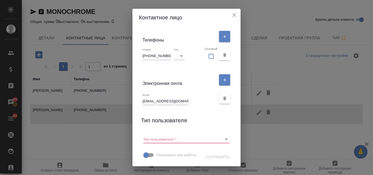
scroll to position [137, 0]
drag, startPoint x: 183, startPoint y: 92, endPoint x: 141, endPoint y: 90, distance: 42.4
click at [141, 90] on div "Email projects@monochrome.ru" at bounding box center [186, 98] width 95 height 18
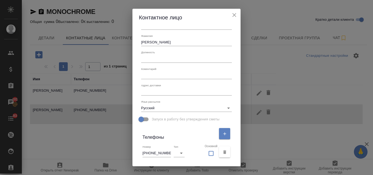
scroll to position [0, 0]
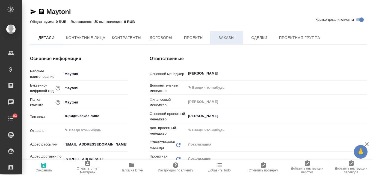
type textarea "x"
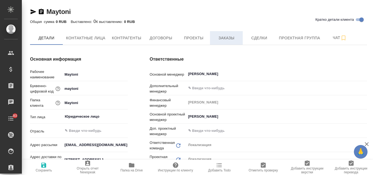
click at [226, 35] on span "Заказы" at bounding box center [226, 38] width 26 height 7
type textarea "x"
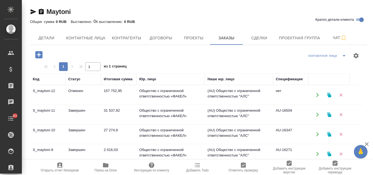
click at [134, 93] on td "157 752,95" at bounding box center [119, 94] width 36 height 19
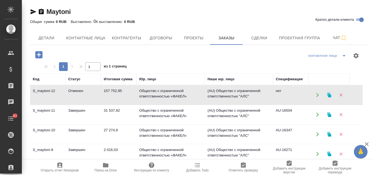
click at [134, 93] on td "157 752,95" at bounding box center [119, 94] width 36 height 19
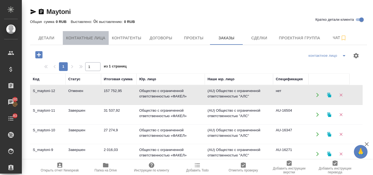
click at [89, 42] on button "Контактные лица" at bounding box center [86, 38] width 46 height 14
select select "RU"
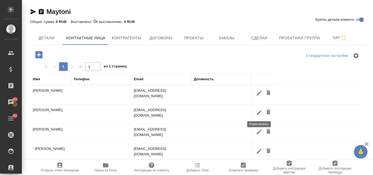
click at [260, 111] on icon "button" at bounding box center [259, 112] width 5 height 5
type input "Амира"
type input "[PERSON_NAME]"
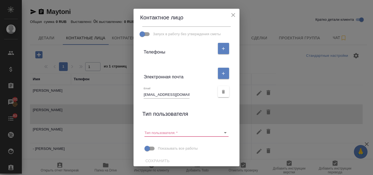
scroll to position [119, 0]
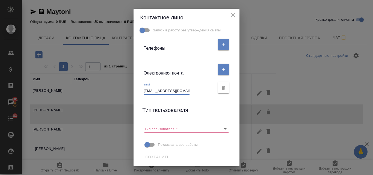
drag, startPoint x: 187, startPoint y: 91, endPoint x: 139, endPoint y: 91, distance: 47.2
click at [140, 91] on div "Email [EMAIL_ADDRESS][DOMAIN_NAME]" at bounding box center [186, 88] width 93 height 18
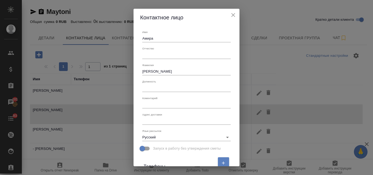
scroll to position [0, 0]
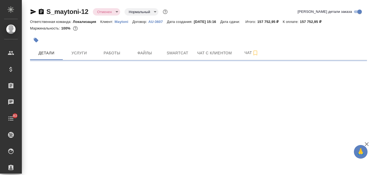
select select "RU"
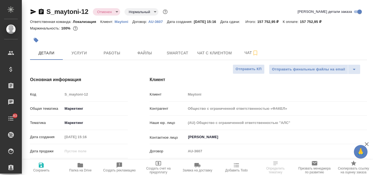
type textarea "x"
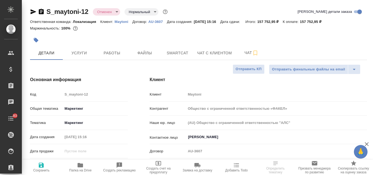
type textarea "x"
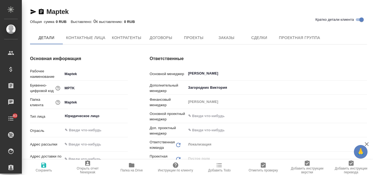
type textarea "x"
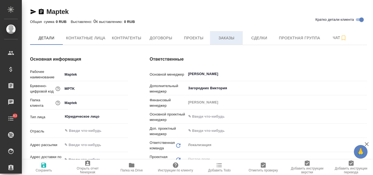
type textarea "x"
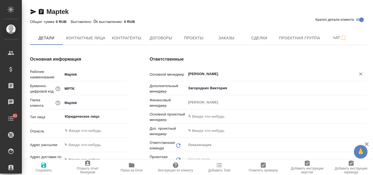
type textarea "x"
click at [229, 39] on span "Заказы" at bounding box center [226, 38] width 26 height 7
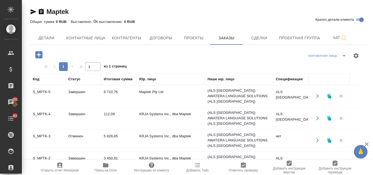
click at [146, 91] on td "Maptek Pty Ltd" at bounding box center [171, 96] width 68 height 19
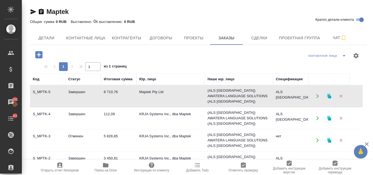
click at [146, 91] on td "Maptek Pty Ltd" at bounding box center [171, 96] width 68 height 19
click at [91, 36] on span "Контактные лица" at bounding box center [85, 38] width 39 height 7
select select "RU"
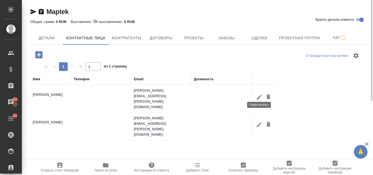
click at [259, 94] on icon "button" at bounding box center [259, 97] width 7 height 7
type input "Matt"
type input "Harris"
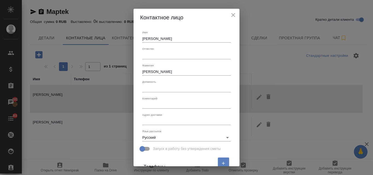
scroll to position [109, 0]
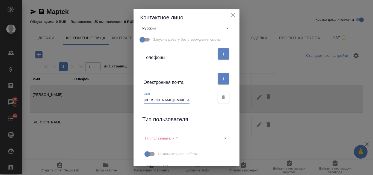
drag, startPoint x: 141, startPoint y: 100, endPoint x: 190, endPoint y: 101, distance: 48.4
click at [190, 101] on div "Email matt.harris@maptek.com.au" at bounding box center [179, 98] width 71 height 12
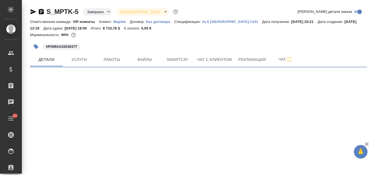
select select "RU"
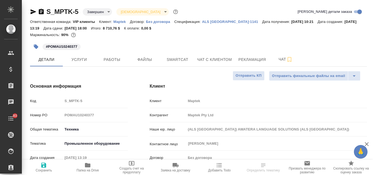
type input "Maptek Pty Ltd"
type textarea "x"
select select "RU"
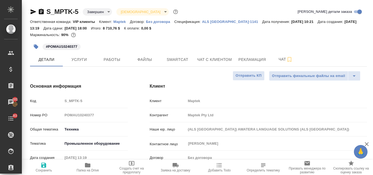
type textarea "x"
type input "Maptek Pty Ltd"
type textarea "x"
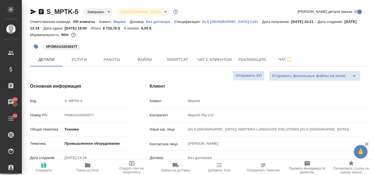
type textarea "x"
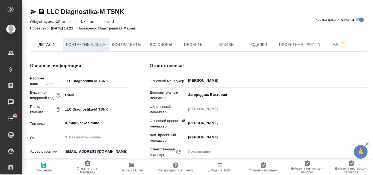
click at [82, 44] on span "Контактные лица" at bounding box center [85, 44] width 39 height 7
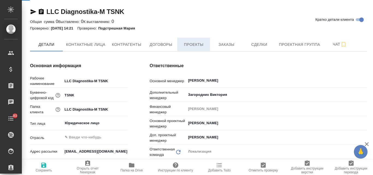
select select "RU"
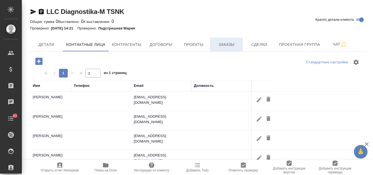
click at [226, 43] on span "Заказы" at bounding box center [226, 44] width 26 height 7
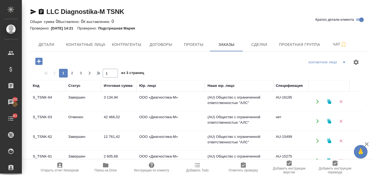
click at [167, 99] on td "ООО «Диагностика-М»" at bounding box center [171, 101] width 68 height 19
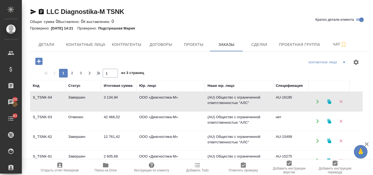
click at [167, 99] on td "ООО «Диагностика-М»" at bounding box center [171, 101] width 68 height 19
click at [81, 46] on span "Контактные лица" at bounding box center [85, 44] width 39 height 7
select select "RU"
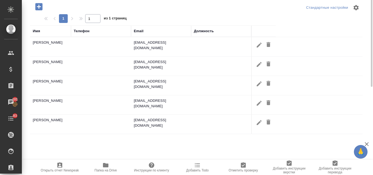
scroll to position [27, 0]
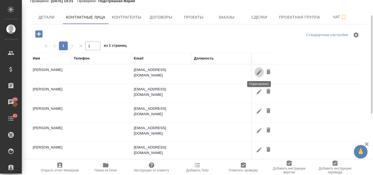
click at [259, 73] on icon "button" at bounding box center [259, 72] width 5 height 5
type input "Татьяна"
type input "Лукьянцева"
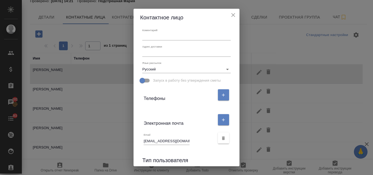
scroll to position [109, 0]
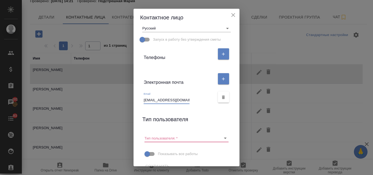
drag, startPoint x: 175, startPoint y: 101, endPoint x: 140, endPoint y: 101, distance: 34.7
click at [141, 101] on div "Email lukyantseva_t@tsnk.ru" at bounding box center [186, 97] width 93 height 18
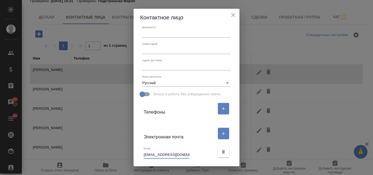
scroll to position [0, 0]
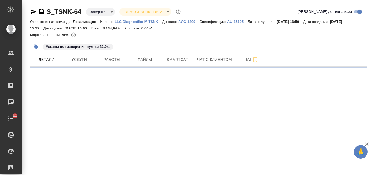
select select "RU"
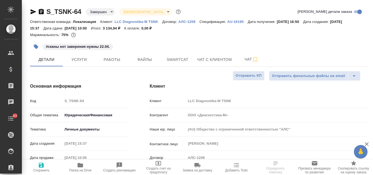
type textarea "x"
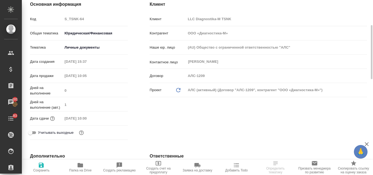
scroll to position [27, 0]
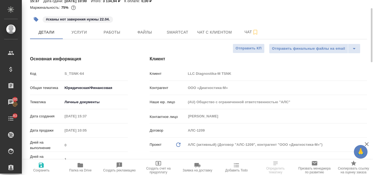
select select "RU"
type textarea "x"
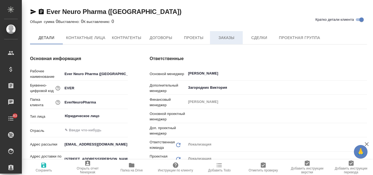
type textarea "x"
type input "[PERSON_NAME]"
type input "Загородних Виктория"
type input "[PERSON_NAME]"
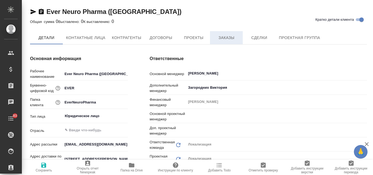
type textarea "x"
type input "[PERSON_NAME]"
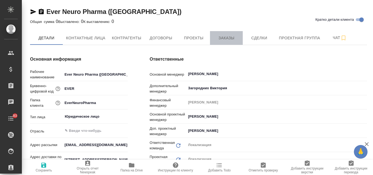
click at [233, 40] on span "Заказы" at bounding box center [226, 38] width 26 height 7
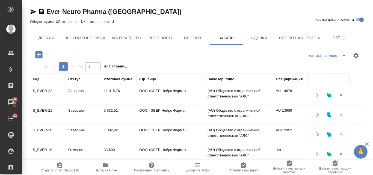
click at [159, 90] on td "ООО «ЭВЕР Нейро Фарма»" at bounding box center [171, 94] width 68 height 19
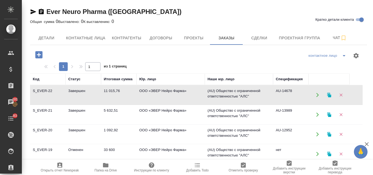
click at [159, 90] on td "ООО «ЭВЕР Нейро Фарма»" at bounding box center [171, 94] width 68 height 19
click at [75, 35] on span "Контактные лица" at bounding box center [85, 38] width 39 height 7
select select "RU"
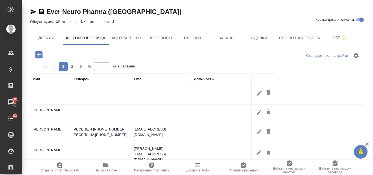
scroll to position [55, 0]
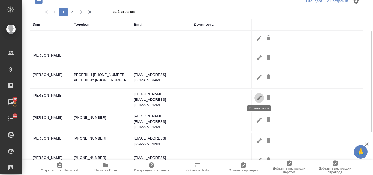
click at [261, 95] on icon "button" at bounding box center [259, 97] width 5 height 5
type input "[PERSON_NAME]"
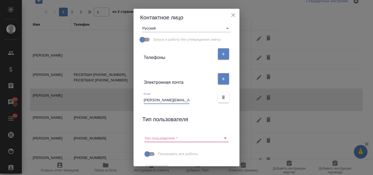
scroll to position [0, 11]
drag, startPoint x: 142, startPoint y: 100, endPoint x: 193, endPoint y: 99, distance: 50.5
click at [193, 99] on div "Email [PERSON_NAME][EMAIL_ADDRESS][DOMAIN_NAME]" at bounding box center [179, 98] width 71 height 12
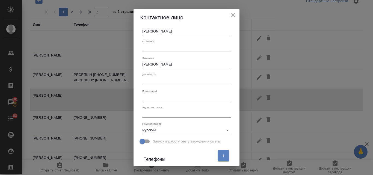
scroll to position [0, 0]
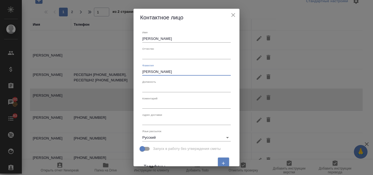
drag, startPoint x: 162, startPoint y: 70, endPoint x: 136, endPoint y: 72, distance: 26.5
click at [136, 72] on div "Имя [PERSON_NAME] Отчество [PERSON_NAME] Должность Коментарий x [PERSON_NAME] д…" at bounding box center [187, 96] width 106 height 140
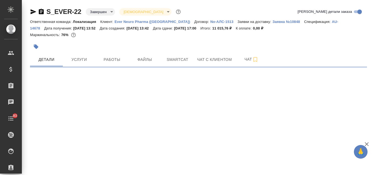
select select "RU"
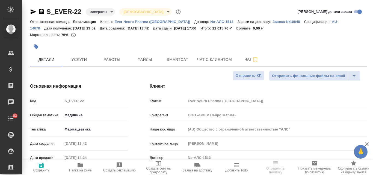
type textarea "x"
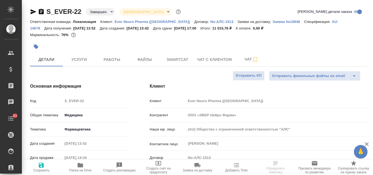
type textarea "x"
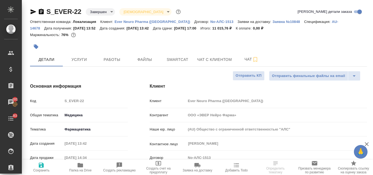
type textarea "x"
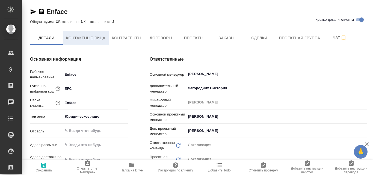
click at [94, 39] on span "Контактные лица" at bounding box center [85, 38] width 39 height 7
type textarea "x"
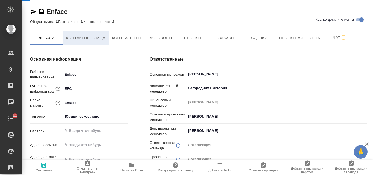
select select "RU"
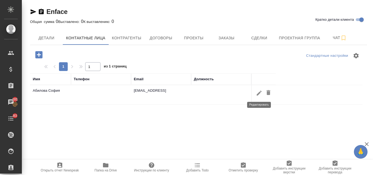
click at [259, 92] on icon "button" at bounding box center [259, 93] width 7 height 7
type input "София"
type input "Абилова"
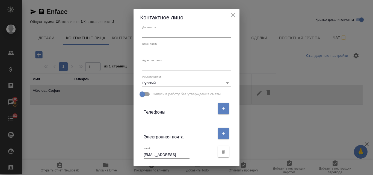
scroll to position [109, 0]
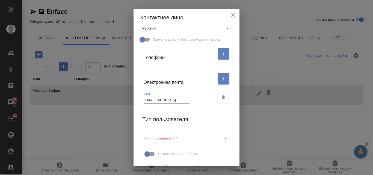
drag, startPoint x: 172, startPoint y: 101, endPoint x: 138, endPoint y: 99, distance: 33.9
click at [140, 99] on div "Email sofia@enface.ai" at bounding box center [186, 97] width 93 height 18
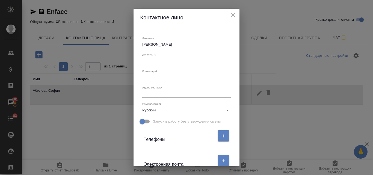
scroll to position [0, 0]
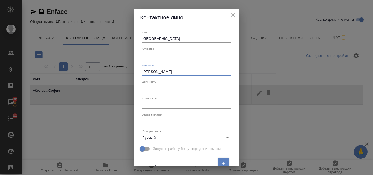
drag, startPoint x: 156, startPoint y: 71, endPoint x: 138, endPoint y: 72, distance: 17.8
click at [140, 72] on div "Фамилия Абилова" at bounding box center [186, 69] width 93 height 16
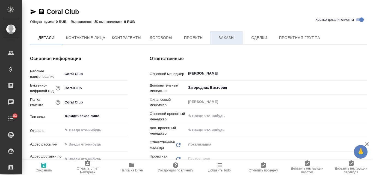
type input "Индивидуальный предпринимательКозлов [PERSON_NAME]"
type textarea "x"
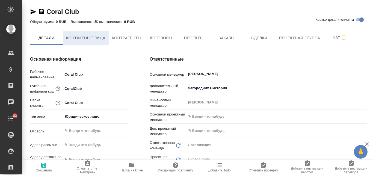
type input "Индивидуальный предпринимательКозлов [PERSON_NAME]"
type textarea "x"
type input "Индивидуальный предпринимательКозлов [PERSON_NAME]"
type textarea "x"
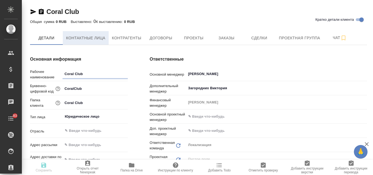
type textarea "x"
click at [84, 39] on span "Контактные лица" at bounding box center [85, 38] width 39 height 7
select select "RU"
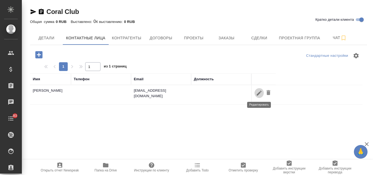
click at [258, 93] on icon "button" at bounding box center [259, 93] width 7 height 7
type input "[PERSON_NAME]"
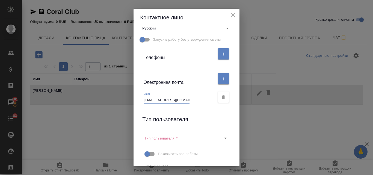
scroll to position [0, 8]
drag, startPoint x: 142, startPoint y: 100, endPoint x: 194, endPoint y: 99, distance: 52.4
click at [194, 99] on div "Email [EMAIL_ADDRESS][DOMAIN_NAME]" at bounding box center [179, 98] width 71 height 12
paste input "Coral Club"
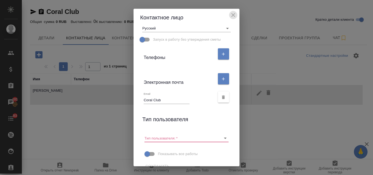
click at [236, 14] on icon "close" at bounding box center [233, 15] width 7 height 7
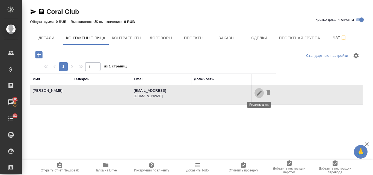
click at [260, 93] on icon "button" at bounding box center [259, 92] width 5 height 5
type input "[EMAIL_ADDRESS][DOMAIN_NAME]"
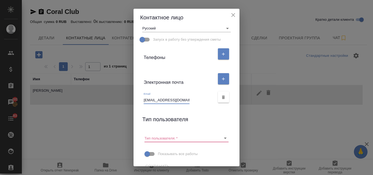
scroll to position [0, 8]
drag, startPoint x: 141, startPoint y: 99, endPoint x: 197, endPoint y: 100, distance: 55.5
click at [197, 100] on div "Email N.Nechepurenko@coral-club.com" at bounding box center [179, 98] width 71 height 12
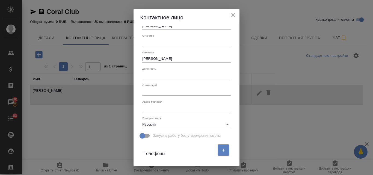
scroll to position [0, 0]
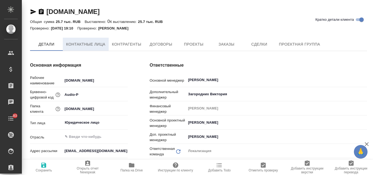
type textarea "x"
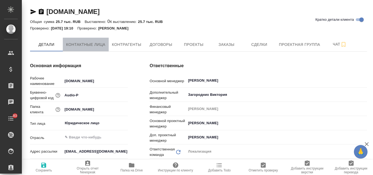
click at [91, 47] on span "Контактные лица" at bounding box center [85, 44] width 39 height 7
select select "RU"
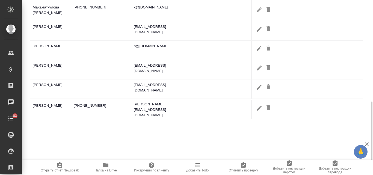
scroll to position [135, 0]
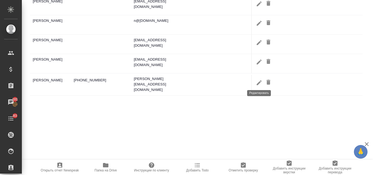
click at [256, 82] on button "button" at bounding box center [259, 83] width 9 height 10
type input "Ольга"
type input "Ерёмичева"
type input "Пользователь"
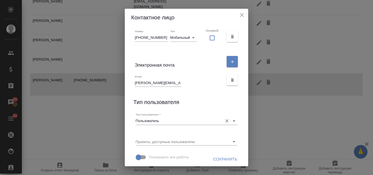
scroll to position [147, 0]
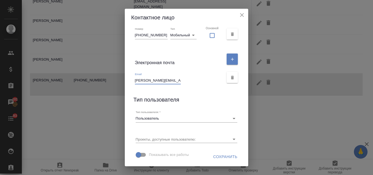
drag, startPoint x: 140, startPoint y: 80, endPoint x: 186, endPoint y: 81, distance: 46.2
click at [186, 81] on div "Email olga@audio-production.ru" at bounding box center [179, 78] width 89 height 12
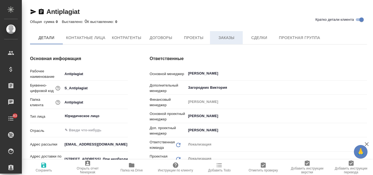
click at [230, 35] on span "Заказы" at bounding box center [226, 37] width 26 height 7
type textarea "x"
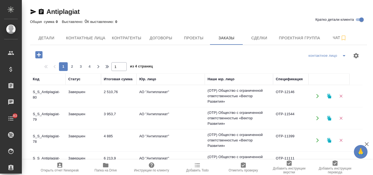
click at [106, 93] on td "2 510,76" at bounding box center [119, 96] width 36 height 19
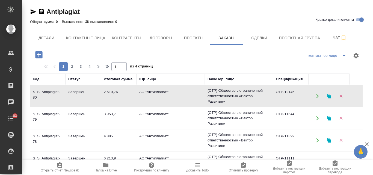
click at [106, 93] on td "2 510,76" at bounding box center [119, 96] width 36 height 19
click at [76, 38] on span "Контактные лица" at bounding box center [85, 38] width 39 height 7
select select "RU"
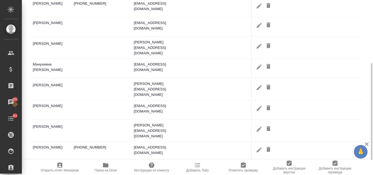
scroll to position [128, 0]
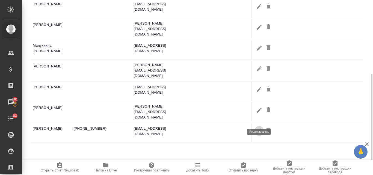
click at [261, 128] on icon "button" at bounding box center [259, 131] width 7 height 7
type input "Елена"
type input "Емельянова"
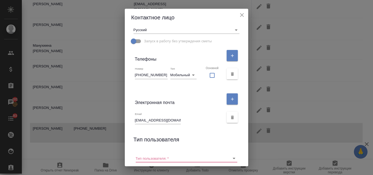
scroll to position [127, 0]
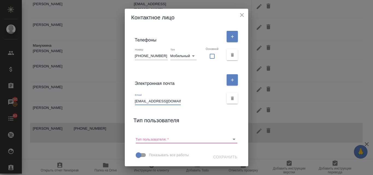
drag, startPoint x: 180, startPoint y: 101, endPoint x: 136, endPoint y: 105, distance: 44.4
click at [136, 105] on div "Email emelianova@ap-team.ru" at bounding box center [186, 98] width 111 height 18
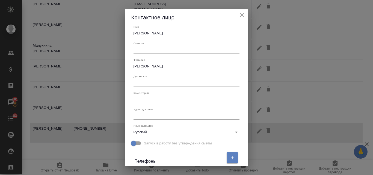
scroll to position [0, 0]
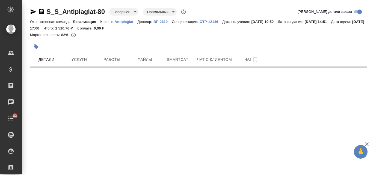
select select "RU"
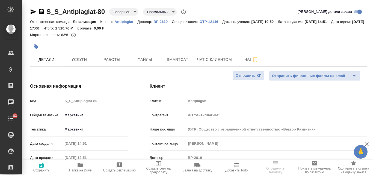
type textarea "x"
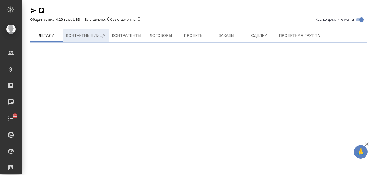
click at [93, 39] on span "Контактные лица" at bounding box center [85, 35] width 39 height 7
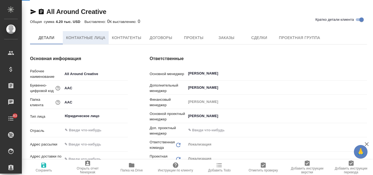
select select "RU"
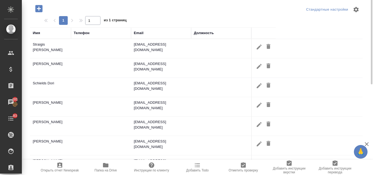
scroll to position [19, 0]
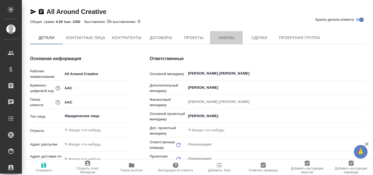
click at [223, 37] on span "Заказы" at bounding box center [226, 37] width 26 height 7
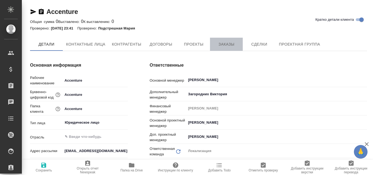
click at [227, 42] on span "Заказы" at bounding box center [226, 44] width 26 height 7
type textarea "x"
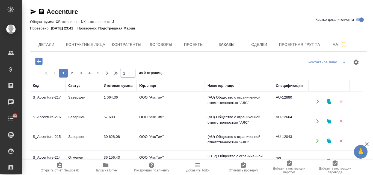
click at [155, 97] on td "ООО "АксТим"" at bounding box center [171, 101] width 68 height 19
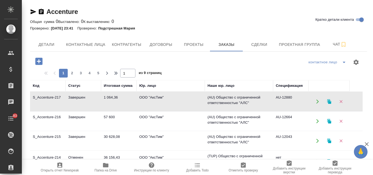
click at [155, 97] on td "ООО "АксТим"" at bounding box center [171, 101] width 68 height 19
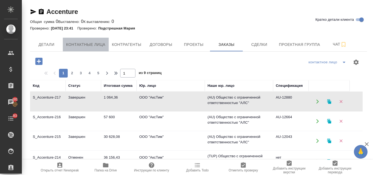
click at [81, 46] on span "Контактные лица" at bounding box center [85, 44] width 39 height 7
select select "RU"
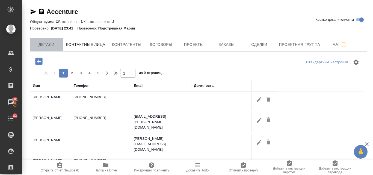
click at [49, 44] on span "Детали" at bounding box center [46, 44] width 26 height 7
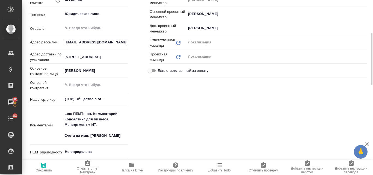
type textarea "x"
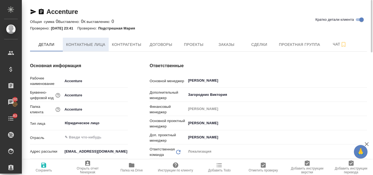
click at [78, 46] on span "Контактные лица" at bounding box center [85, 44] width 39 height 7
select select "RU"
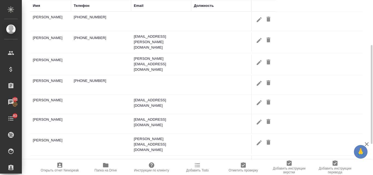
scroll to position [25, 0]
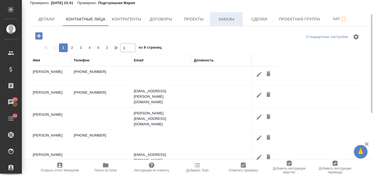
click at [221, 18] on span "Заказы" at bounding box center [226, 19] width 26 height 7
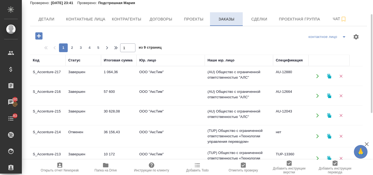
click at [227, 18] on span "Заказы" at bounding box center [226, 19] width 26 height 7
click at [90, 71] on td "Завершен" at bounding box center [84, 76] width 36 height 19
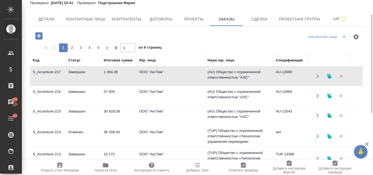
click at [90, 71] on td "Завершен" at bounding box center [84, 76] width 36 height 19
click at [78, 19] on span "Контактные лица" at bounding box center [85, 19] width 39 height 7
select select "RU"
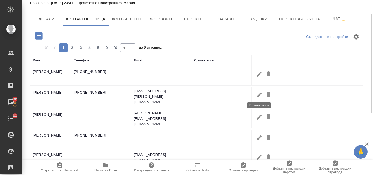
click at [262, 94] on icon "button" at bounding box center [259, 95] width 7 height 7
type input "Marina"
type input "Vasina"
type input "Пользователь"
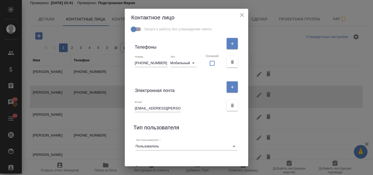
scroll to position [137, 0]
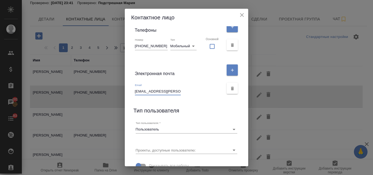
drag, startPoint x: 139, startPoint y: 92, endPoint x: 193, endPoint y: 93, distance: 53.3
click at [193, 93] on div "Email marina.vasina@axenix.pro" at bounding box center [179, 89] width 89 height 12
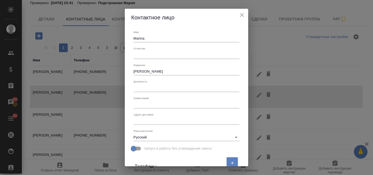
scroll to position [0, 0]
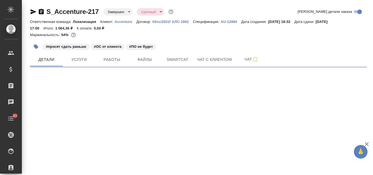
select select "RU"
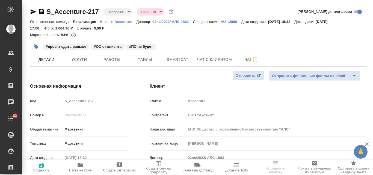
type textarea "x"
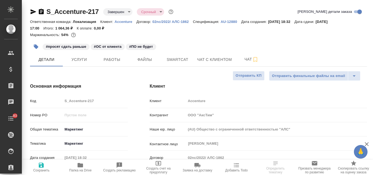
type textarea "x"
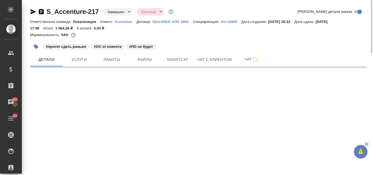
select select "RU"
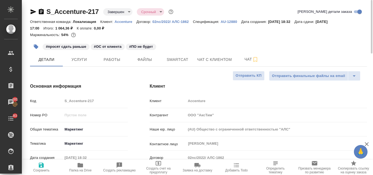
type textarea "x"
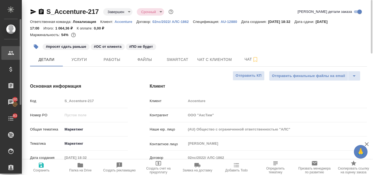
type textarea "x"
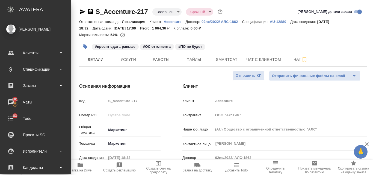
type textarea "x"
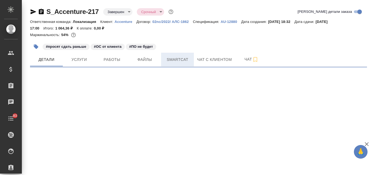
select select "RU"
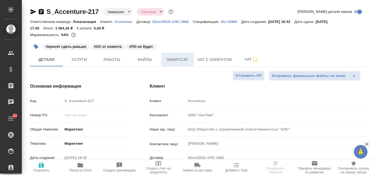
type textarea "x"
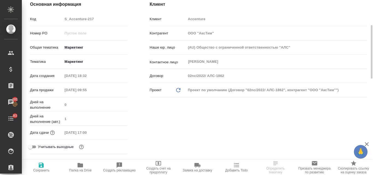
type textarea "x"
select select "RU"
type textarea "x"
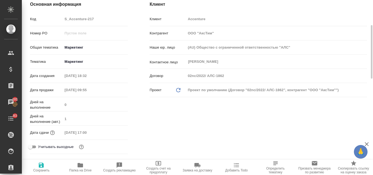
type textarea "x"
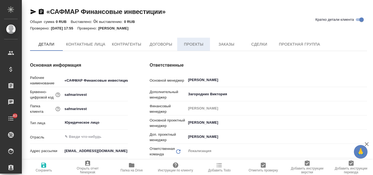
type textarea "x"
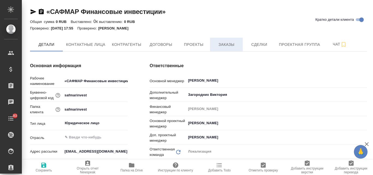
click at [224, 45] on span "Заказы" at bounding box center [226, 44] width 26 height 7
type textarea "x"
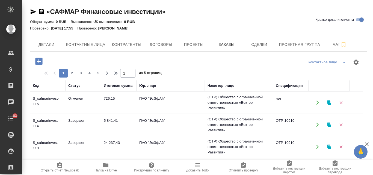
click at [158, 101] on td "ПАО "ЭсЭфАй"" at bounding box center [171, 102] width 68 height 19
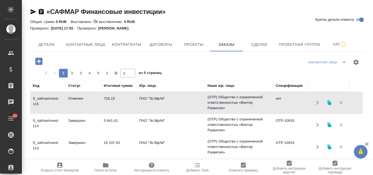
click at [158, 101] on td "ПАО "ЭсЭфАй"" at bounding box center [171, 102] width 68 height 19
click at [52, 45] on span "Детали" at bounding box center [46, 44] width 26 height 7
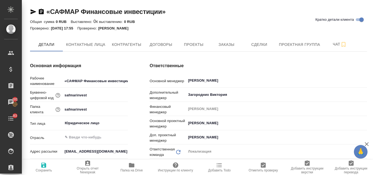
type textarea "x"
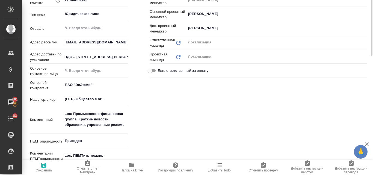
scroll to position [27, 0]
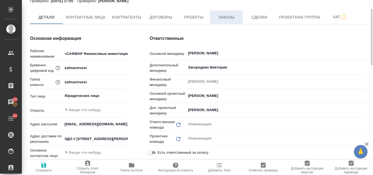
click at [226, 18] on span "Заказы" at bounding box center [226, 17] width 26 height 7
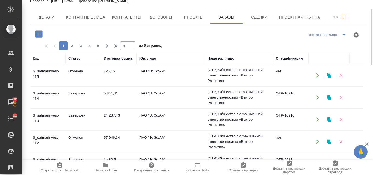
click at [155, 73] on td "ПАО "ЭсЭфАй"" at bounding box center [171, 75] width 68 height 19
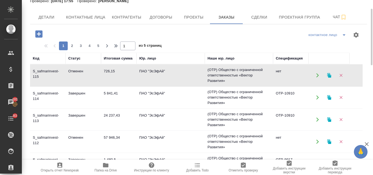
click at [155, 73] on td "ПАО "ЭсЭфАй"" at bounding box center [171, 75] width 68 height 19
click at [75, 18] on span "Контактные лица" at bounding box center [85, 17] width 39 height 7
select select "RU"
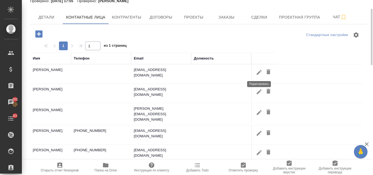
click at [259, 71] on icon "button" at bounding box center [259, 72] width 7 height 7
type input "Баркова"
type input "Екатерина"
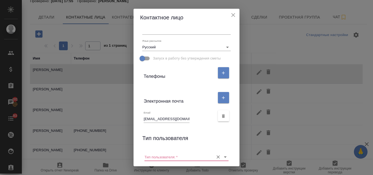
scroll to position [119, 0]
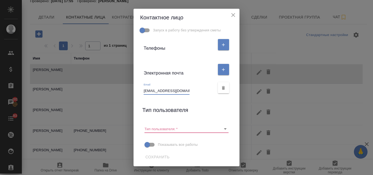
drag, startPoint x: 181, startPoint y: 90, endPoint x: 131, endPoint y: 91, distance: 50.6
click at [131, 91] on div "Контактное лицо Имя Баркова Отчество Фамилия Екатерина Должность Коментарий x А…" at bounding box center [186, 87] width 373 height 175
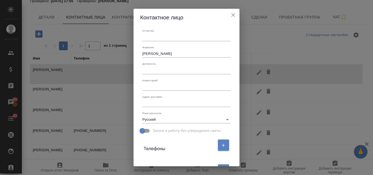
scroll to position [0, 0]
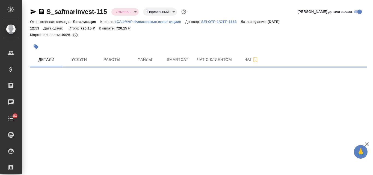
select select "RU"
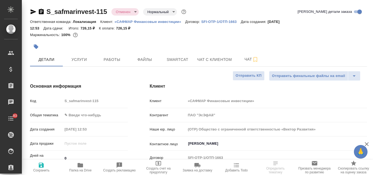
type textarea "x"
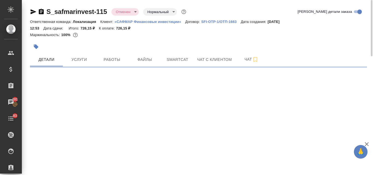
select select "RU"
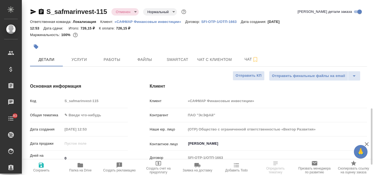
type textarea "x"
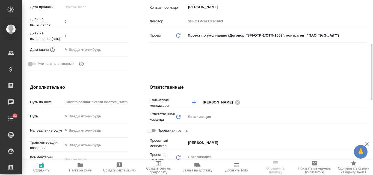
scroll to position [82, 0]
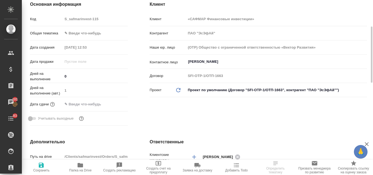
select select "RU"
type textarea "x"
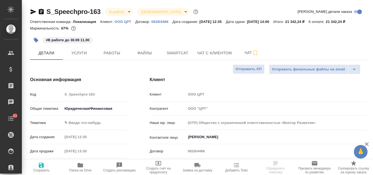
select select "RU"
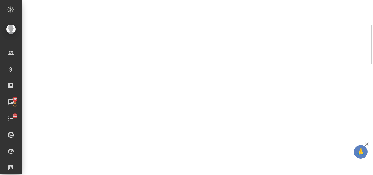
select select "RU"
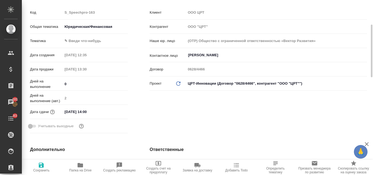
type textarea "x"
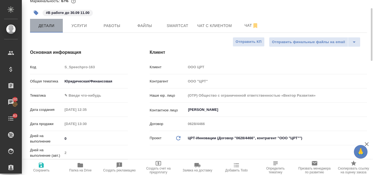
click at [51, 28] on span "Детали" at bounding box center [46, 25] width 26 height 7
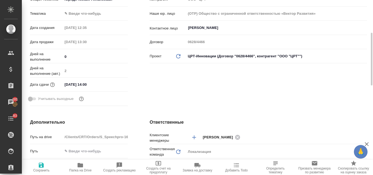
scroll to position [55, 0]
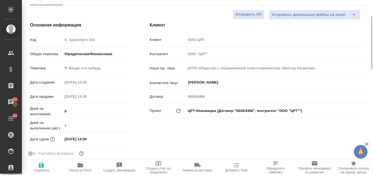
type textarea "x"
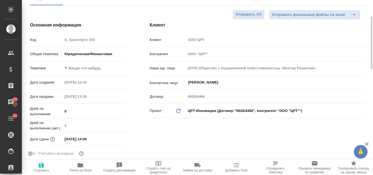
type textarea "x"
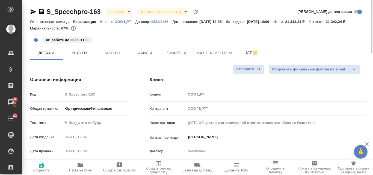
type textarea "x"
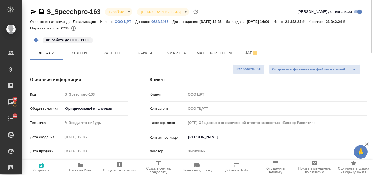
type textarea "x"
